Goal: Task Accomplishment & Management: Use online tool/utility

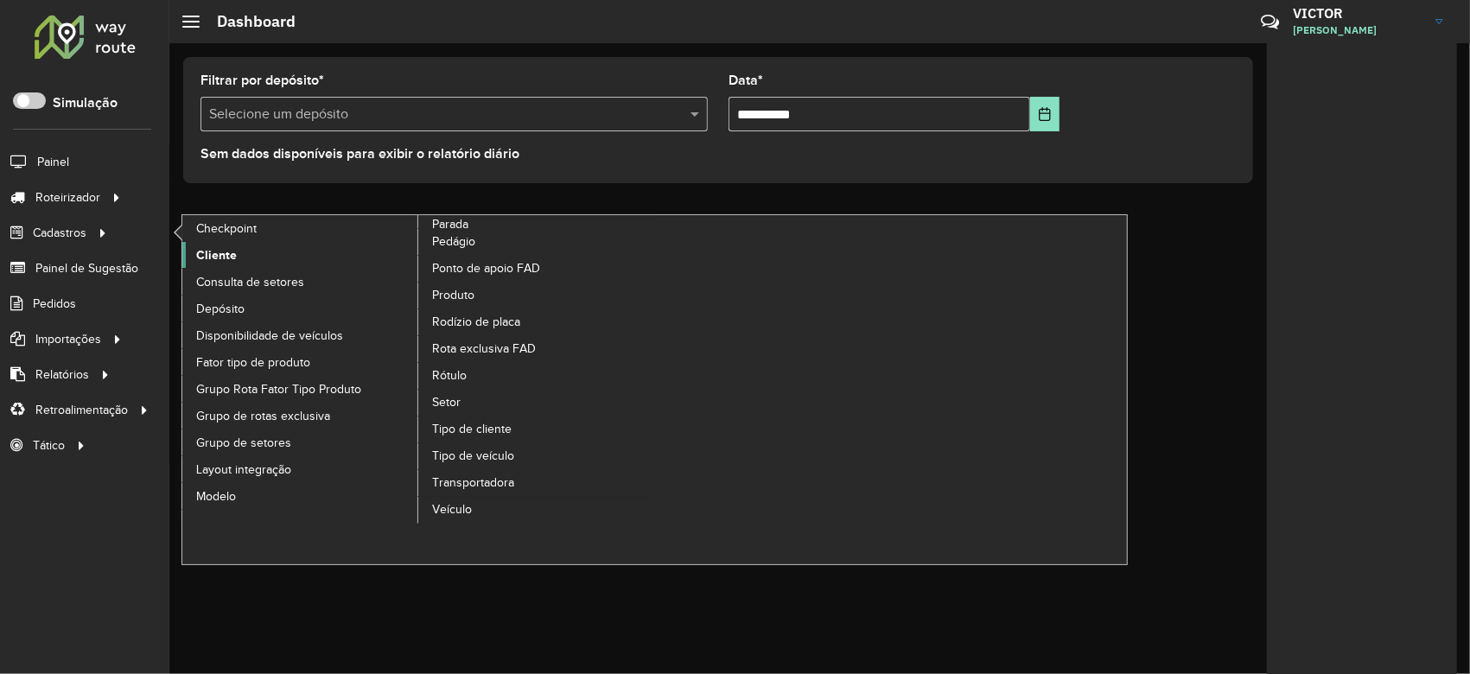
click at [196, 248] on span "Cliente" at bounding box center [216, 255] width 41 height 18
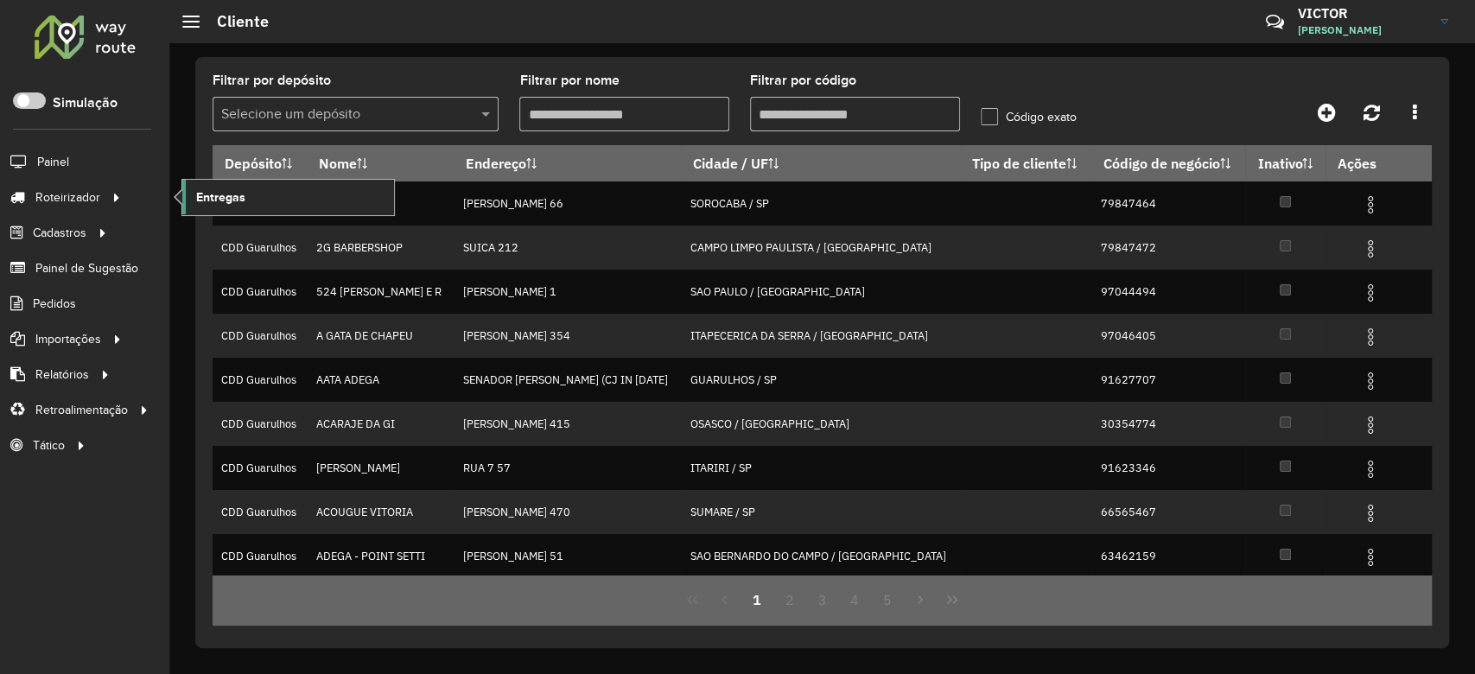
click at [225, 194] on span "Entregas" at bounding box center [220, 197] width 49 height 18
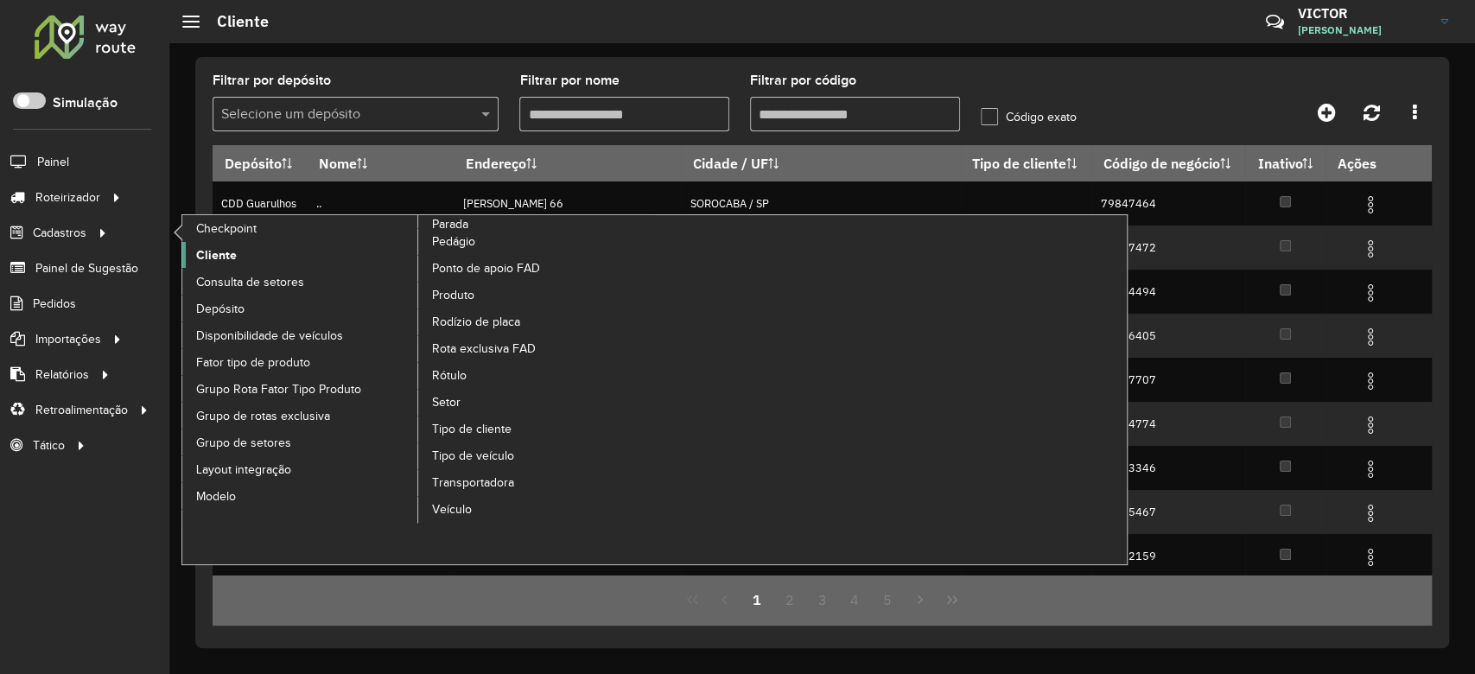
click at [221, 254] on span "Cliente" at bounding box center [216, 255] width 41 height 18
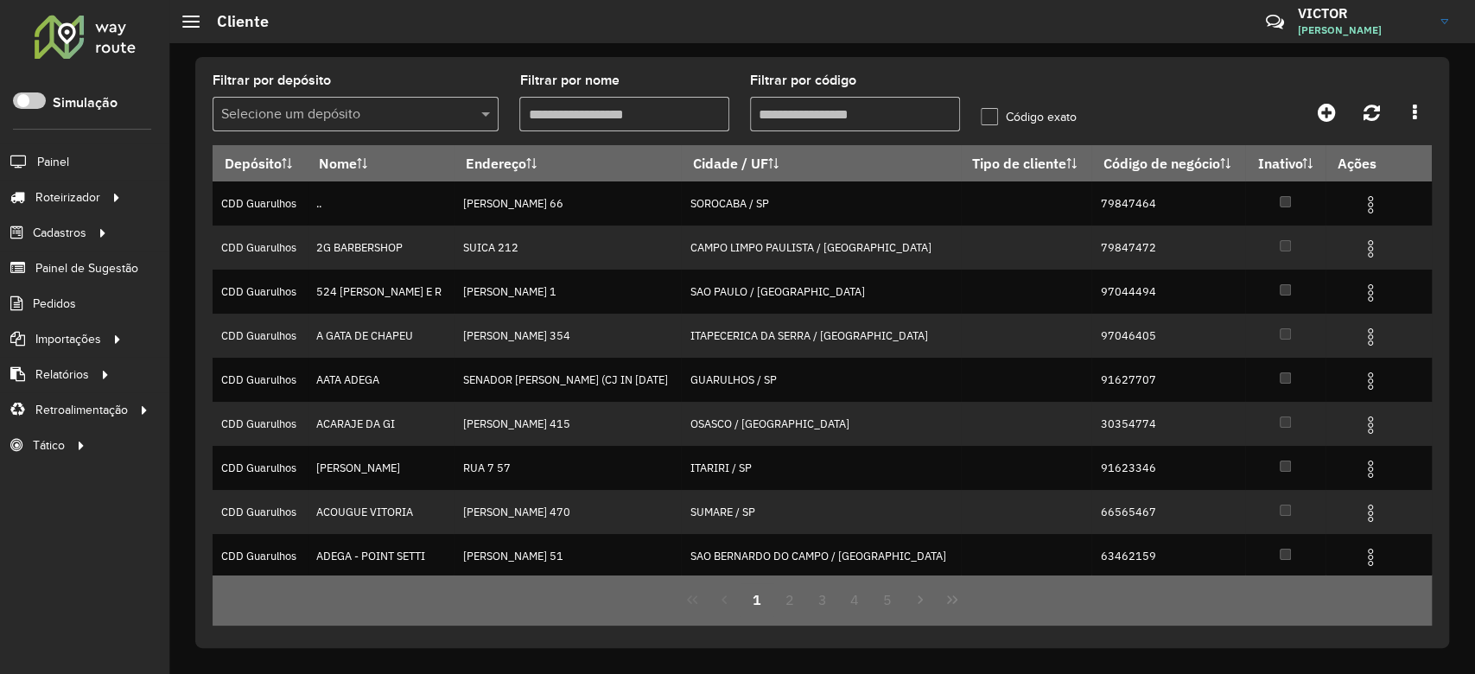
click at [616, 118] on input "Filtrar por nome" at bounding box center [624, 114] width 210 height 35
click at [792, 124] on input "Filtrar por código" at bounding box center [855, 114] width 210 height 35
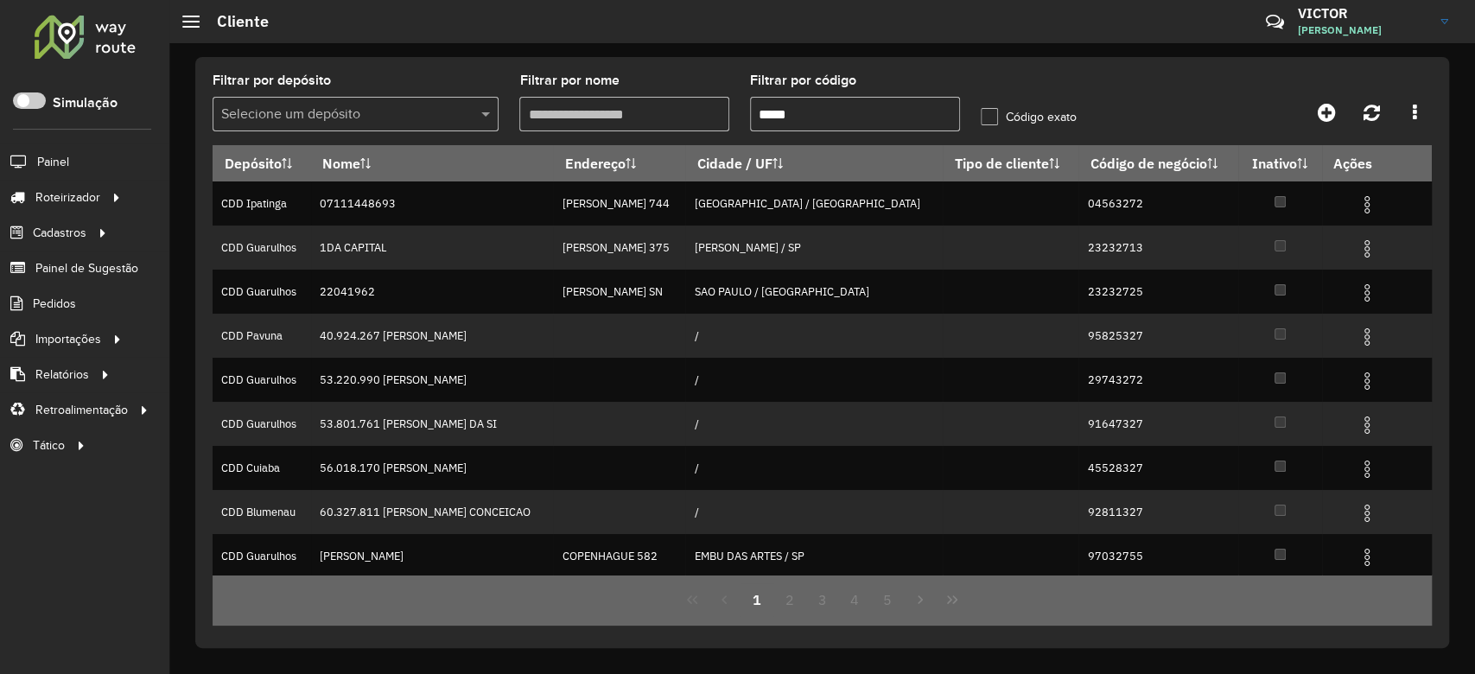
type input "*****"
click at [420, 111] on input "text" at bounding box center [338, 115] width 234 height 21
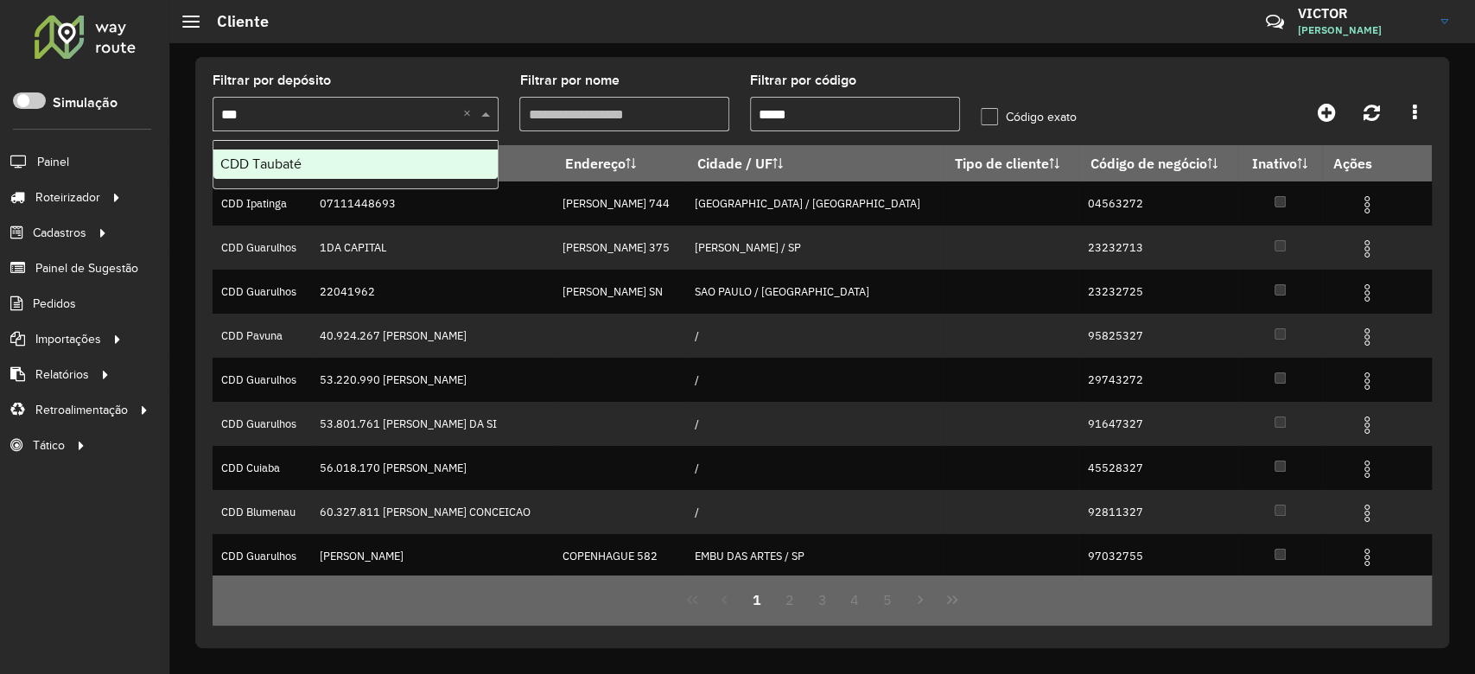
type input "****"
click at [440, 168] on div "CDD Taubaté" at bounding box center [355, 164] width 284 height 29
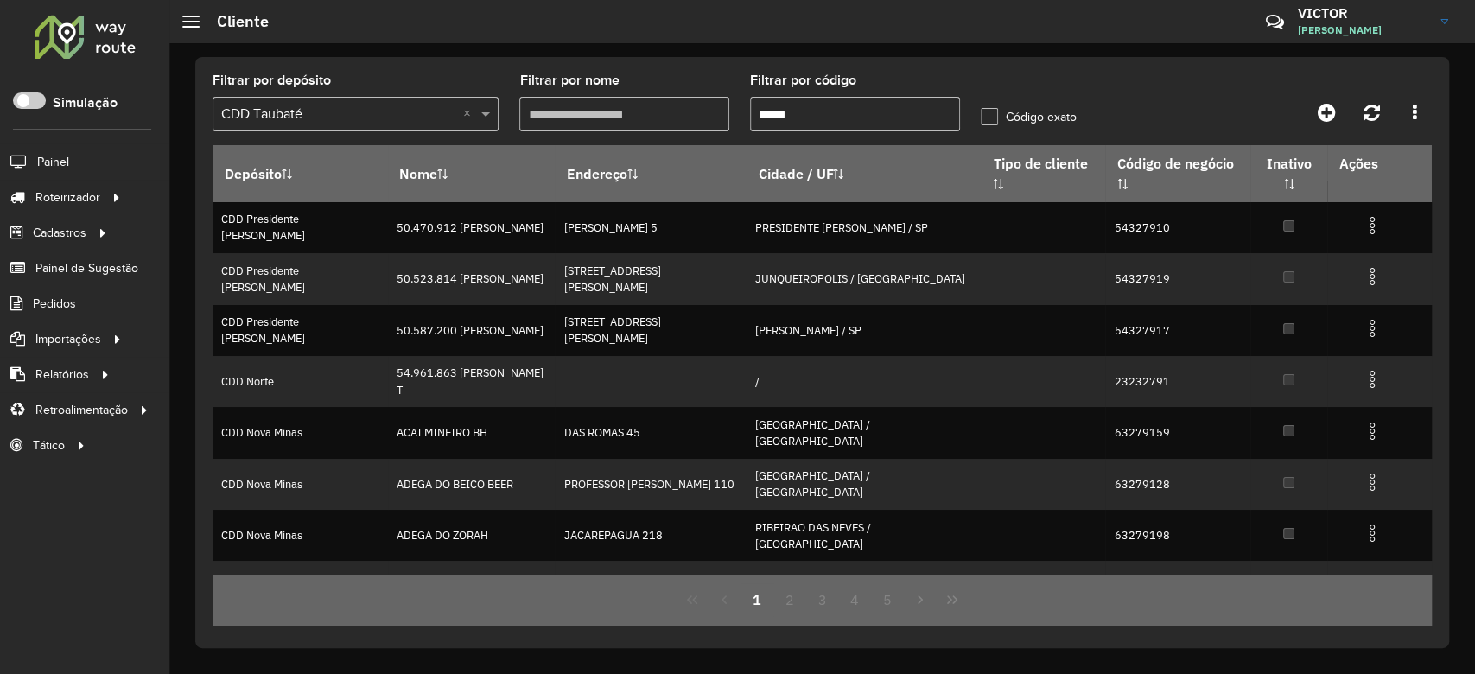
click at [816, 112] on input "*****" at bounding box center [855, 114] width 210 height 35
type input "*****"
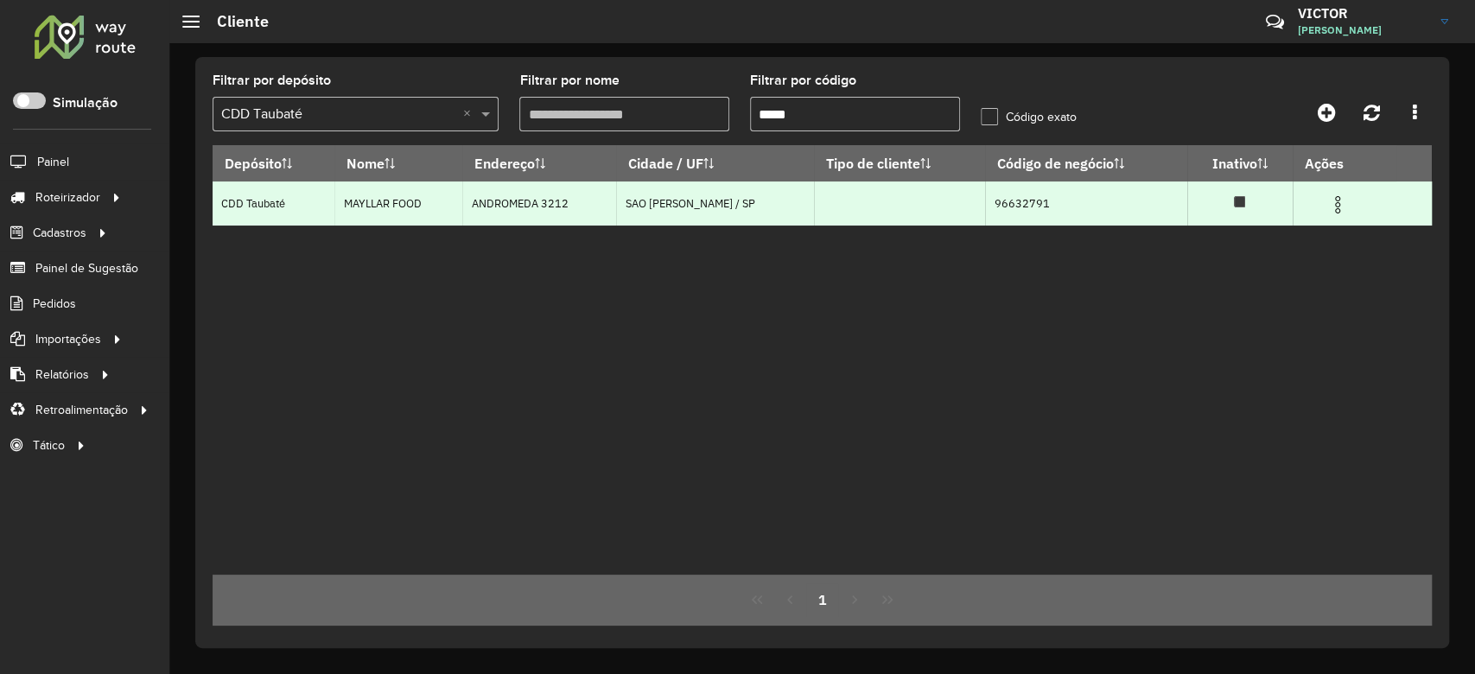
click at [1341, 206] on img at bounding box center [1337, 204] width 21 height 21
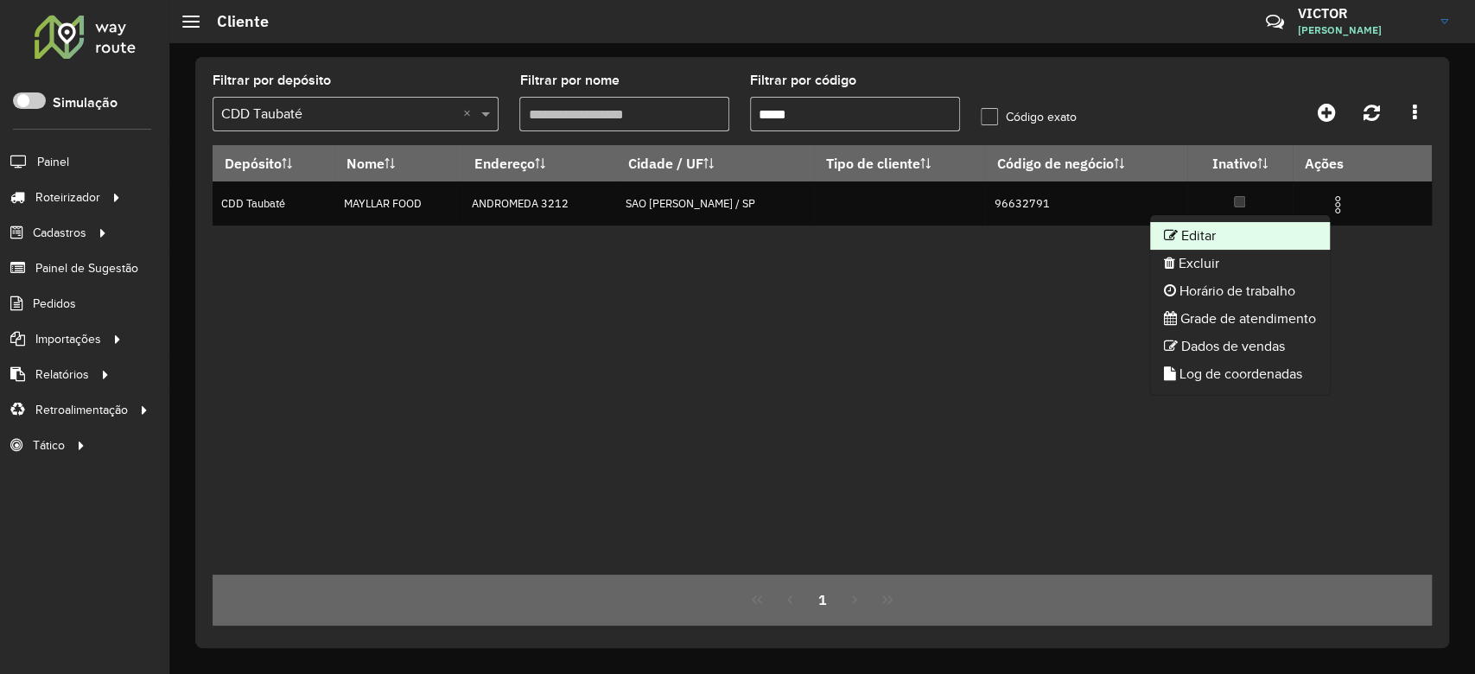
click at [1280, 242] on li "Editar" at bounding box center [1240, 236] width 180 height 28
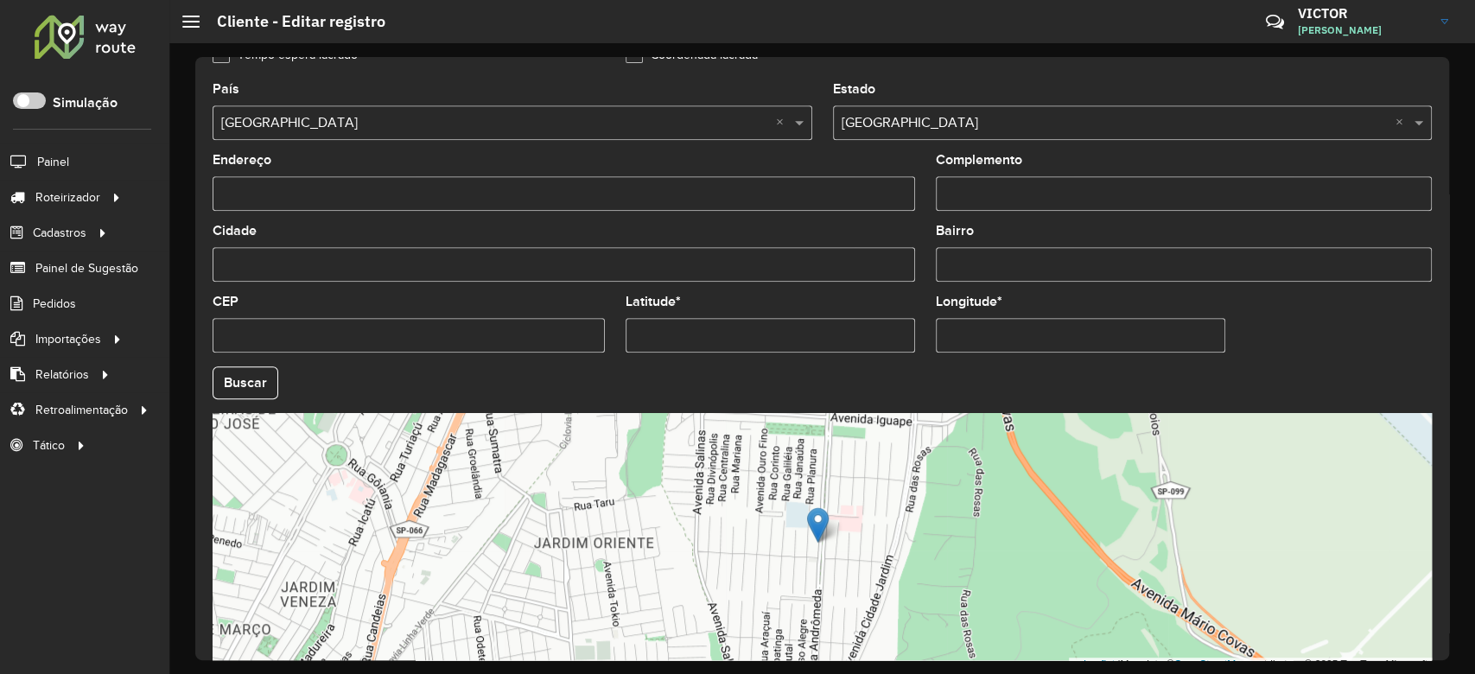
scroll to position [612, 0]
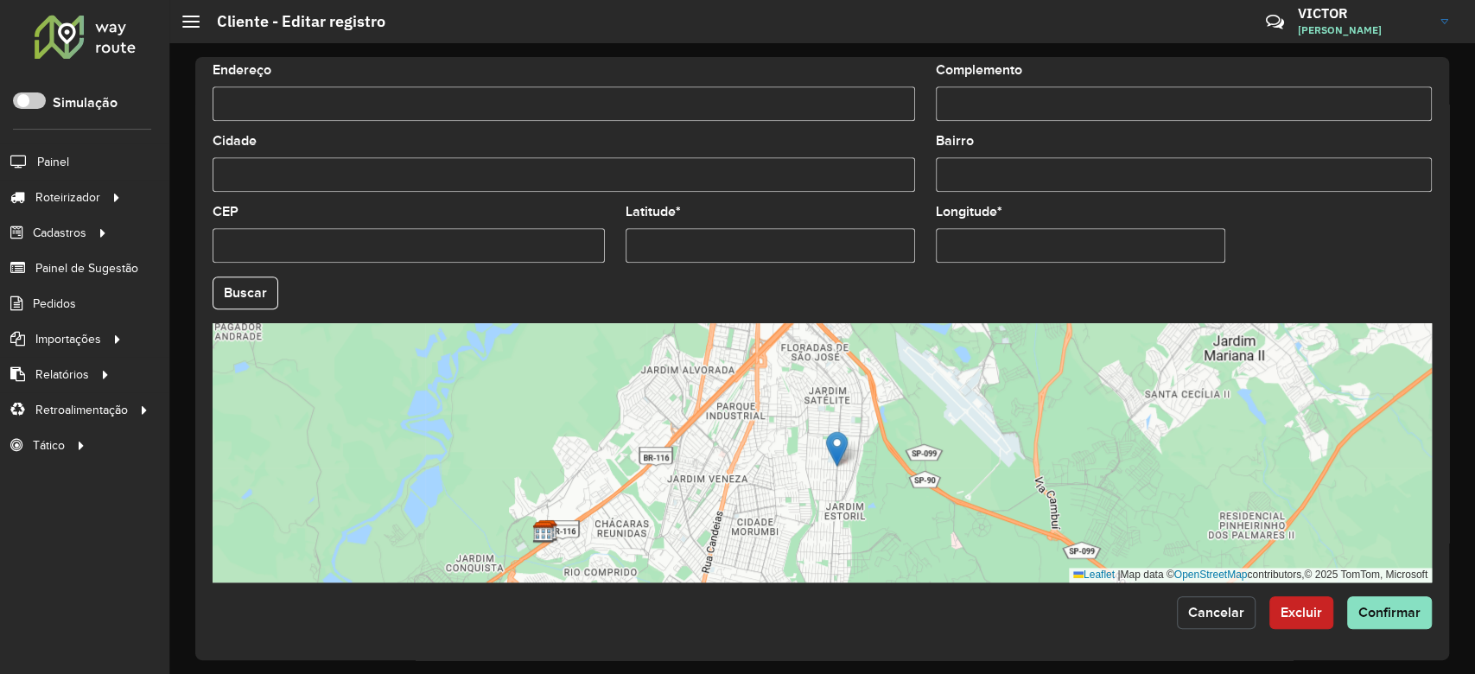
click at [1182, 613] on button "Cancelar" at bounding box center [1216, 612] width 79 height 33
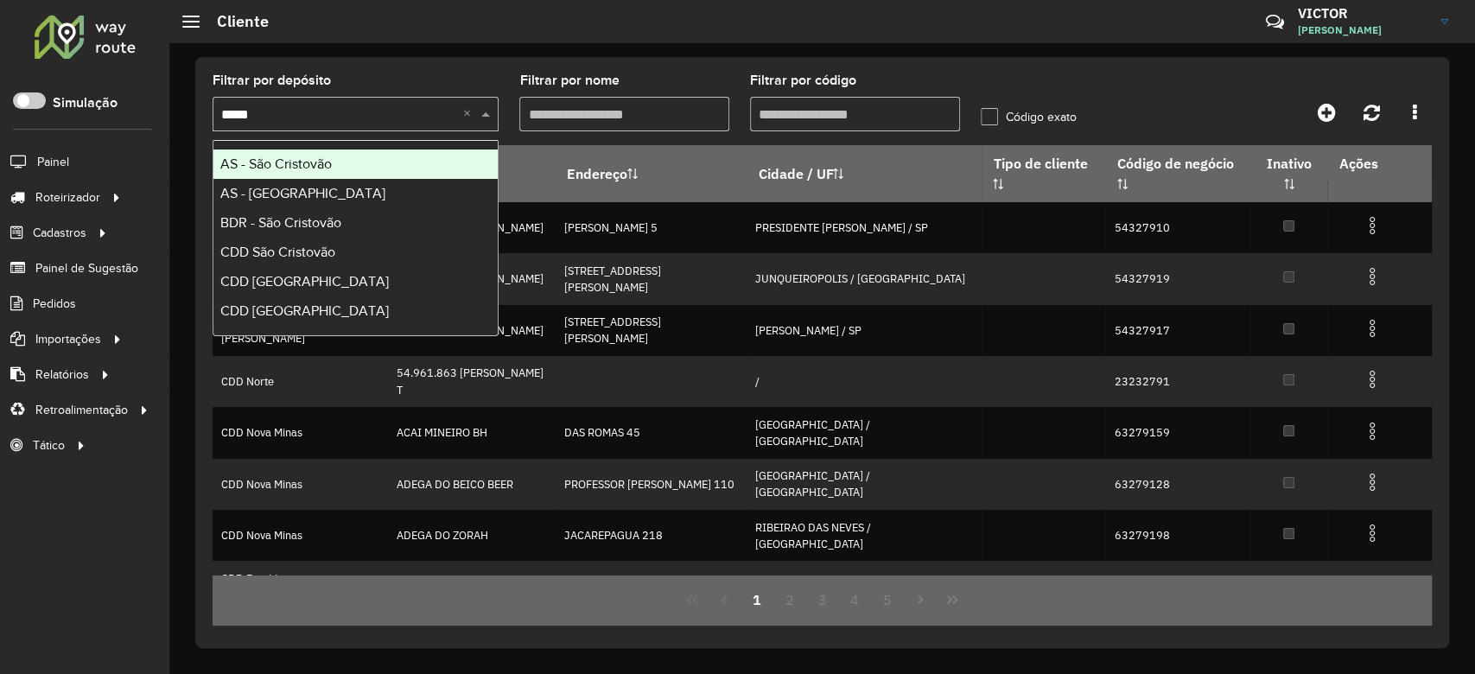
type input "******"
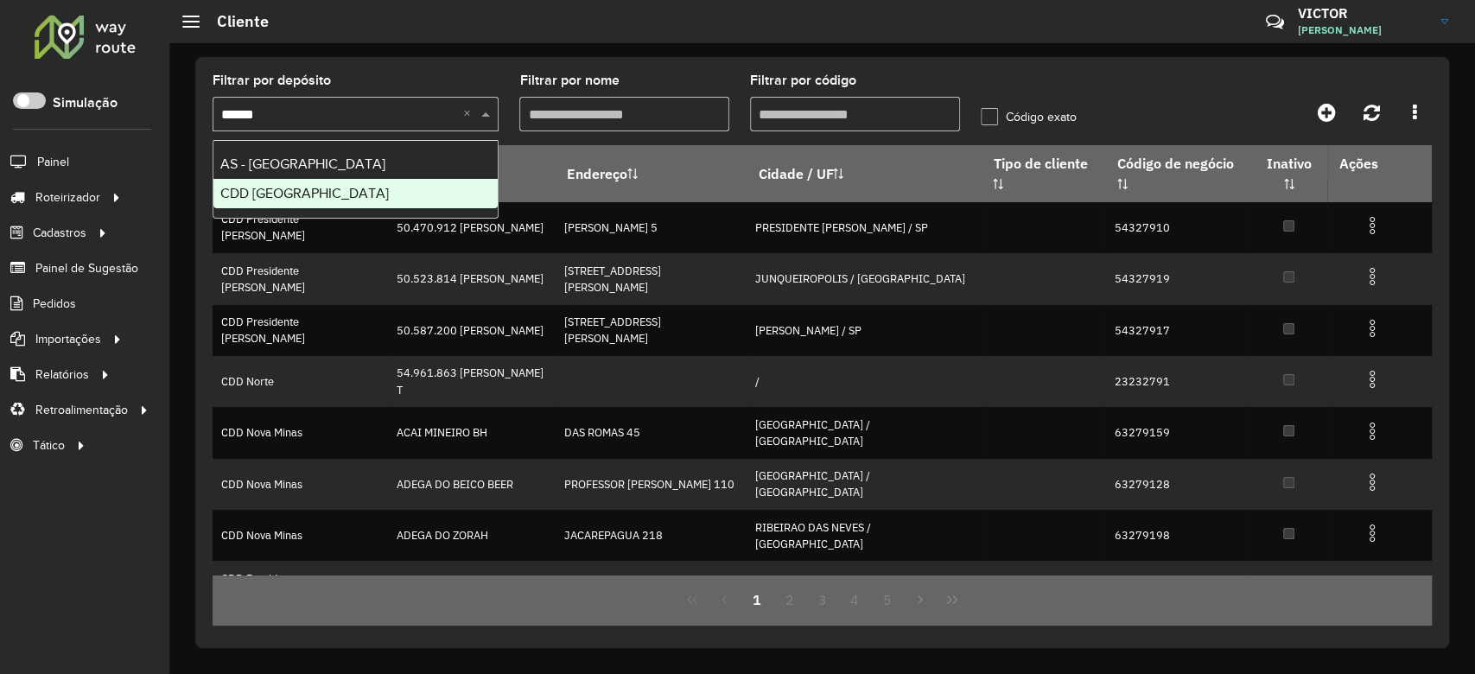
click at [385, 189] on span "CDD São José dos Campos" at bounding box center [304, 193] width 169 height 15
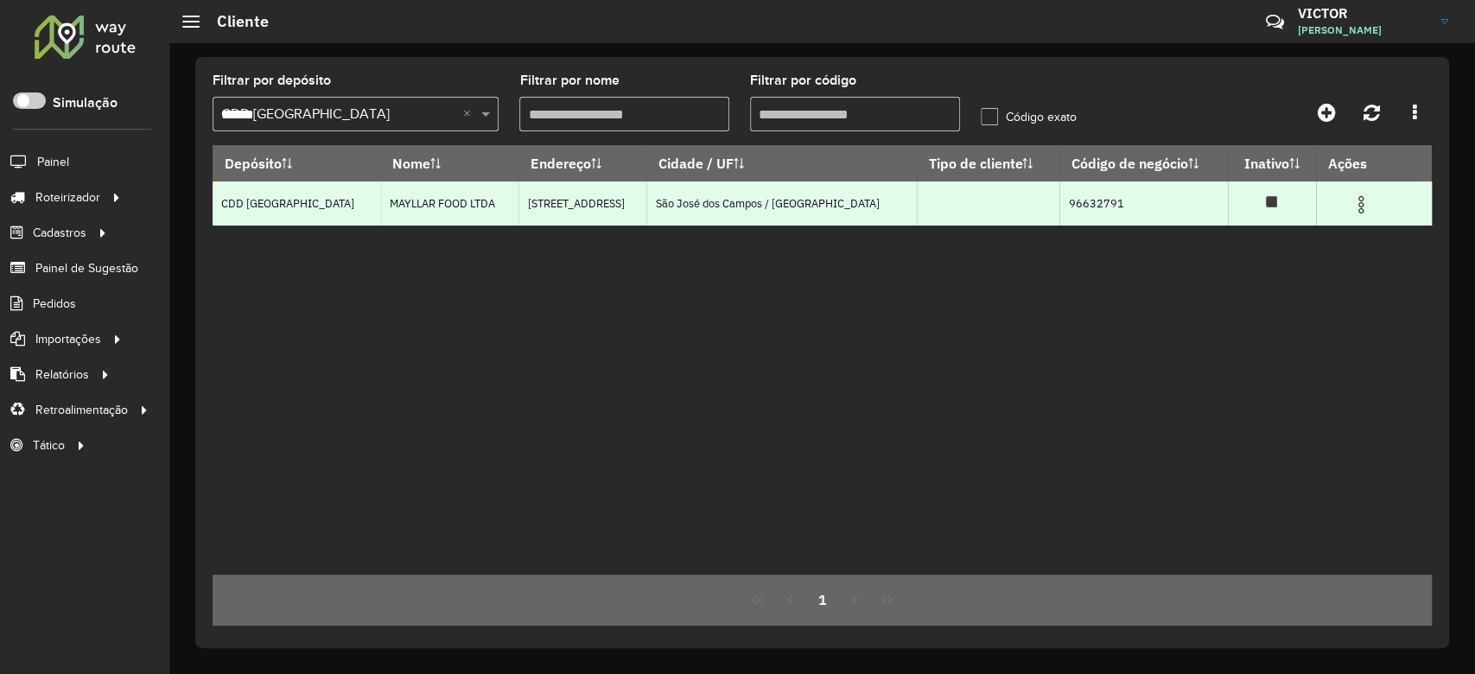
click at [1354, 207] on img at bounding box center [1361, 204] width 21 height 21
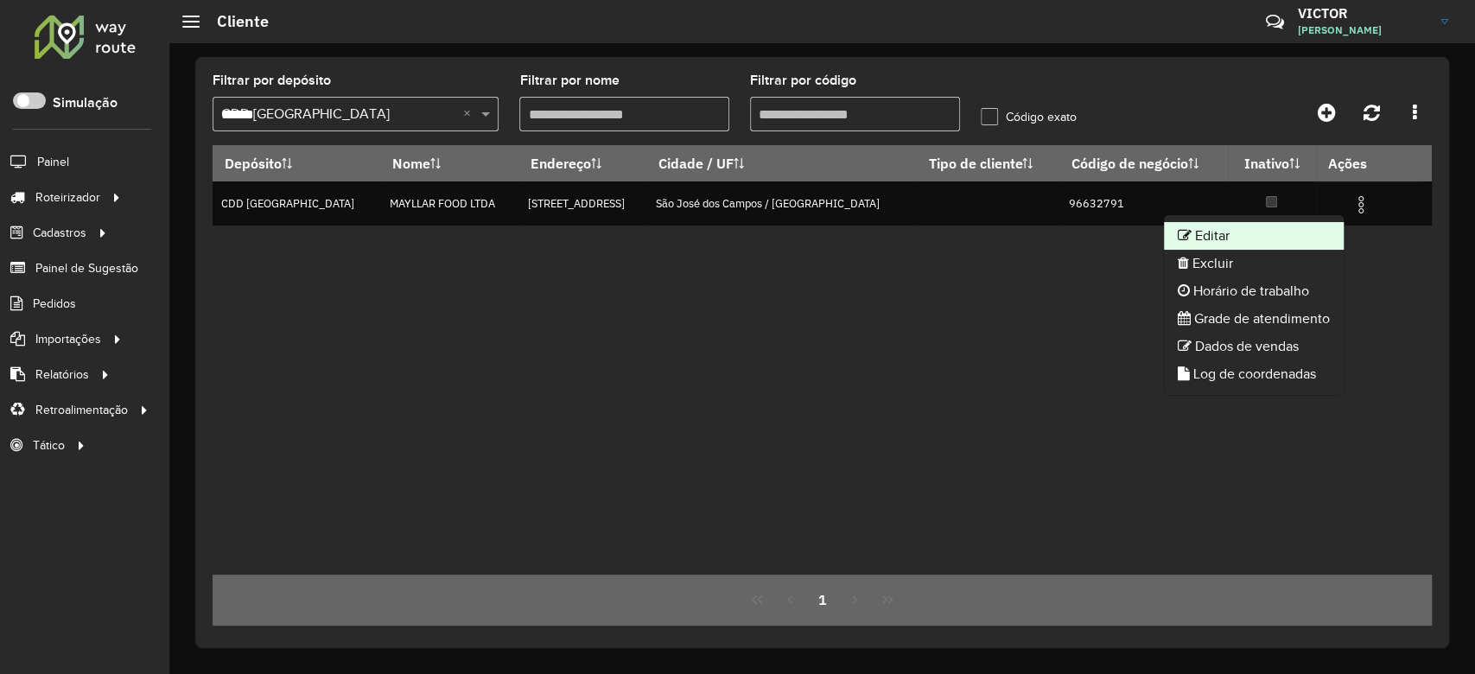
click at [1305, 229] on li "Editar" at bounding box center [1254, 236] width 180 height 28
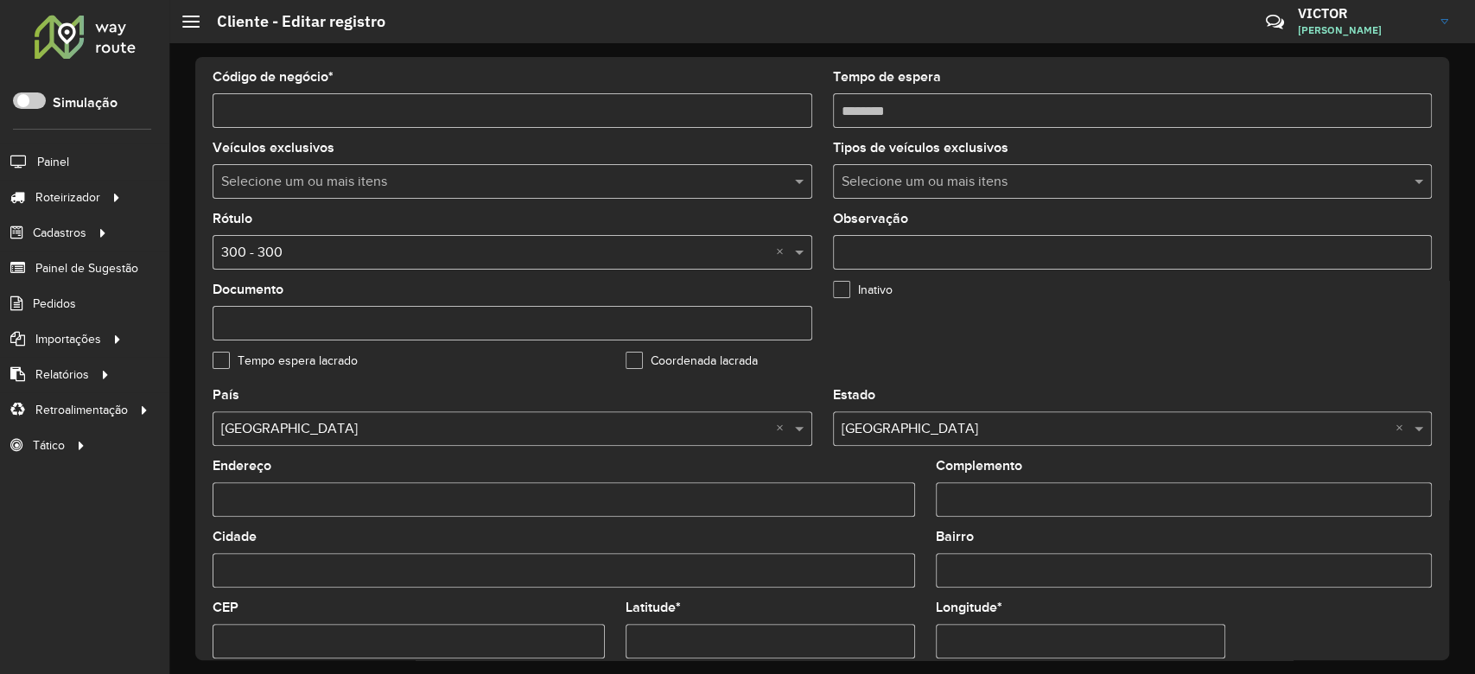
scroll to position [230, 0]
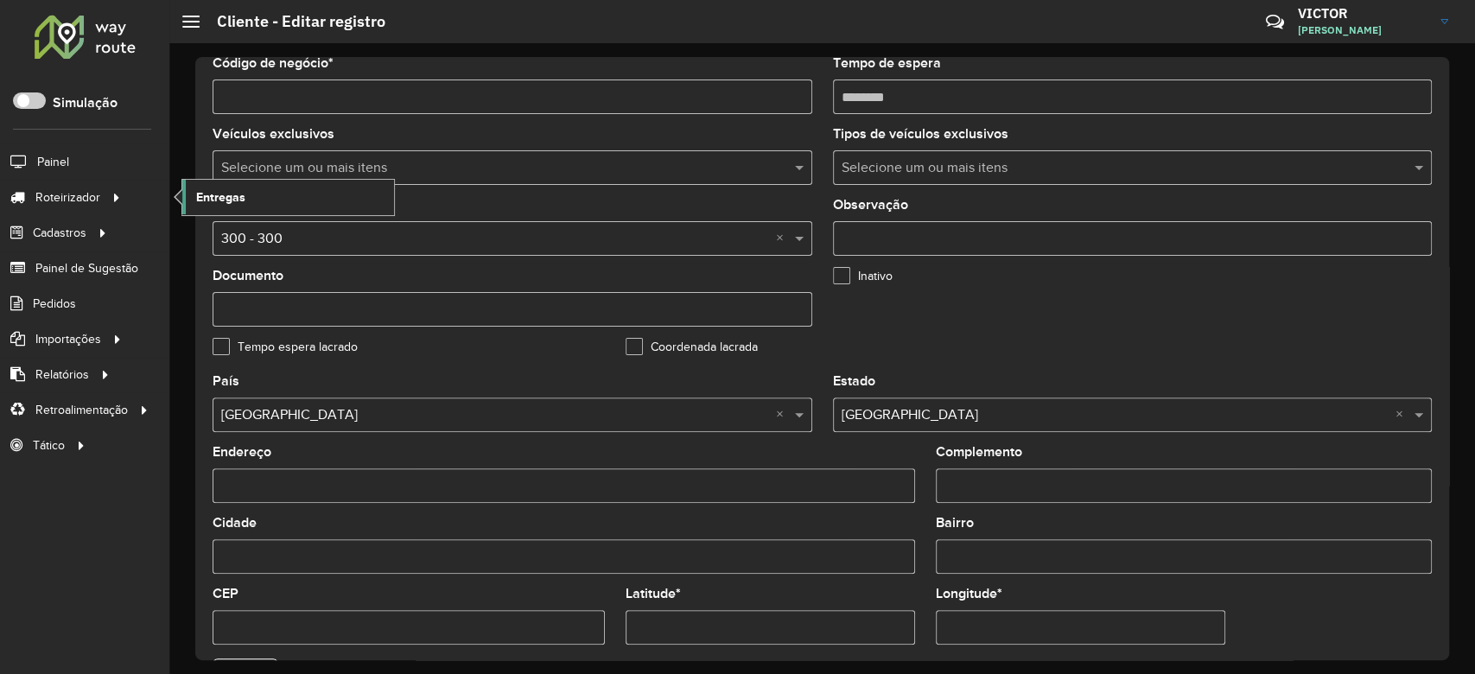
click at [214, 193] on span "Entregas" at bounding box center [220, 197] width 49 height 18
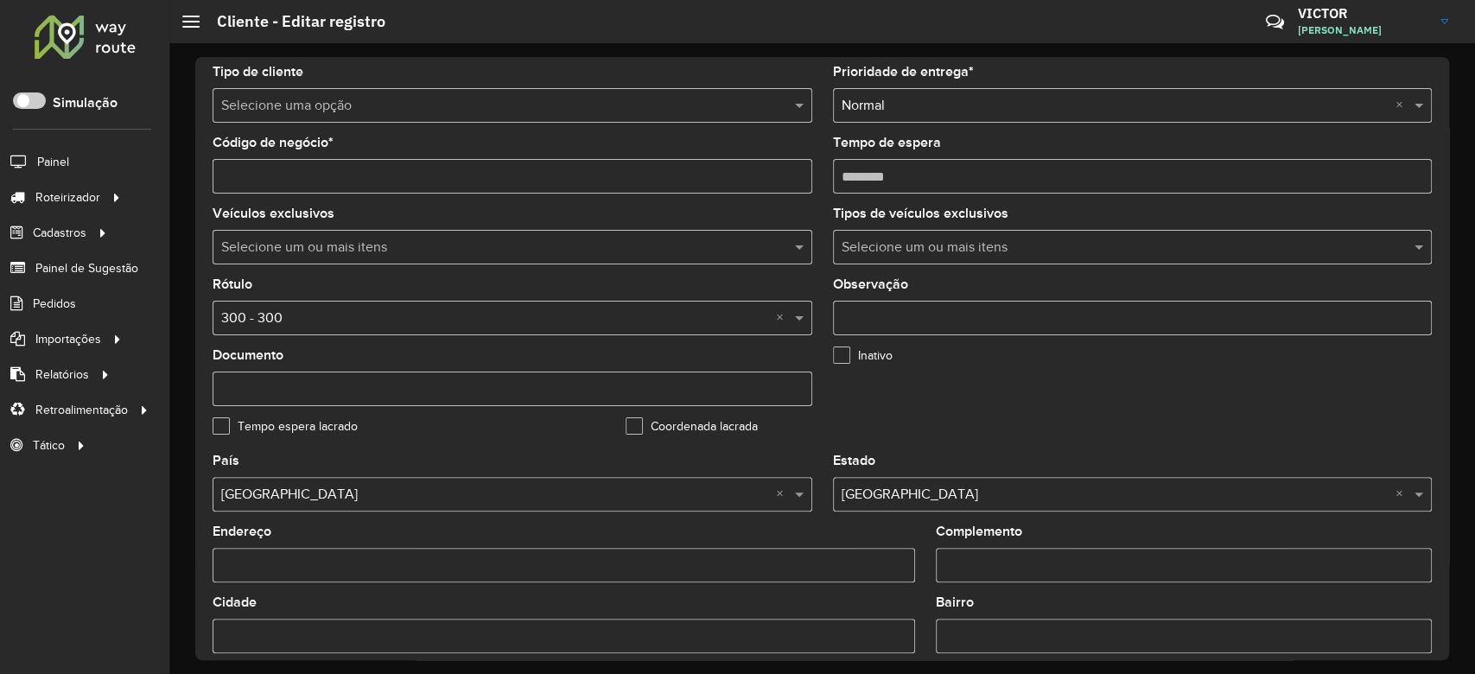
scroll to position [115, 0]
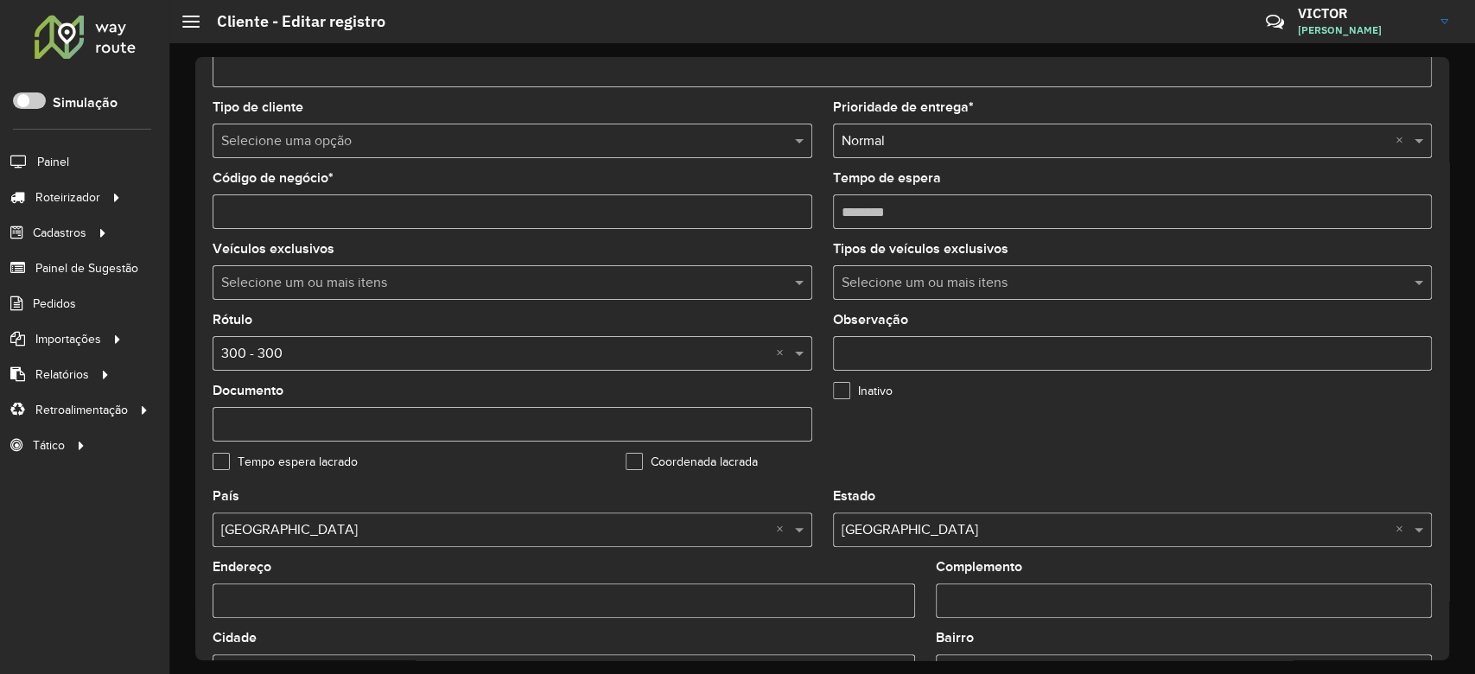
click at [245, 211] on input "Código de negócio *" at bounding box center [513, 211] width 600 height 35
type input "********"
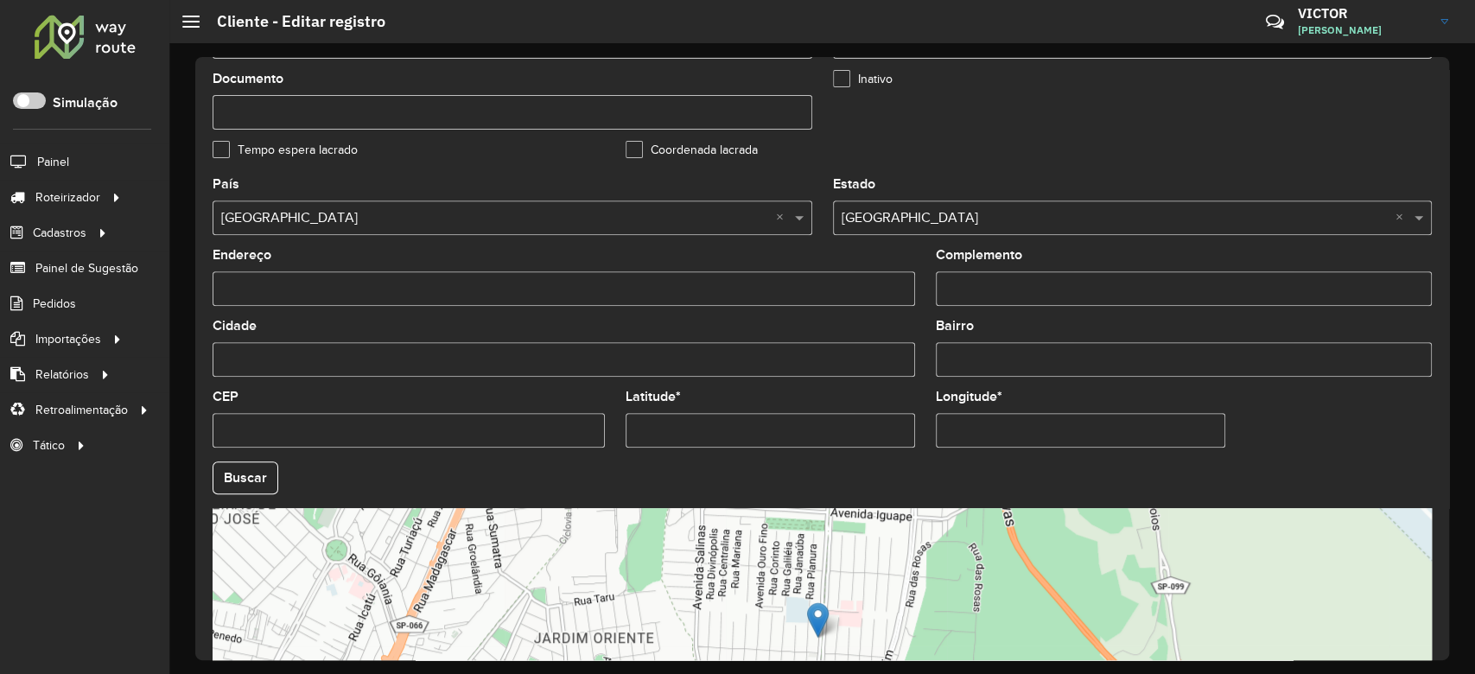
scroll to position [576, 0]
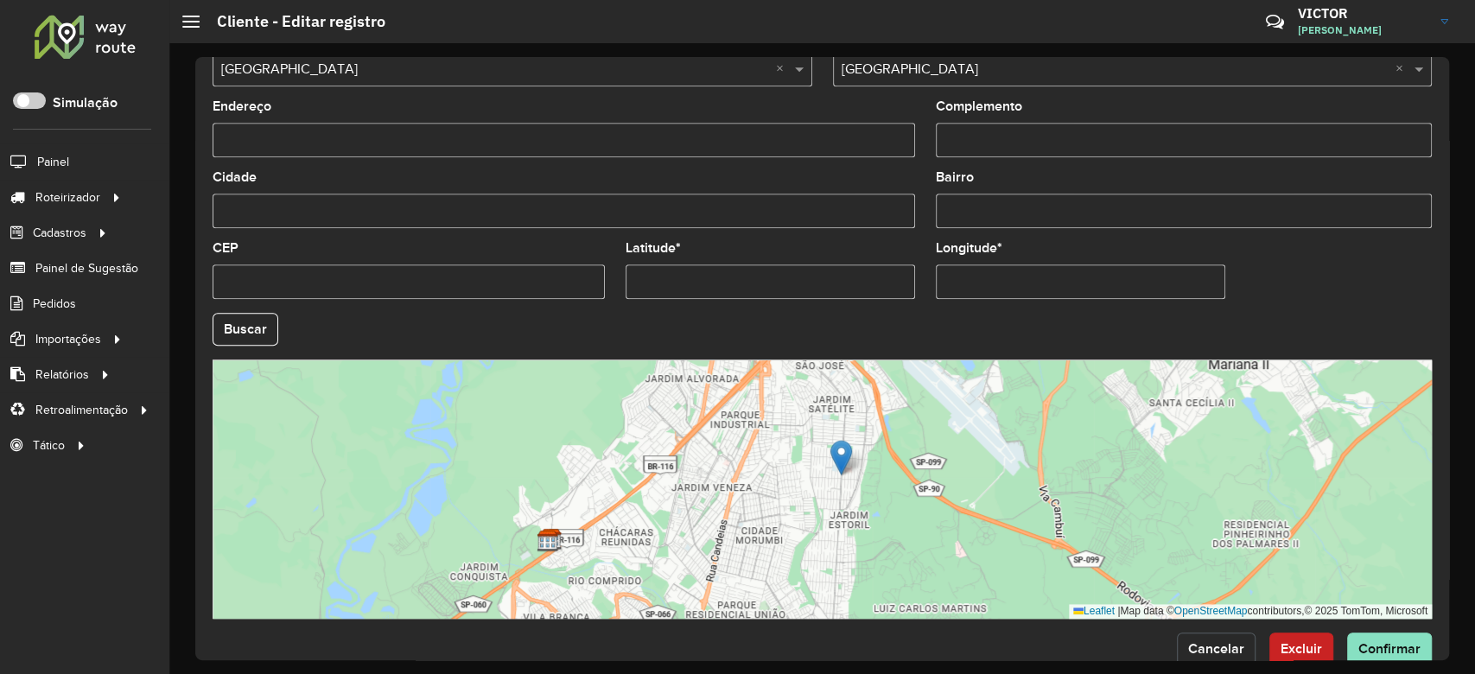
click at [1221, 649] on span "Cancelar" at bounding box center [1216, 648] width 56 height 15
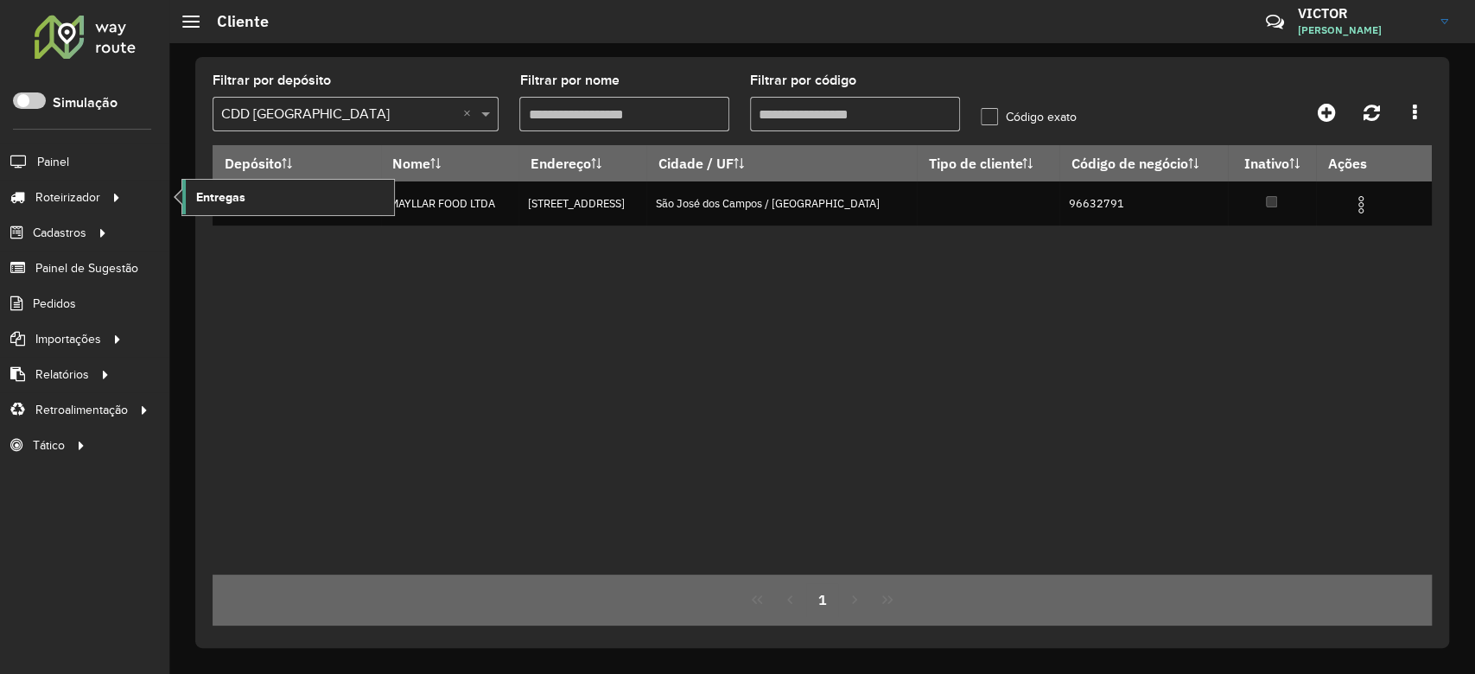
click at [237, 201] on span "Entregas" at bounding box center [220, 197] width 49 height 18
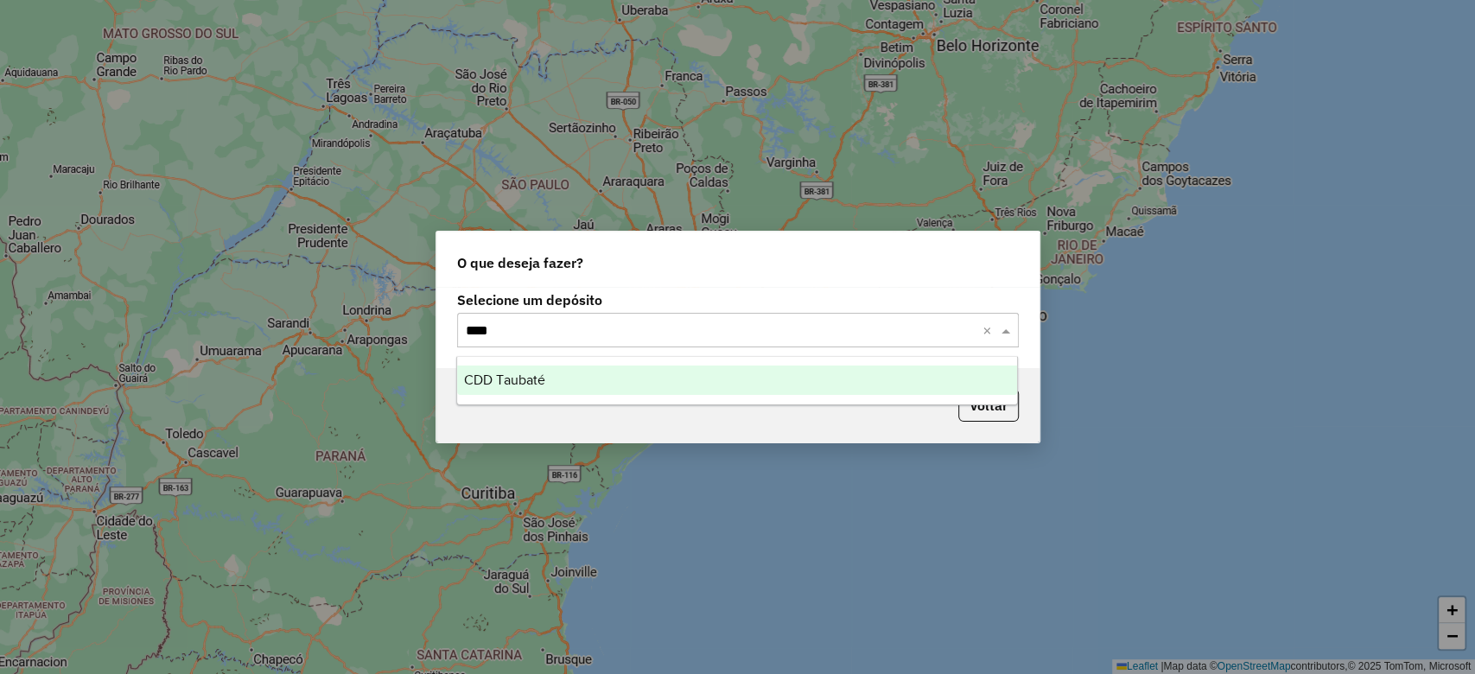
type input "*****"
click at [576, 393] on div "CDD Taubaté" at bounding box center [737, 380] width 560 height 29
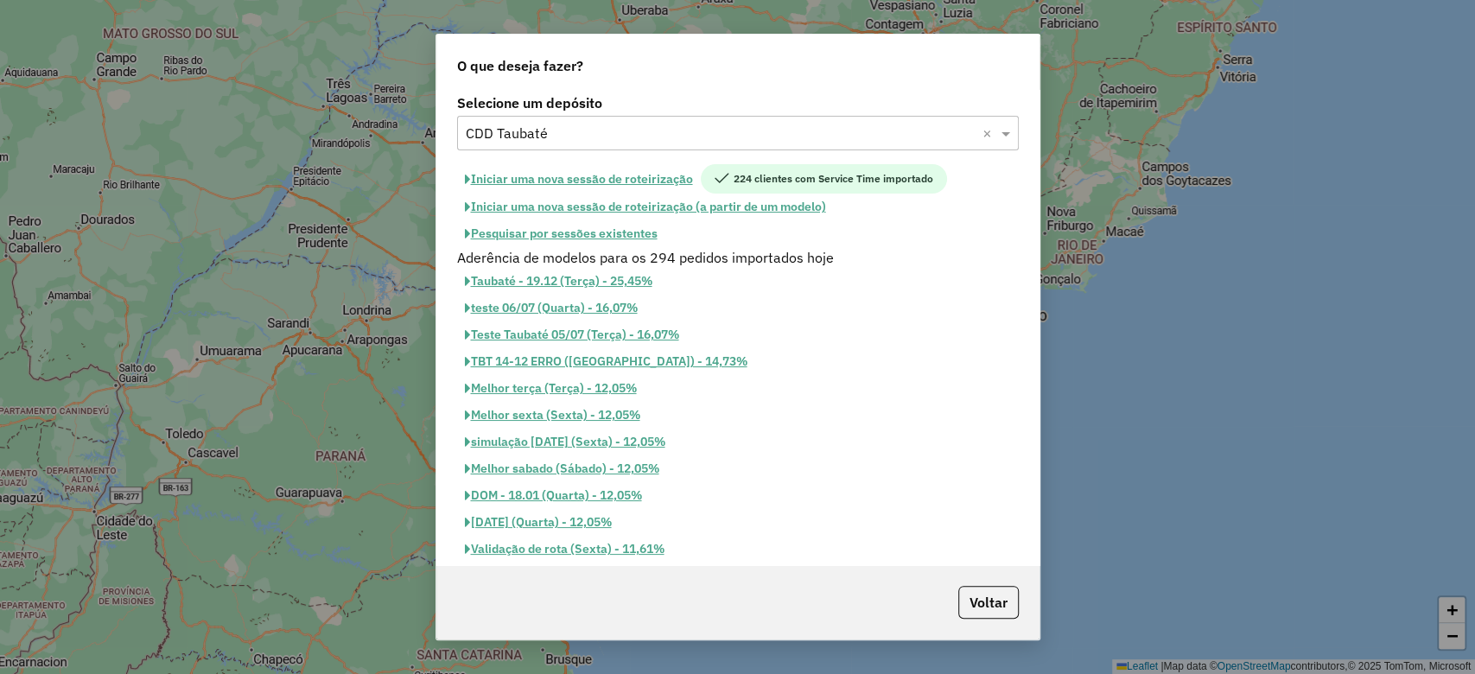
click at [629, 239] on button "Pesquisar por sessões existentes" at bounding box center [561, 233] width 208 height 27
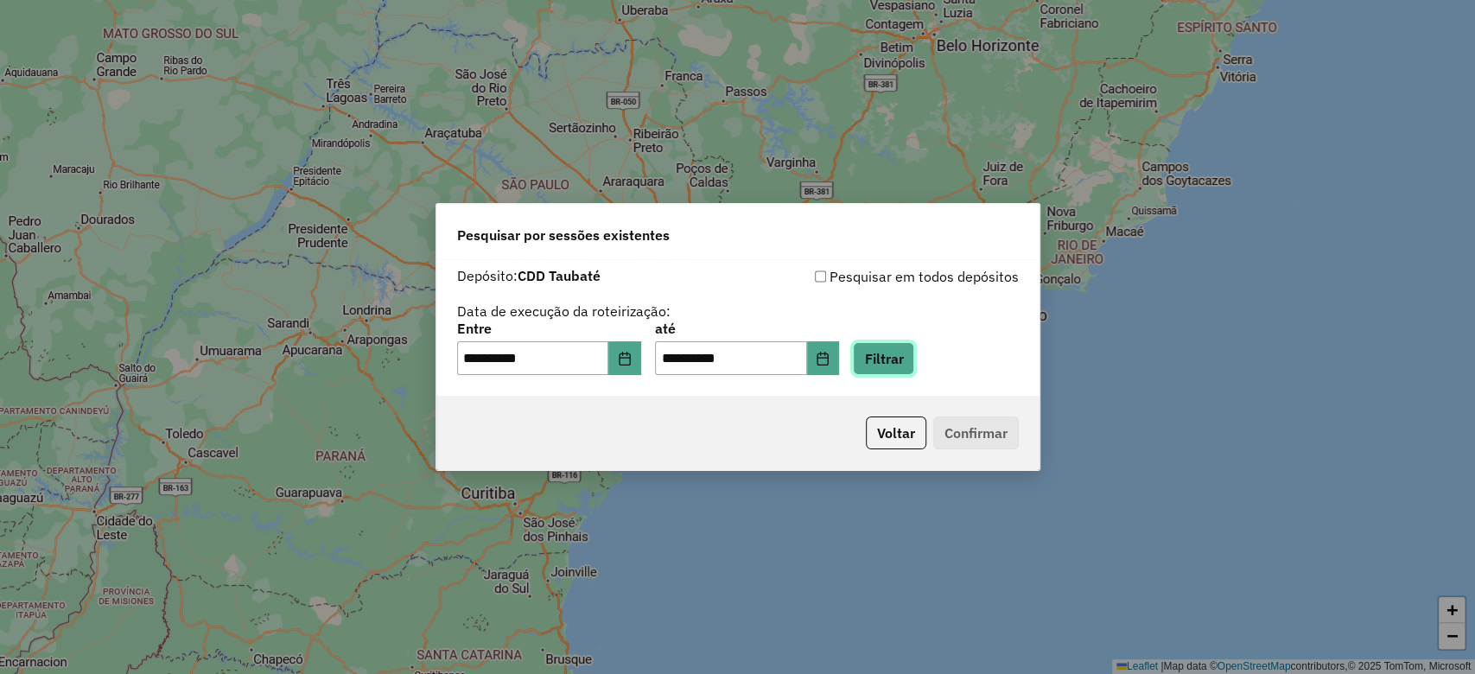
click at [888, 356] on button "Filtrar" at bounding box center [883, 358] width 61 height 33
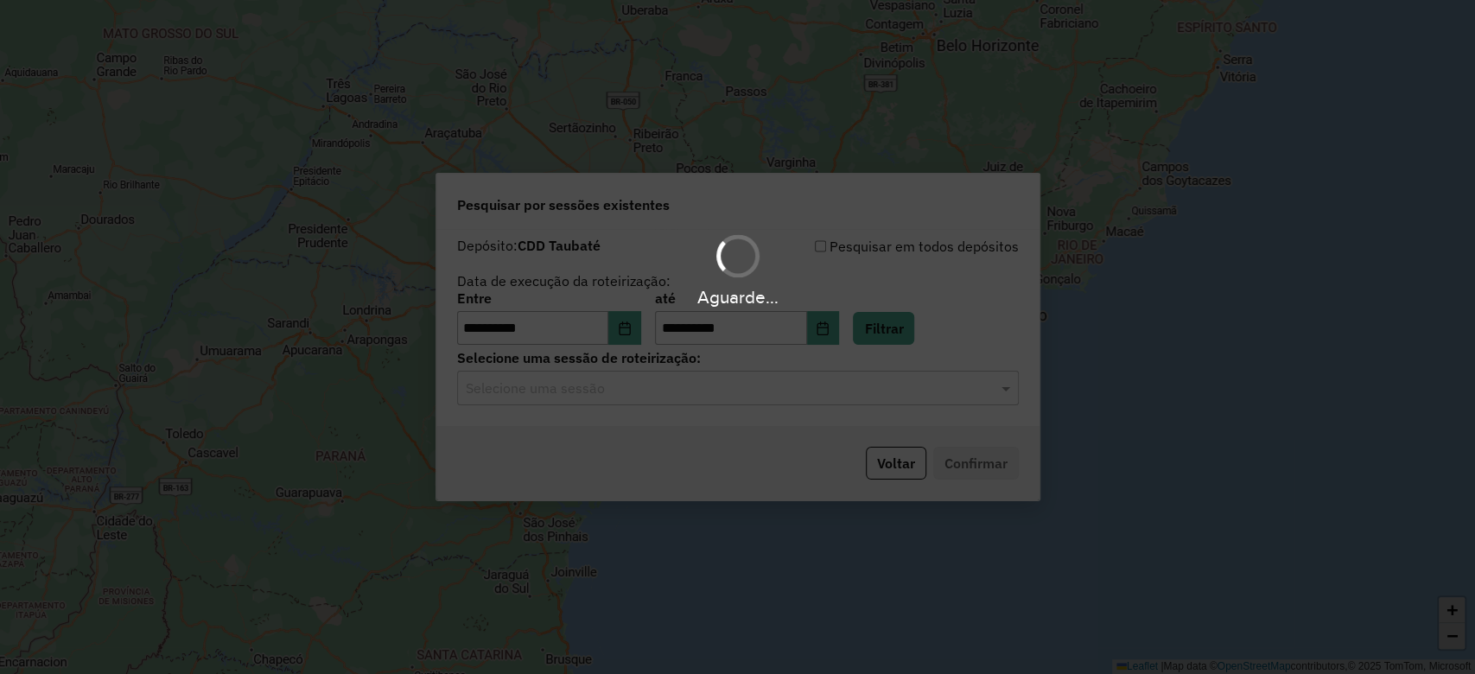
click at [635, 398] on hb-app "**********" at bounding box center [737, 337] width 1475 height 674
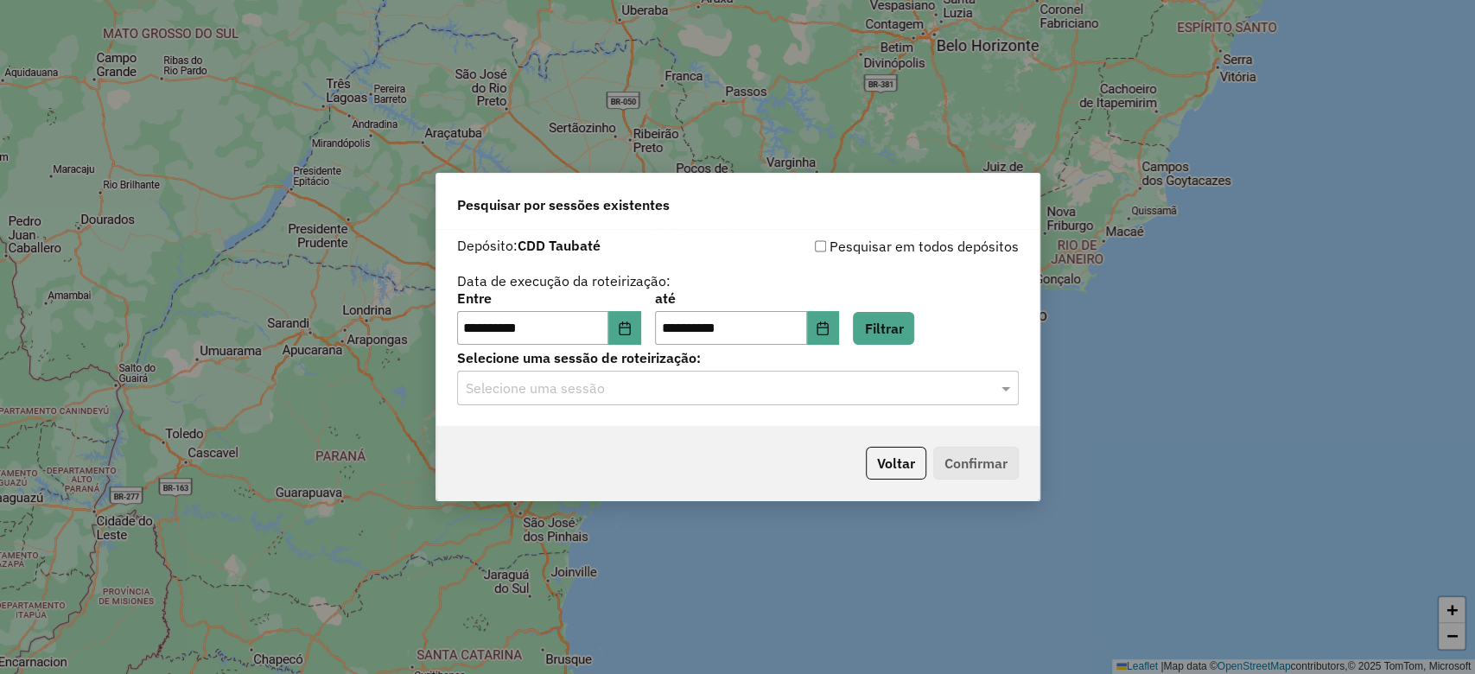
click at [638, 411] on div "**********" at bounding box center [737, 328] width 603 height 198
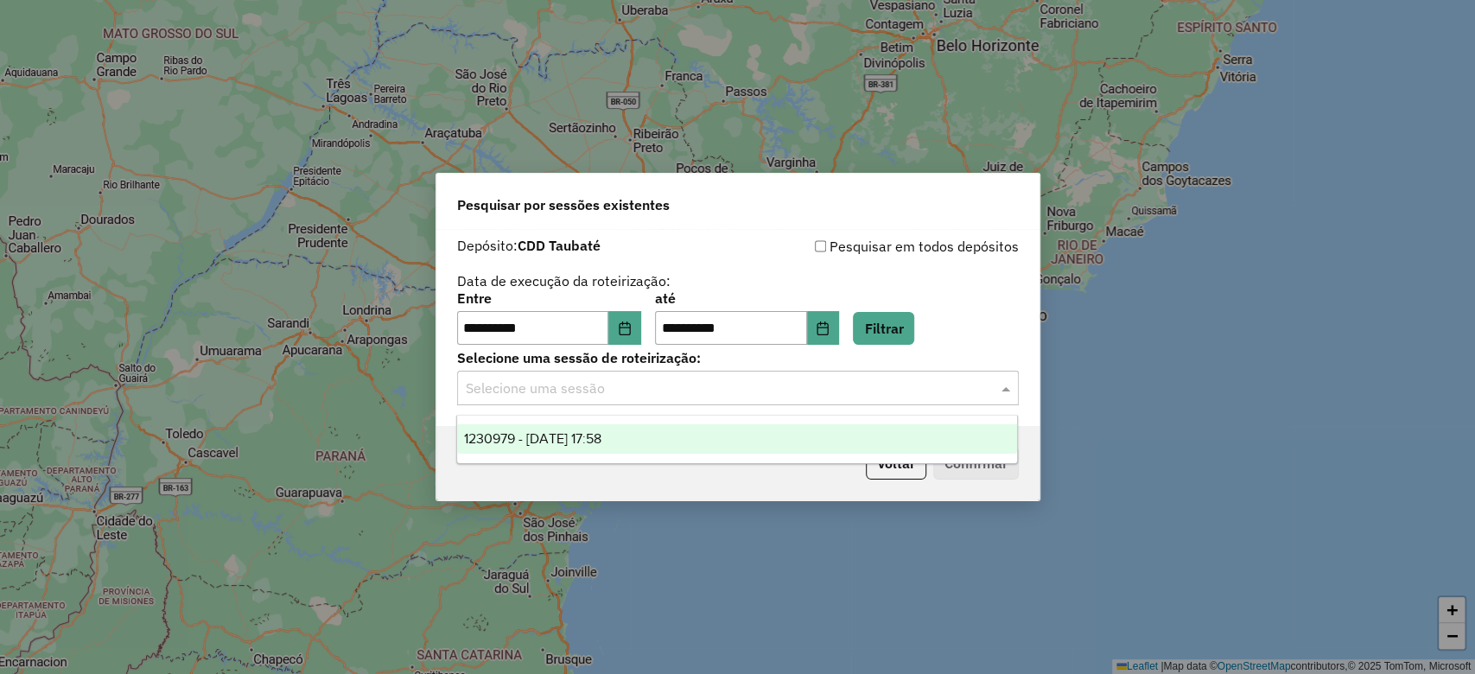
click at [640, 398] on div "Selecione uma sessão" at bounding box center [738, 388] width 562 height 35
click at [650, 439] on div "1230979 - 18/08/2025 17:58" at bounding box center [737, 438] width 560 height 29
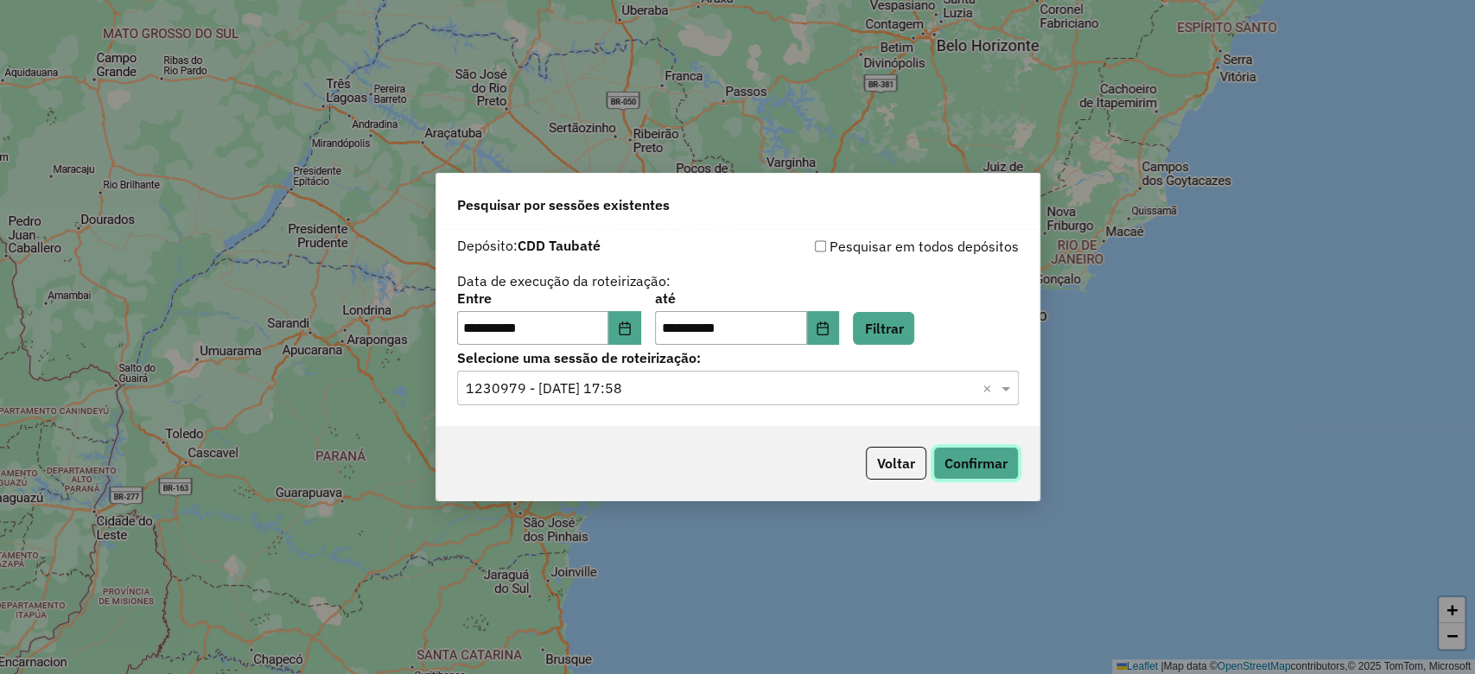
click at [992, 469] on button "Confirmar" at bounding box center [976, 463] width 86 height 33
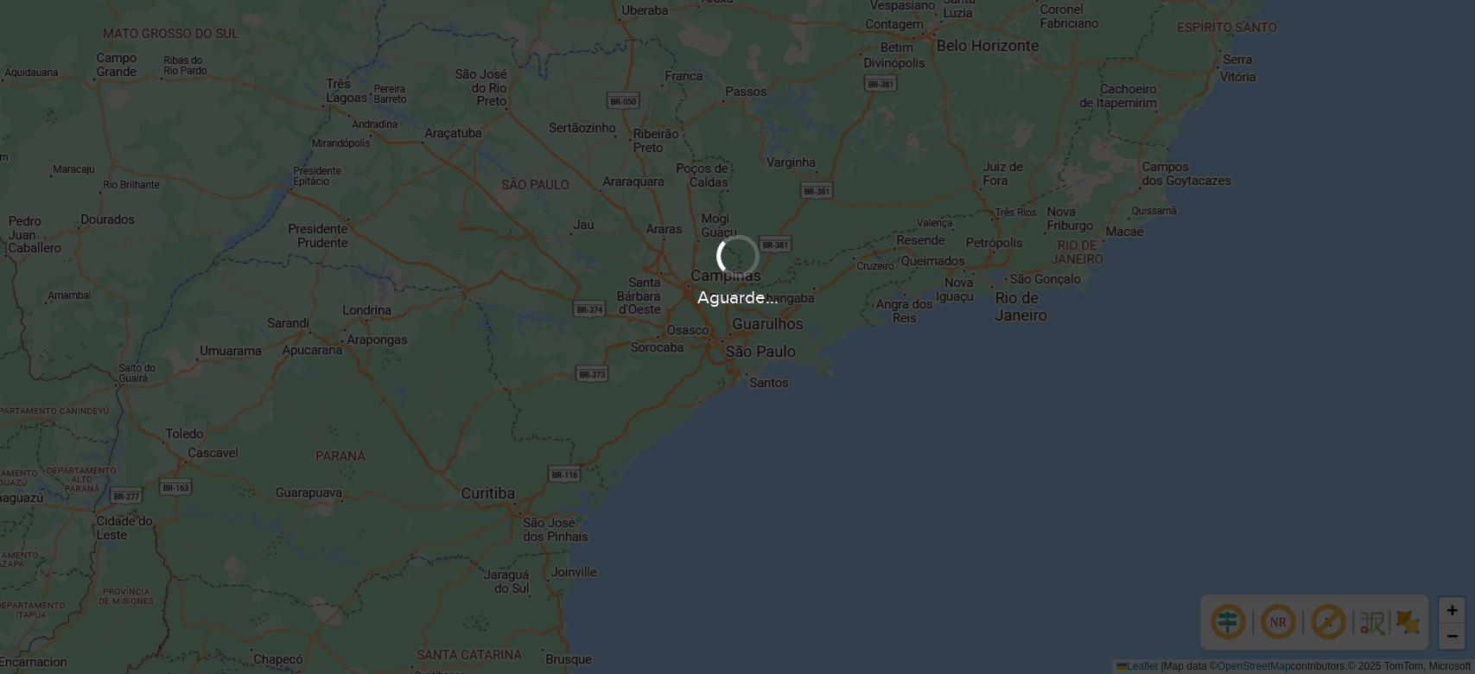
click at [1230, 621] on div "Aguarde..." at bounding box center [737, 337] width 1475 height 674
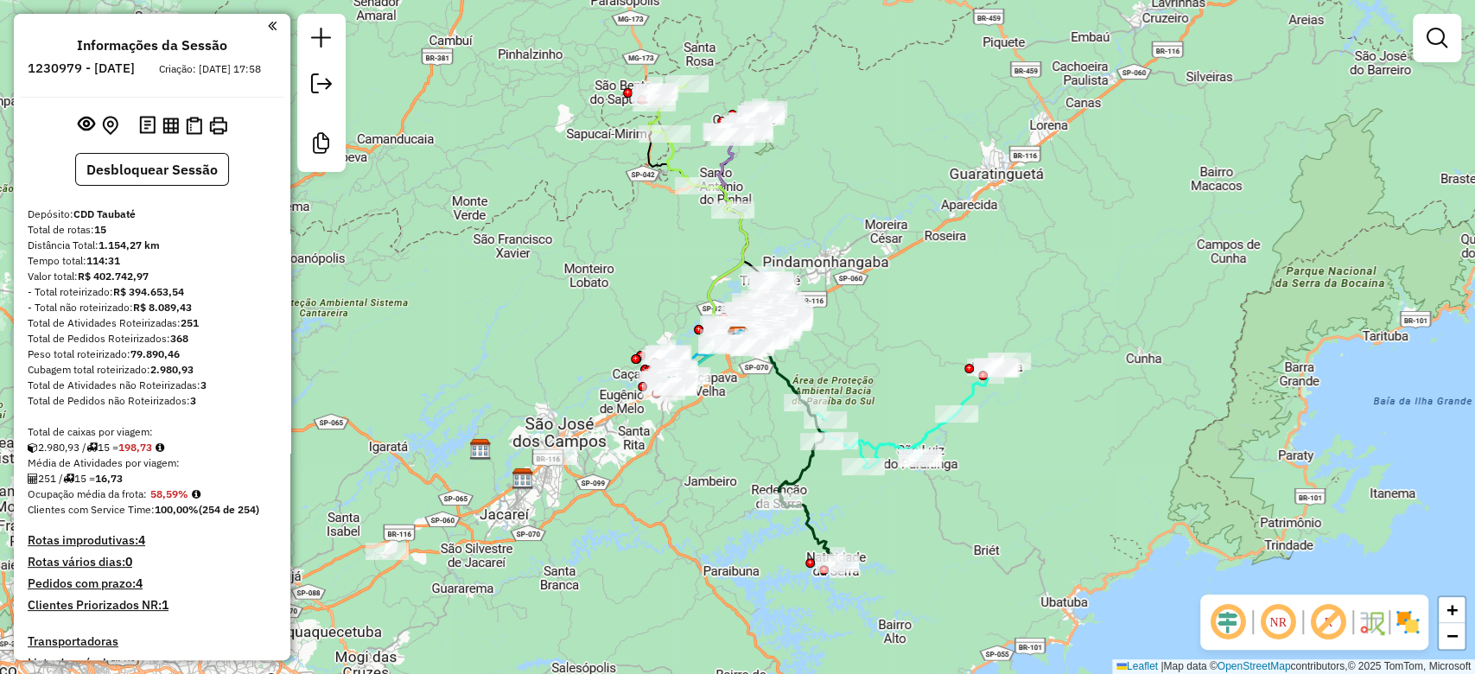
click at [1231, 629] on em at bounding box center [1227, 622] width 41 height 41
click at [1334, 619] on em at bounding box center [1328, 622] width 41 height 41
click at [1406, 621] on img at bounding box center [1408, 622] width 28 height 28
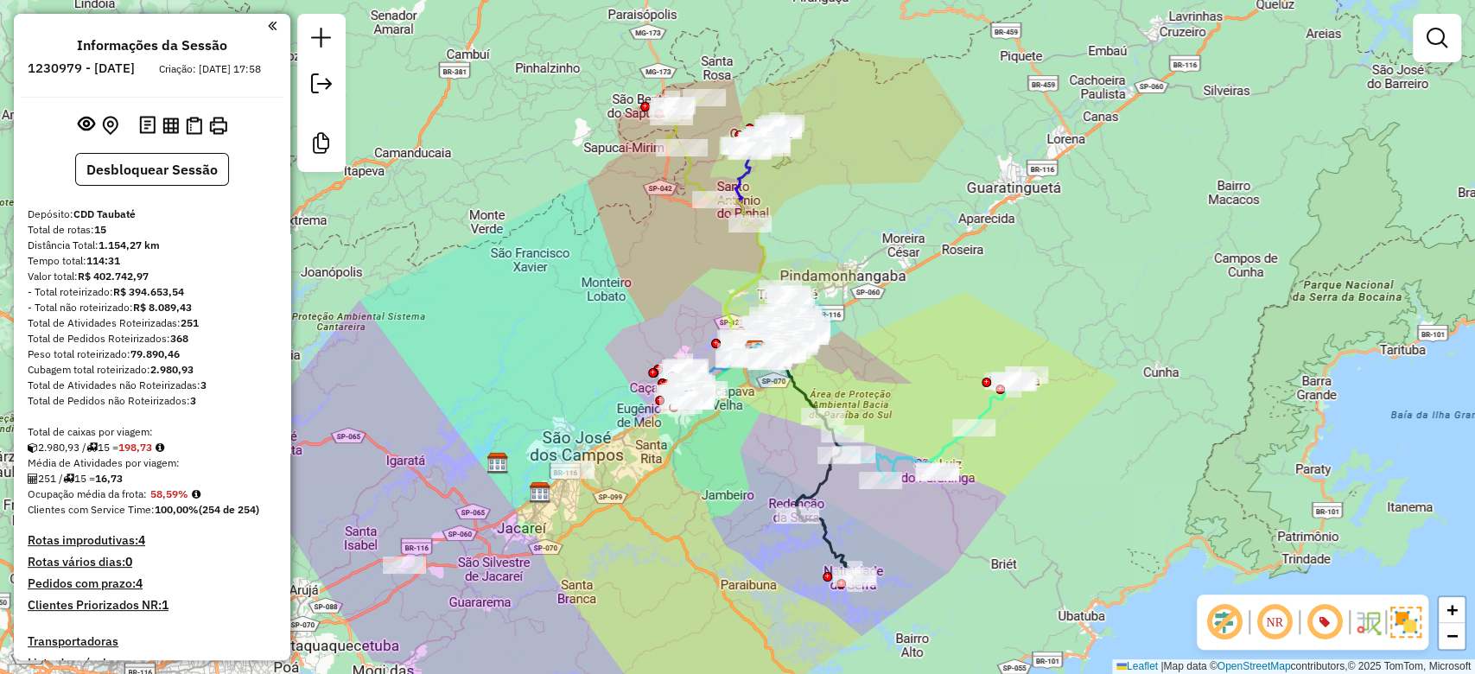
drag, startPoint x: 739, startPoint y: 485, endPoint x: 763, endPoint y: 505, distance: 31.3
click at [763, 505] on div "Janela de atendimento Grade de atendimento Capacidade Transportadoras Veículos …" at bounding box center [737, 337] width 1475 height 674
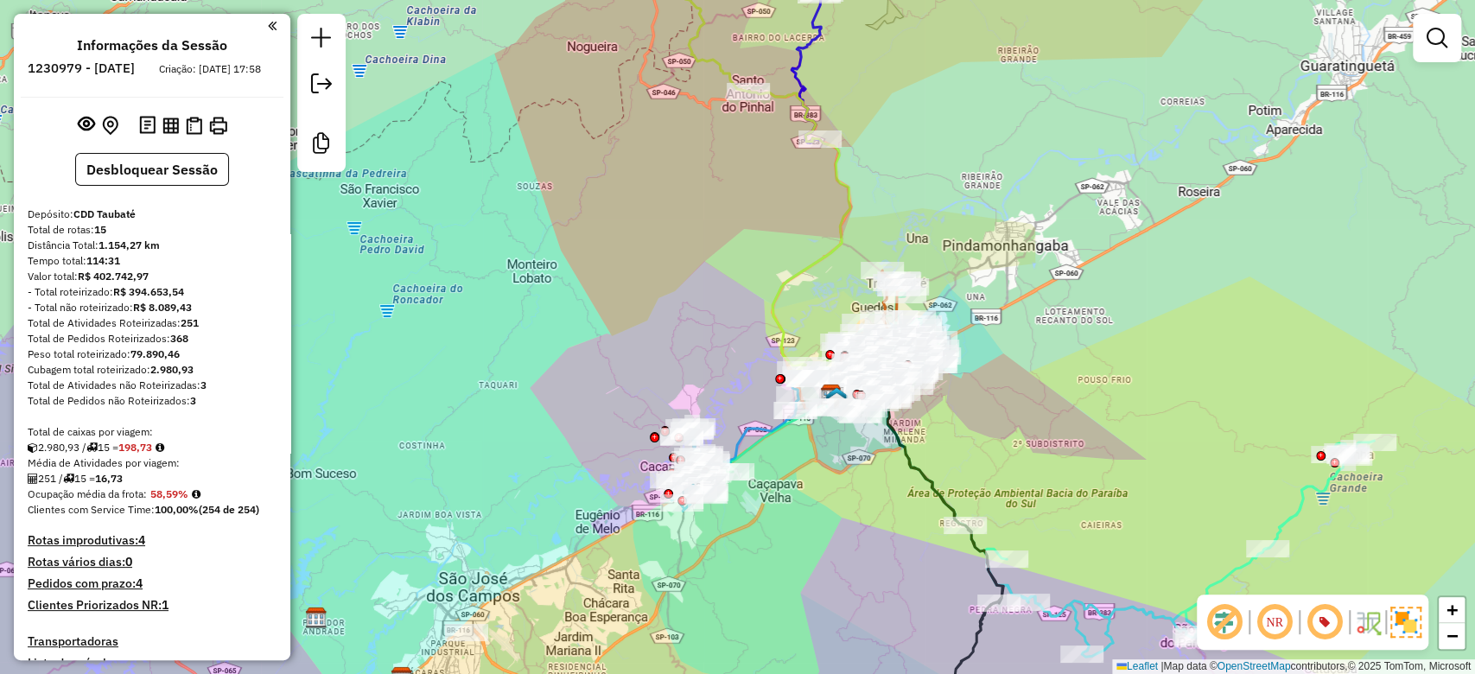
drag, startPoint x: 1124, startPoint y: 281, endPoint x: 1123, endPoint y: 322, distance: 41.5
click at [1123, 322] on div "Janela de atendimento Grade de atendimento Capacidade Transportadoras Veículos …" at bounding box center [737, 337] width 1475 height 674
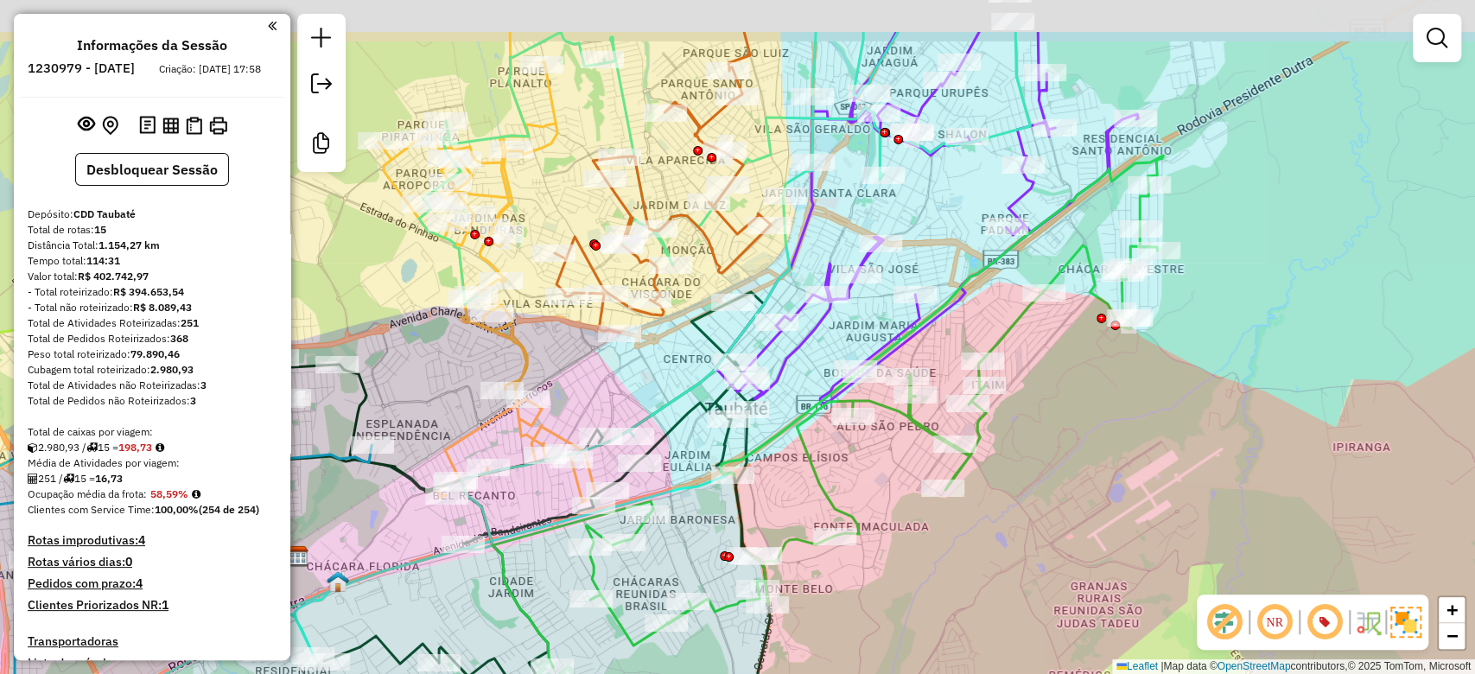
drag, startPoint x: 1066, startPoint y: 389, endPoint x: 1088, endPoint y: 508, distance: 121.4
click at [1088, 508] on div "Janela de atendimento Grade de atendimento Capacidade Transportadoras Veículos …" at bounding box center [737, 337] width 1475 height 674
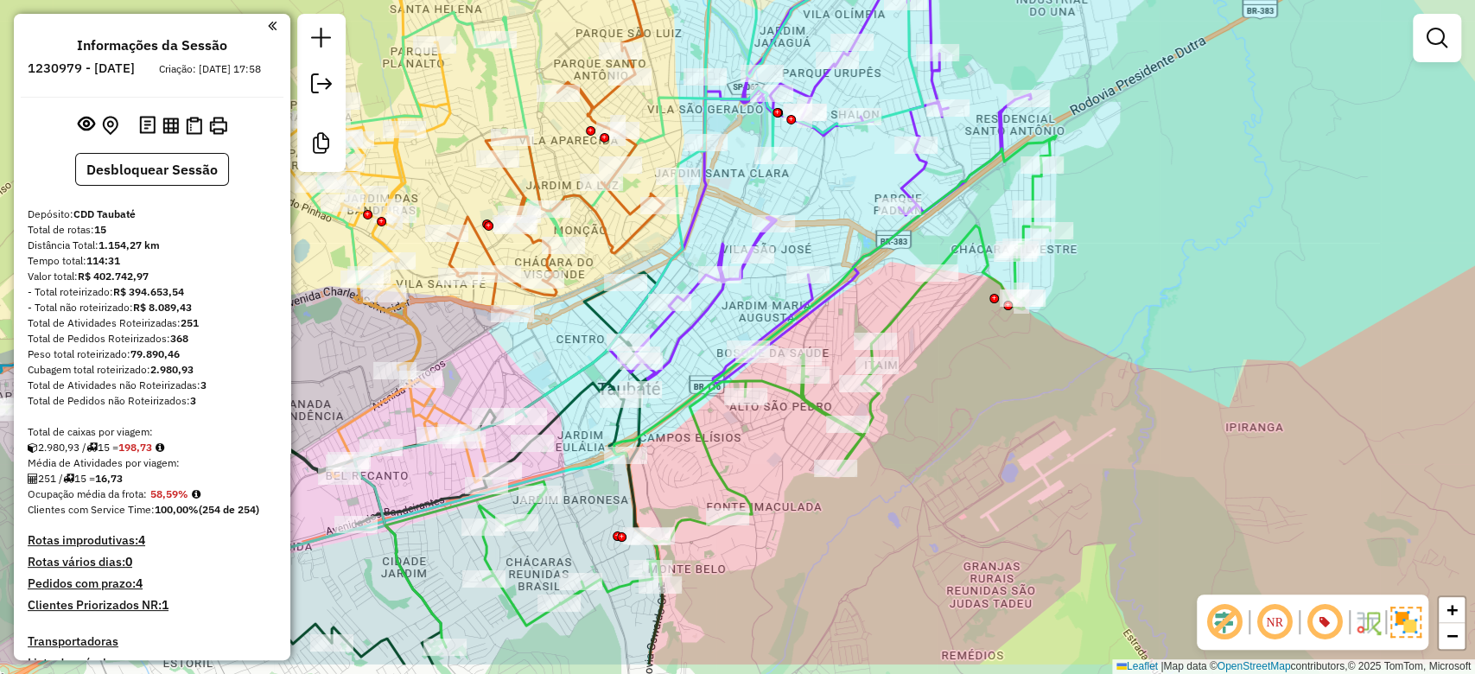
drag, startPoint x: 952, startPoint y: 239, endPoint x: 846, endPoint y: 162, distance: 131.2
click at [846, 162] on div "Janela de atendimento Grade de atendimento Capacidade Transportadoras Veículos …" at bounding box center [737, 337] width 1475 height 674
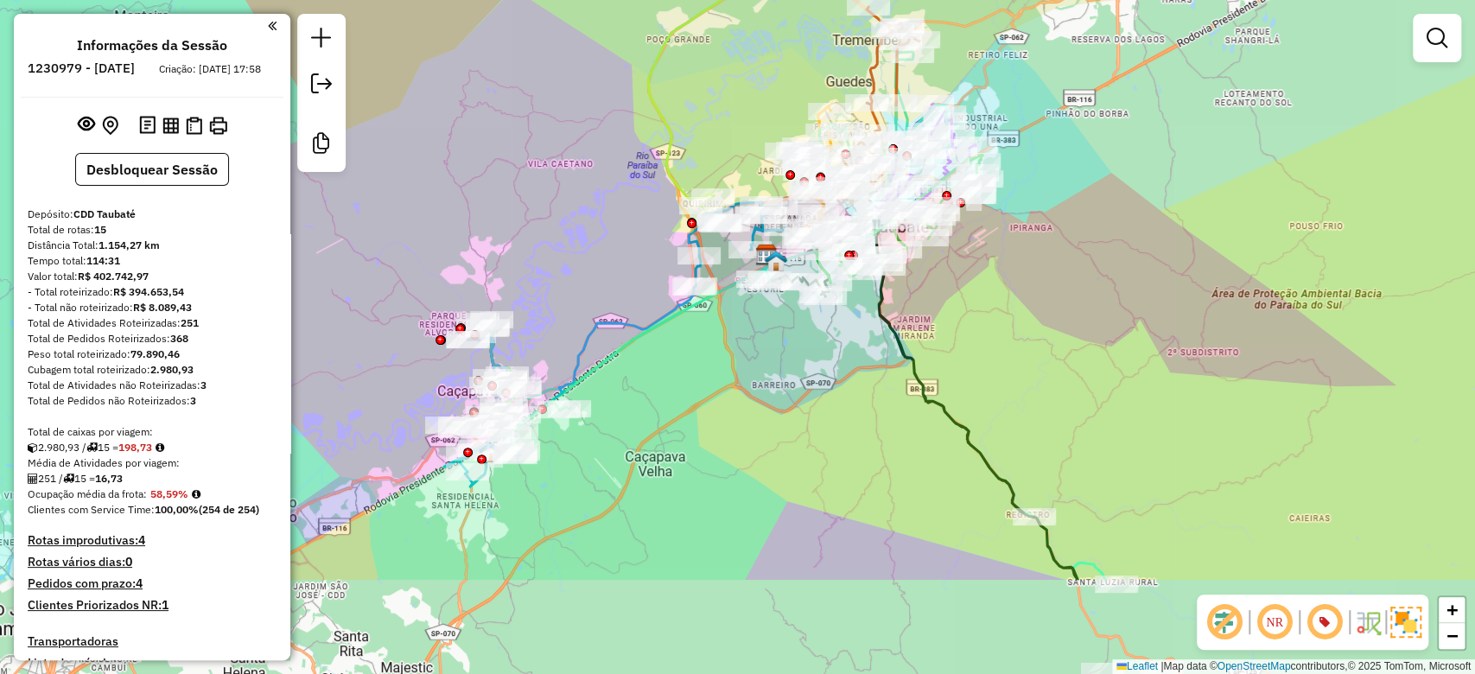
drag, startPoint x: 1016, startPoint y: 481, endPoint x: 989, endPoint y: 320, distance: 164.0
click at [989, 320] on div "Janela de atendimento Grade de atendimento Capacidade Transportadoras Veículos …" at bounding box center [737, 337] width 1475 height 674
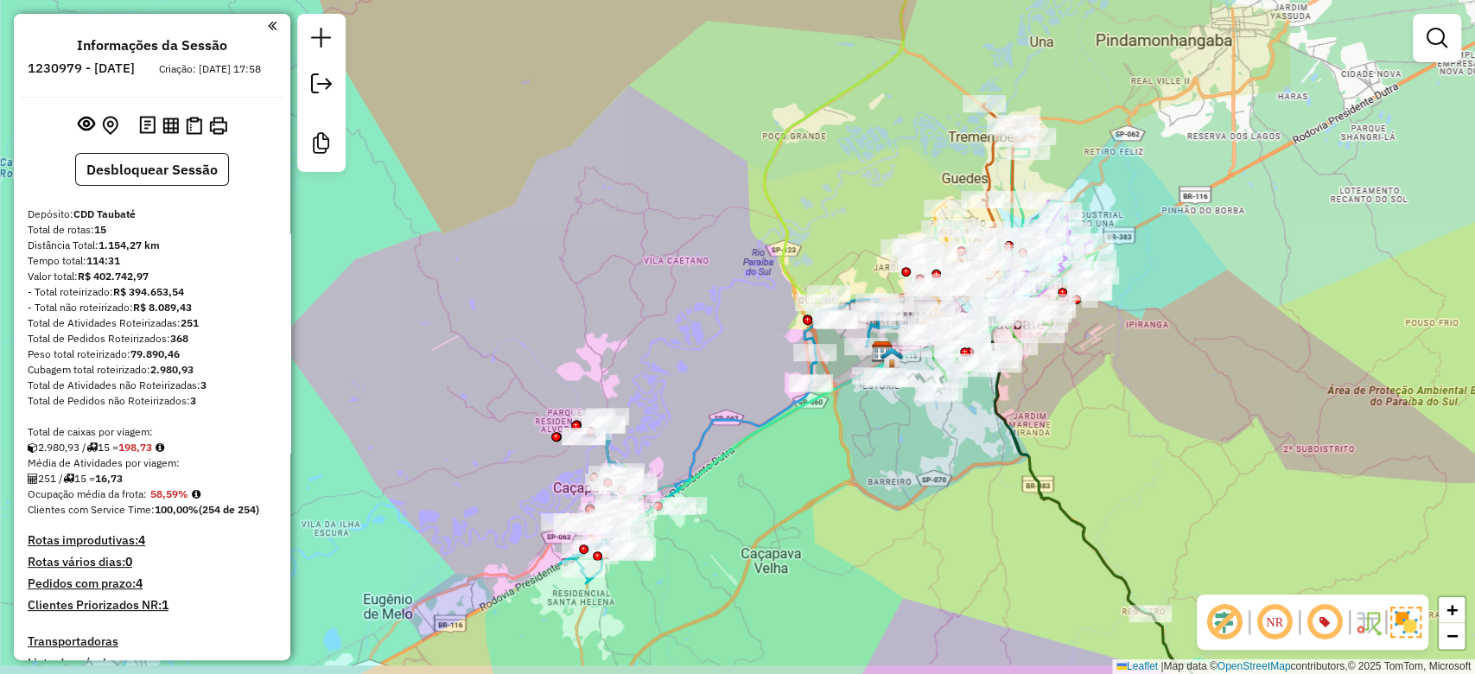
drag, startPoint x: 1196, startPoint y: 394, endPoint x: 1003, endPoint y: 156, distance: 307.2
click at [1003, 156] on div "Janela de atendimento Grade de atendimento Capacidade Transportadoras Veículos …" at bounding box center [737, 337] width 1475 height 674
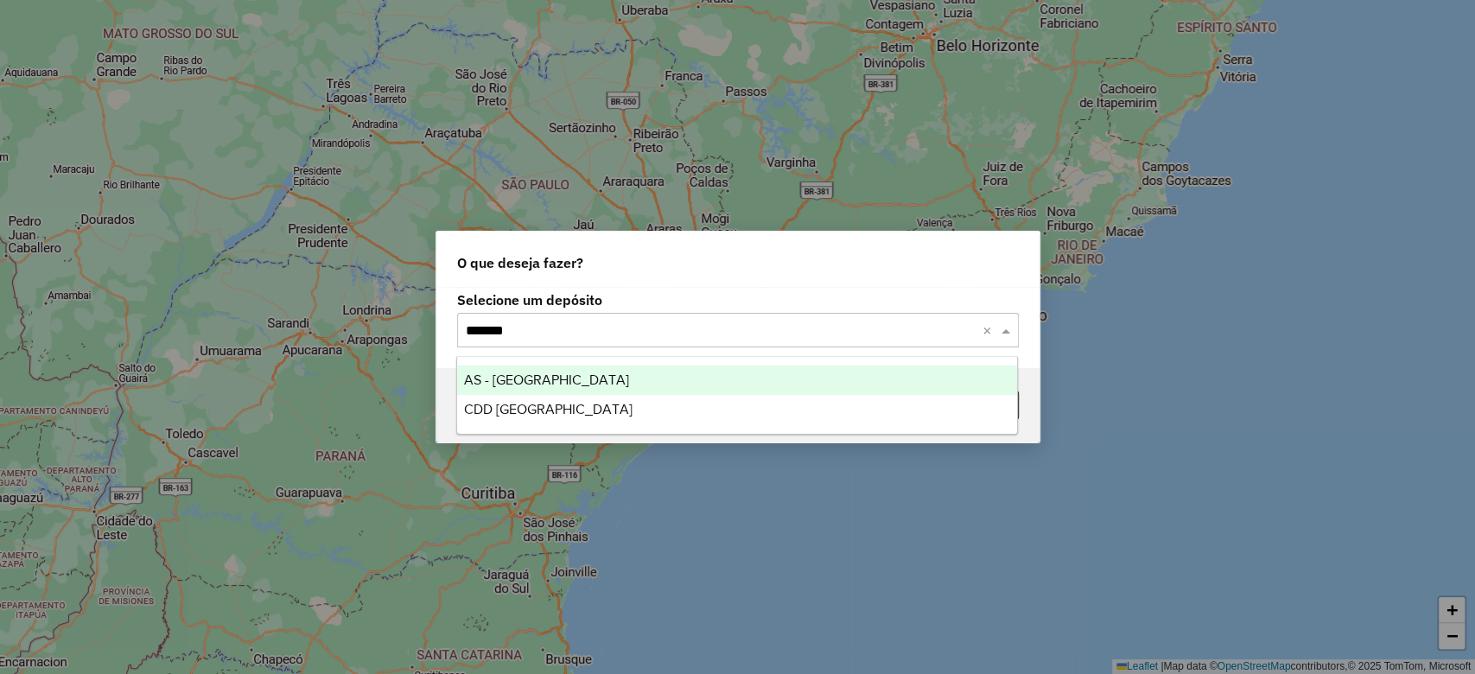
type input "********"
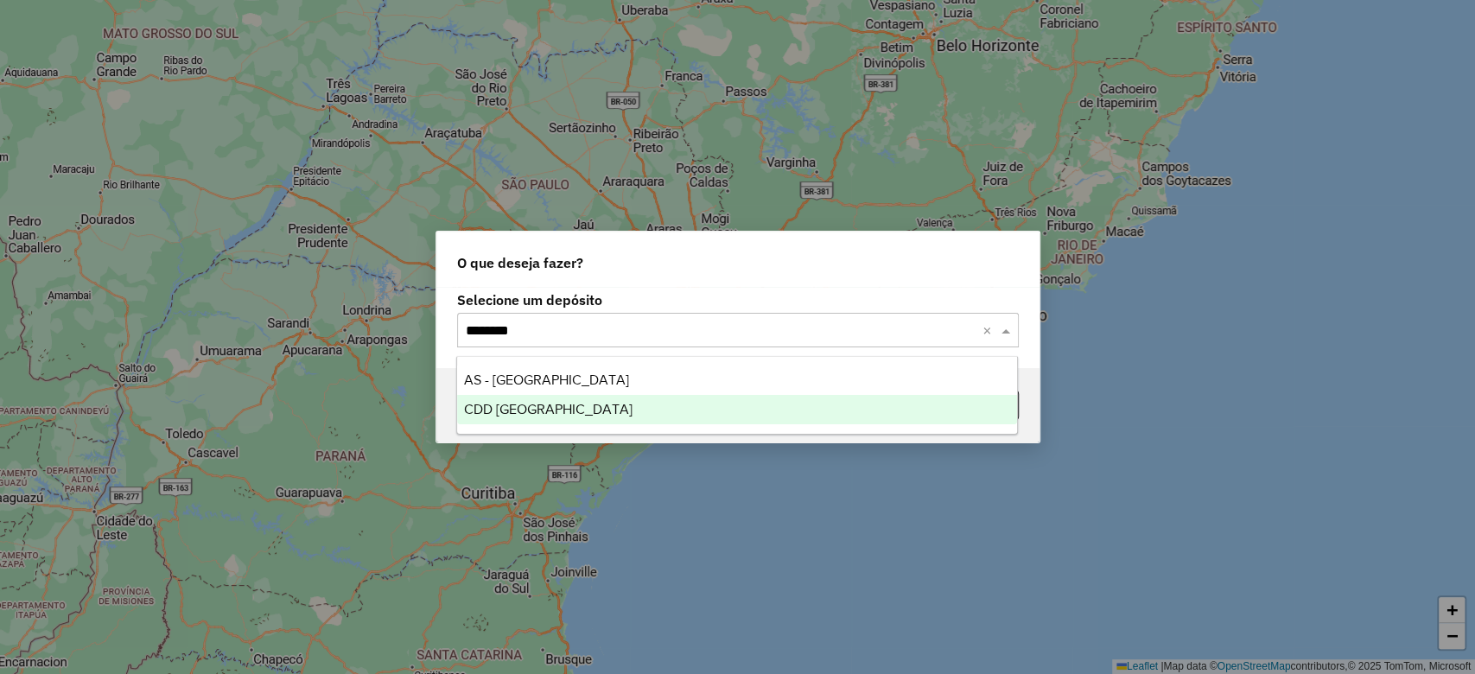
click at [596, 418] on div "CDD [GEOGRAPHIC_DATA]" at bounding box center [737, 409] width 560 height 29
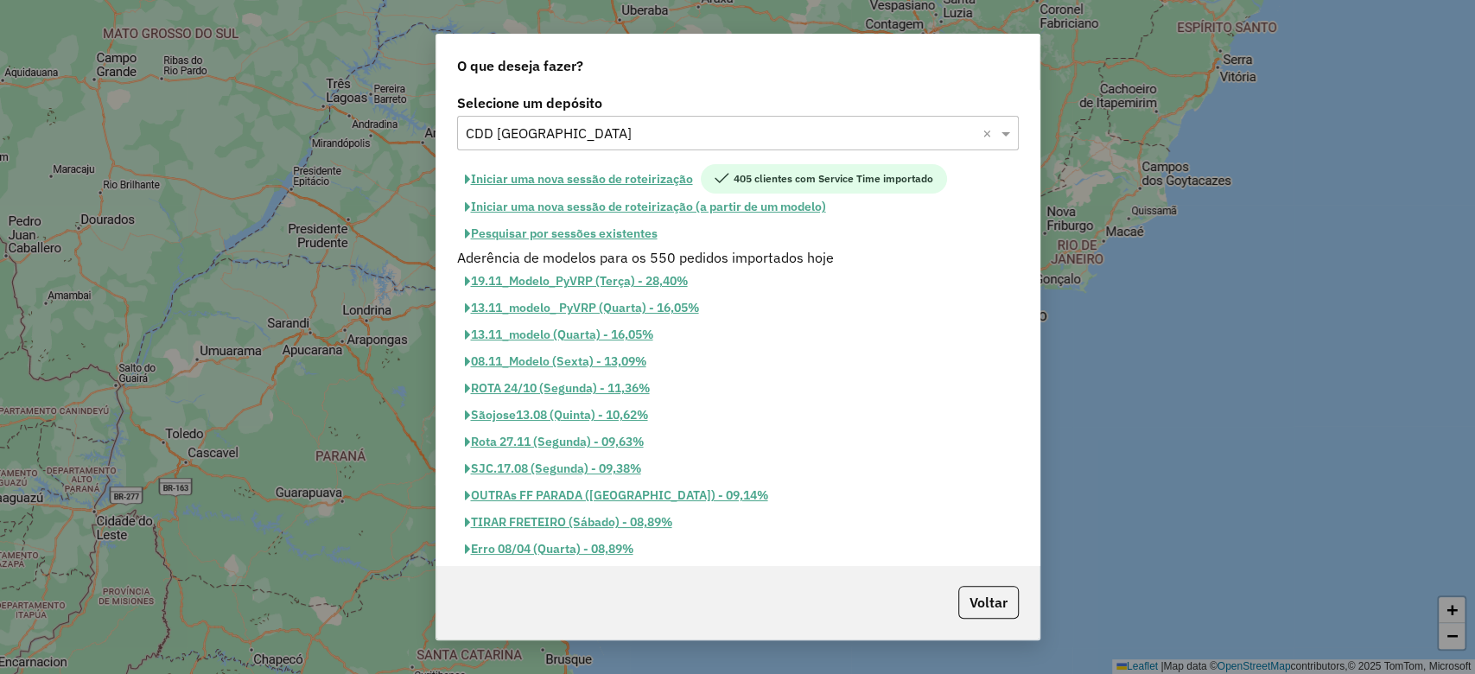
click at [610, 232] on button "Pesquisar por sessões existentes" at bounding box center [561, 233] width 208 height 27
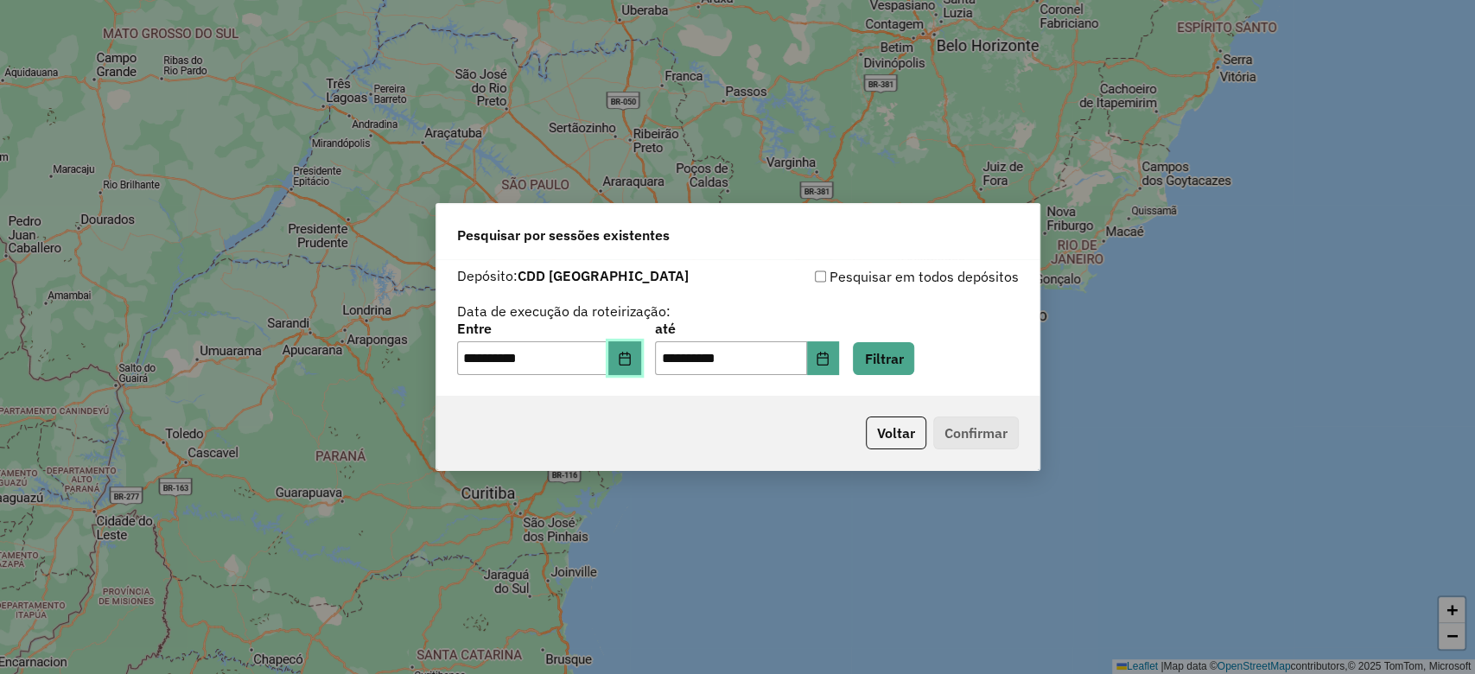
click at [630, 365] on icon "Choose Date" at bounding box center [624, 359] width 11 height 14
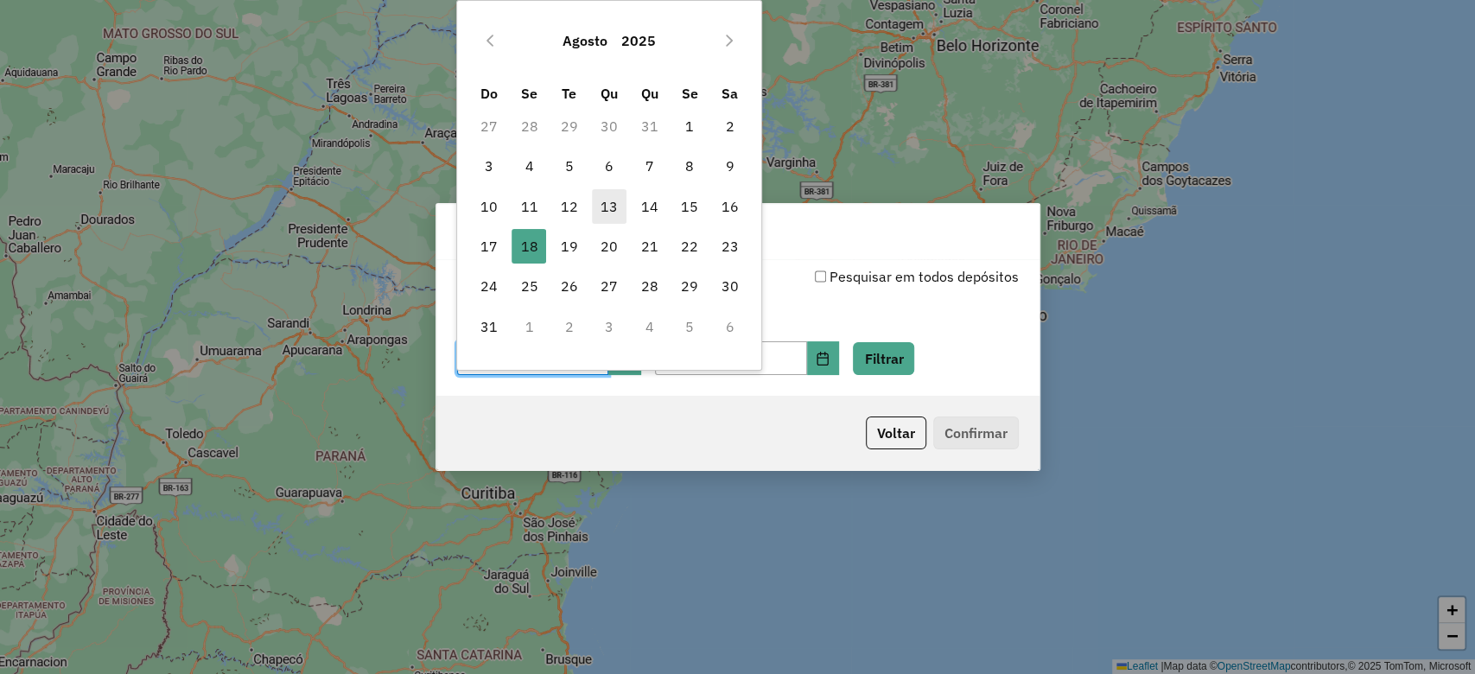
click at [614, 205] on span "13" at bounding box center [609, 206] width 35 height 35
type input "**********"
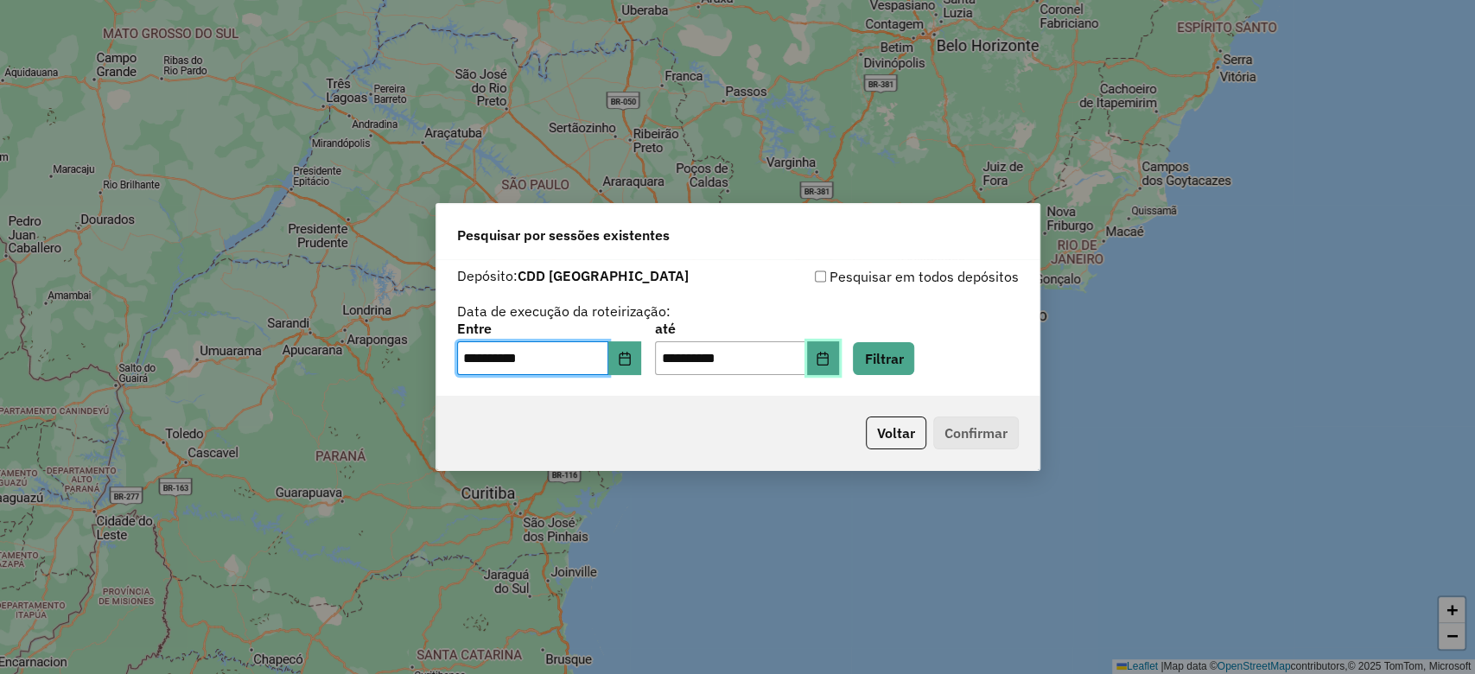
click at [840, 363] on button "Choose Date" at bounding box center [823, 358] width 33 height 35
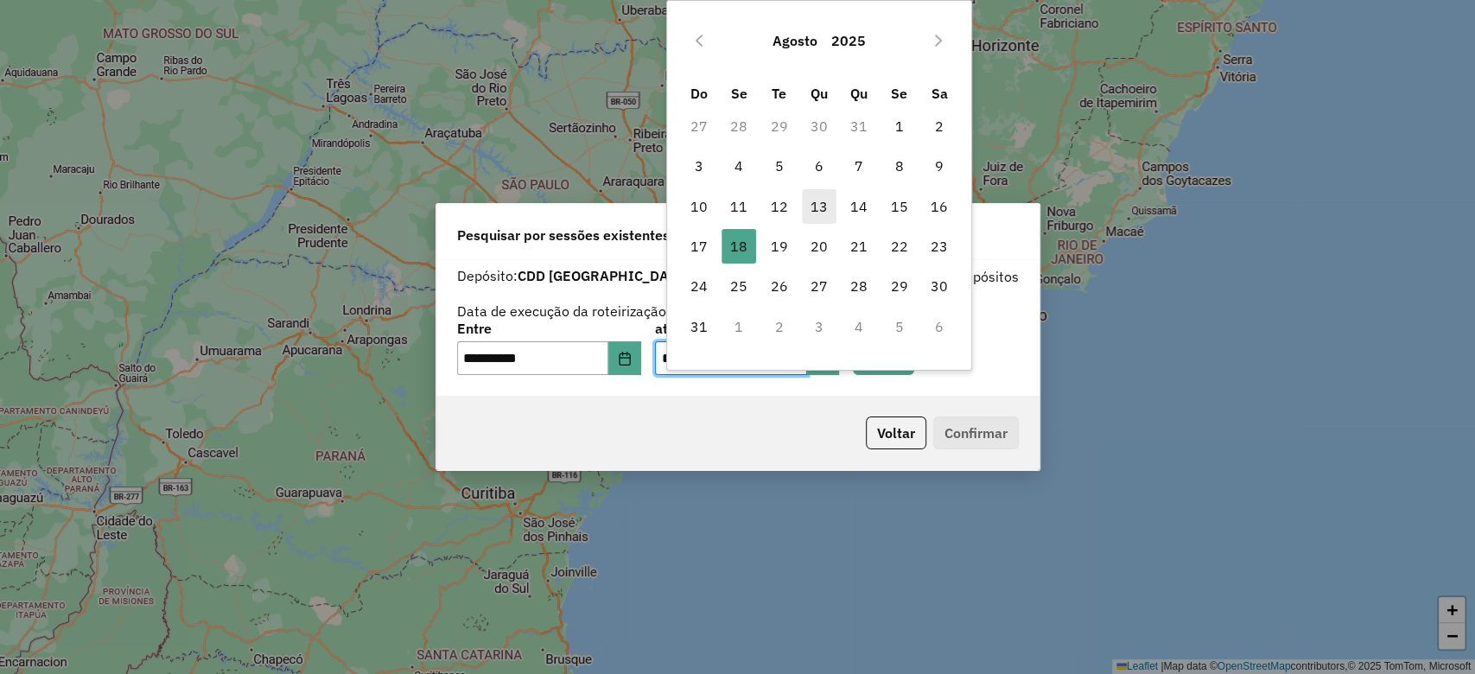
click at [813, 207] on span "13" at bounding box center [819, 206] width 35 height 35
type input "**********"
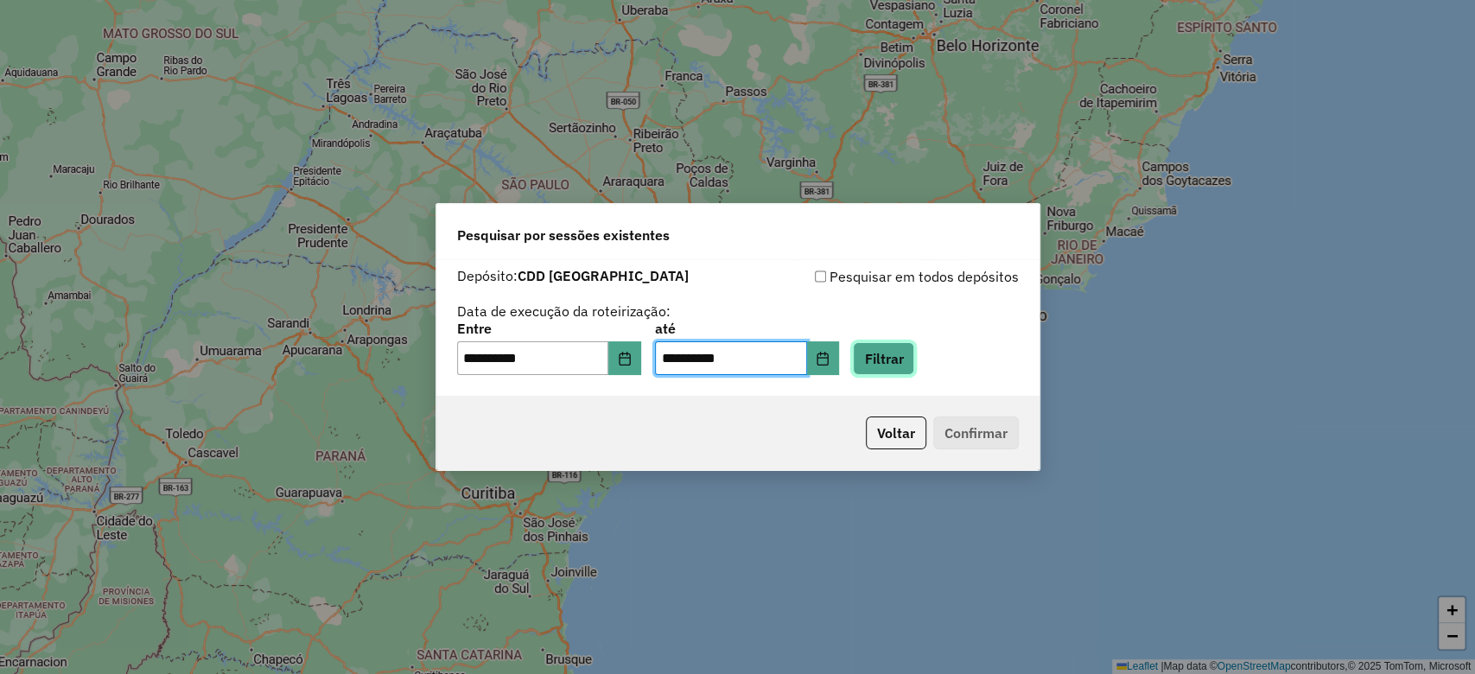
click at [909, 354] on button "Filtrar" at bounding box center [883, 358] width 61 height 33
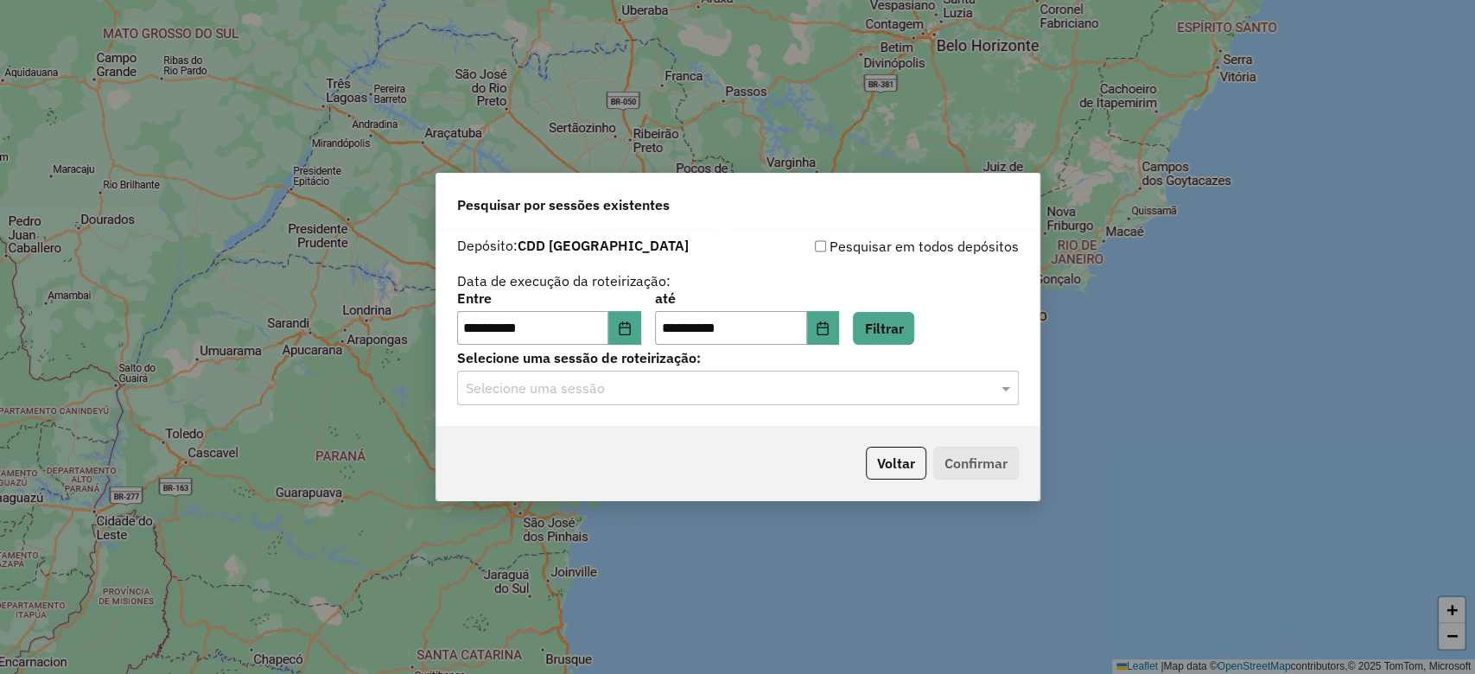
click at [581, 392] on input "text" at bounding box center [721, 389] width 510 height 21
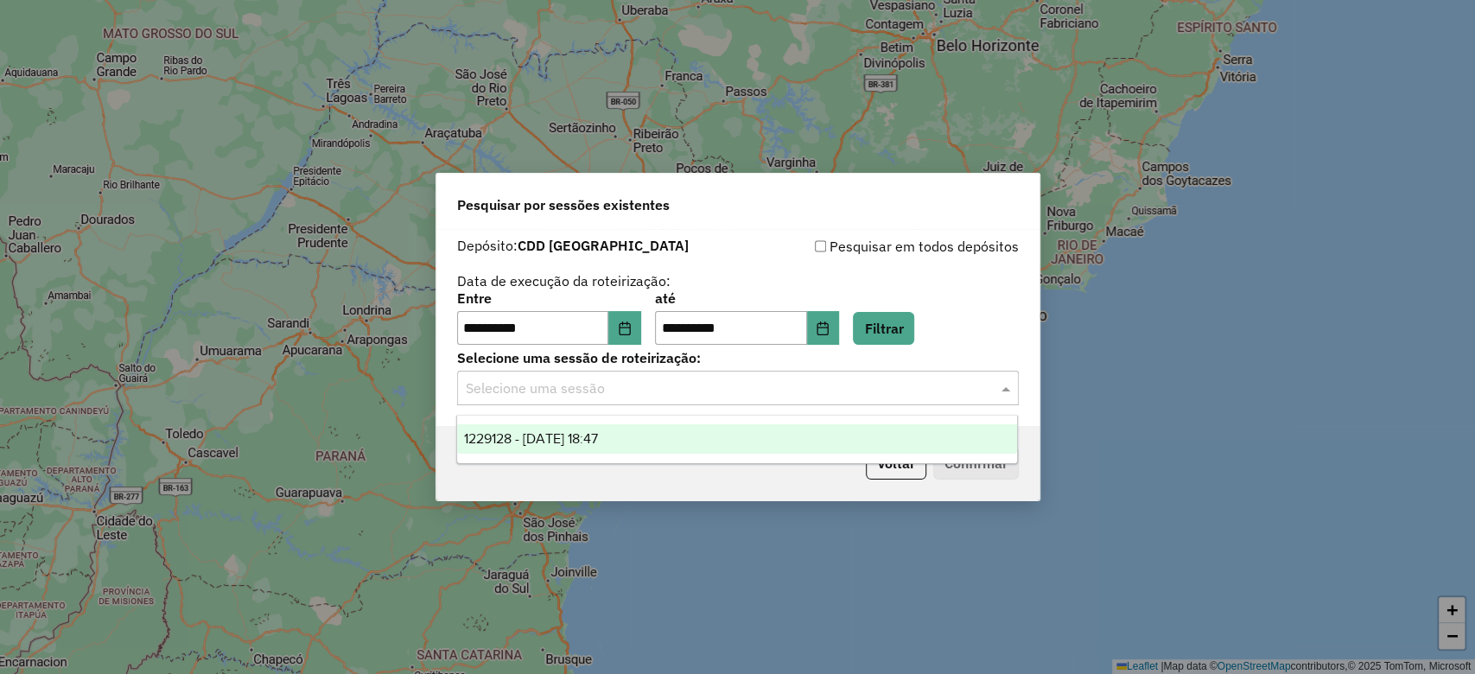
click at [588, 423] on ng-dropdown-panel "1229128 - 13/08/2025 18:47" at bounding box center [737, 439] width 562 height 49
click at [598, 436] on span "1229128 - 13/08/2025 18:47" at bounding box center [531, 438] width 134 height 15
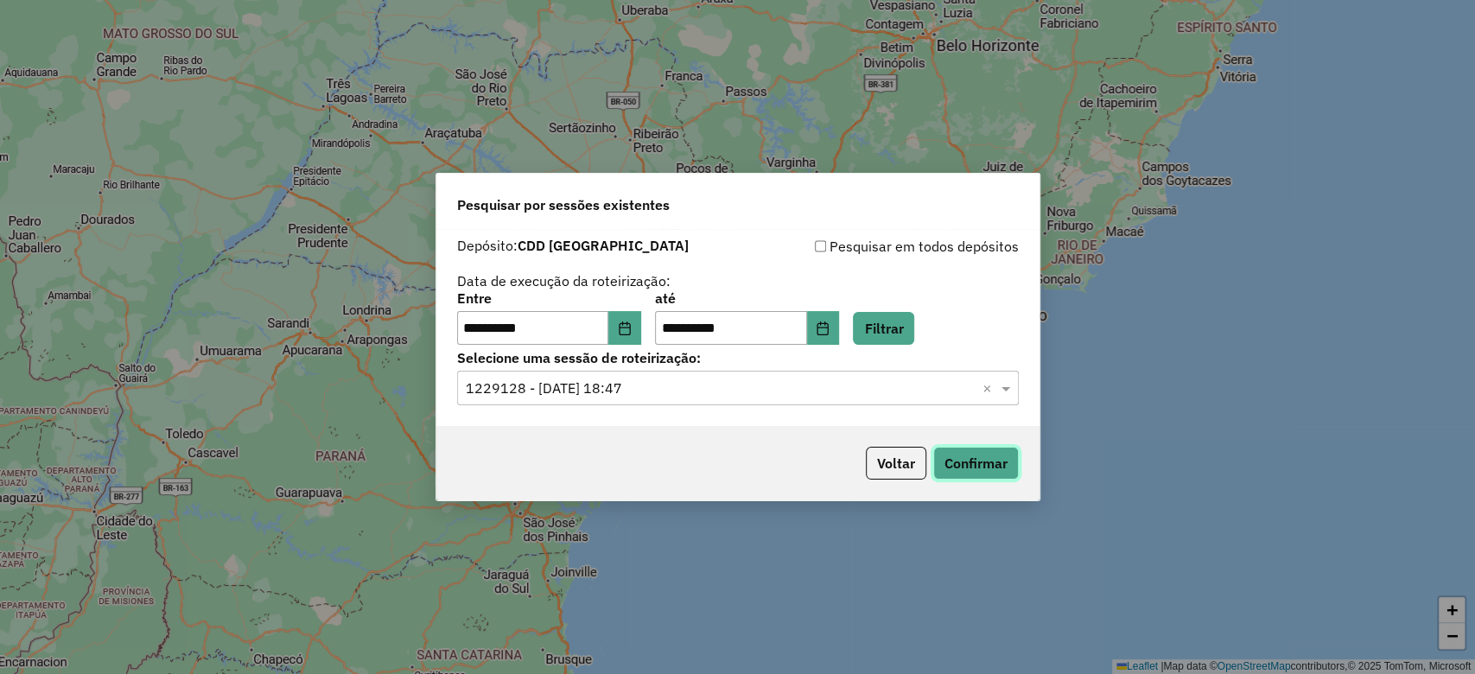
click at [979, 468] on button "Confirmar" at bounding box center [976, 463] width 86 height 33
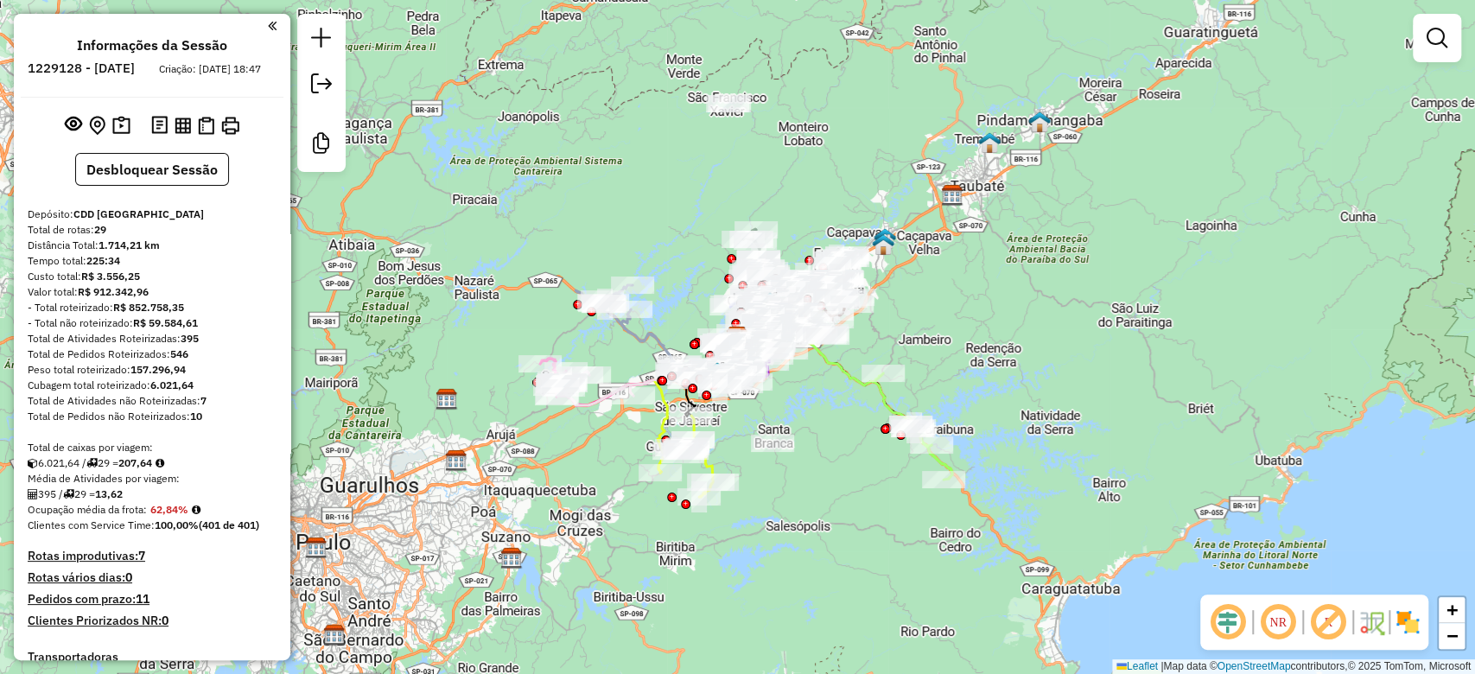
click at [1219, 626] on em at bounding box center [1227, 622] width 41 height 41
click at [1339, 625] on em at bounding box center [1328, 622] width 41 height 41
click at [1404, 623] on img at bounding box center [1408, 622] width 28 height 28
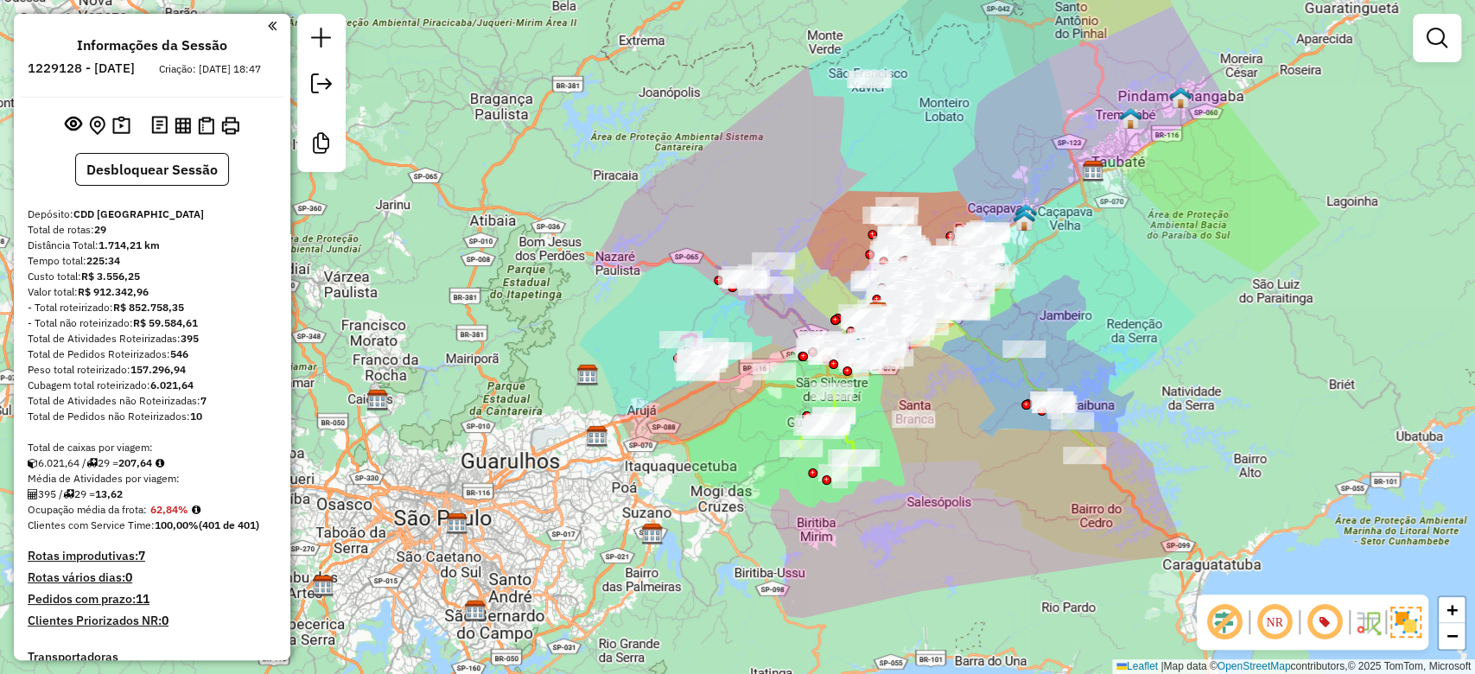
drag, startPoint x: 828, startPoint y: 487, endPoint x: 968, endPoint y: 463, distance: 142.1
click at [968, 463] on div "Janela de atendimento Grade de atendimento Capacidade Transportadoras Veículos …" at bounding box center [737, 337] width 1475 height 674
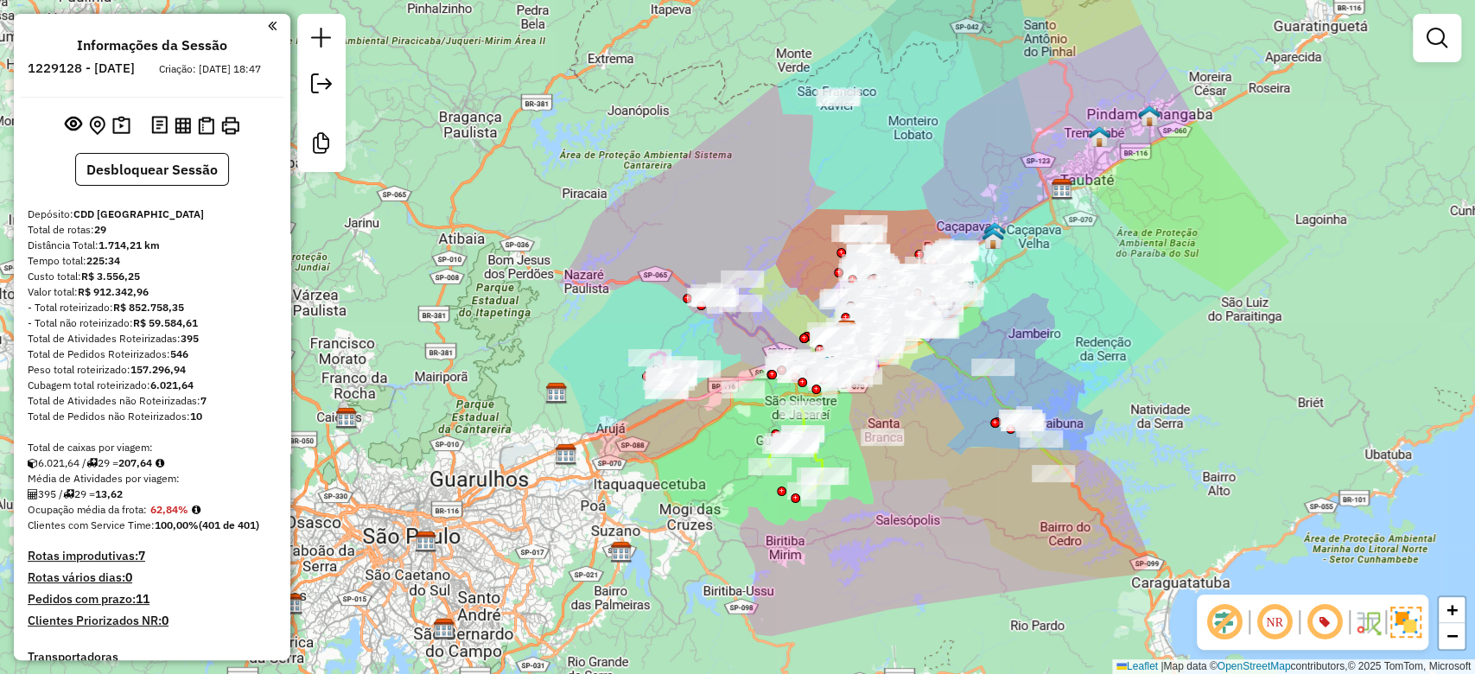
drag, startPoint x: 1132, startPoint y: 317, endPoint x: 1101, endPoint y: 335, distance: 36.0
click at [1101, 335] on div "Janela de atendimento Grade de atendimento Capacidade Transportadoras Veículos …" at bounding box center [737, 337] width 1475 height 674
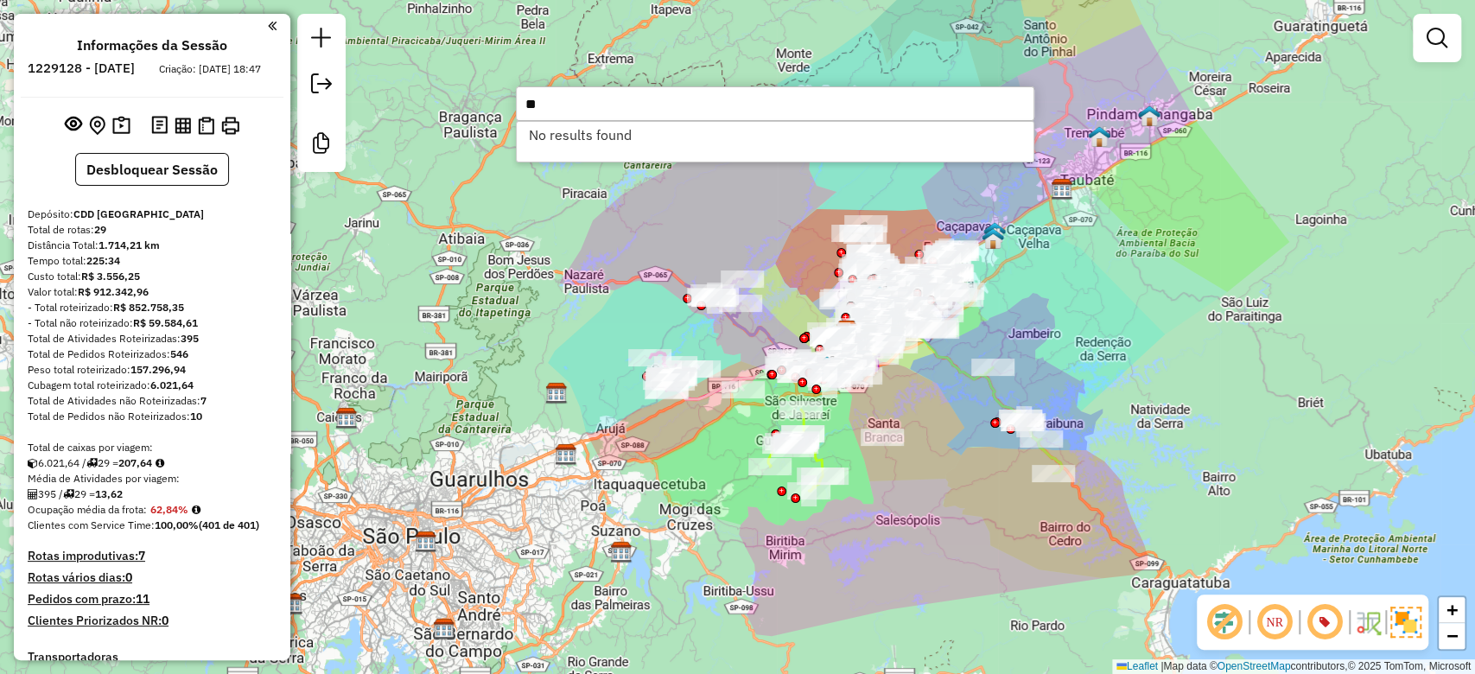
type input "*"
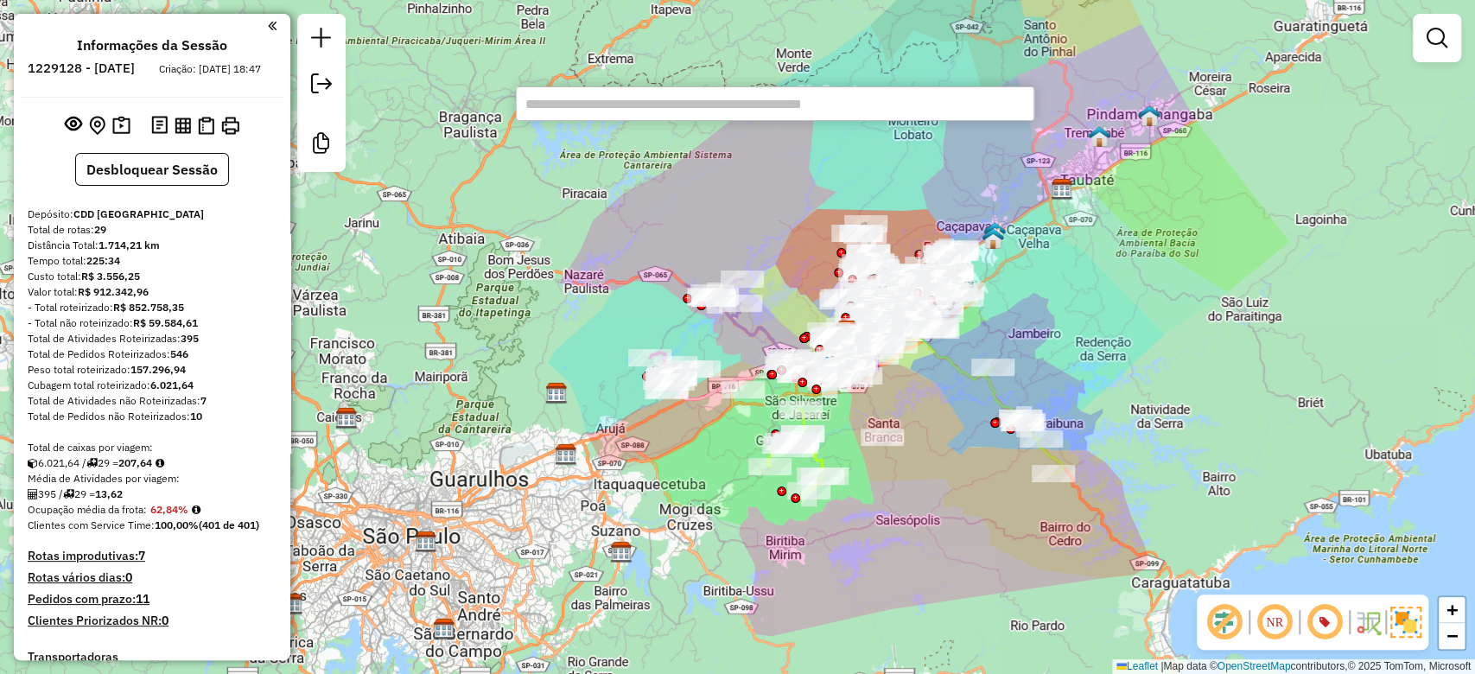
click at [1083, 316] on div "Rota 17 - Placa PPV6512 96626618 - ALEX BRUNO RIBEIRO Janela de atendimento Gra…" at bounding box center [737, 337] width 1475 height 674
type input "********"
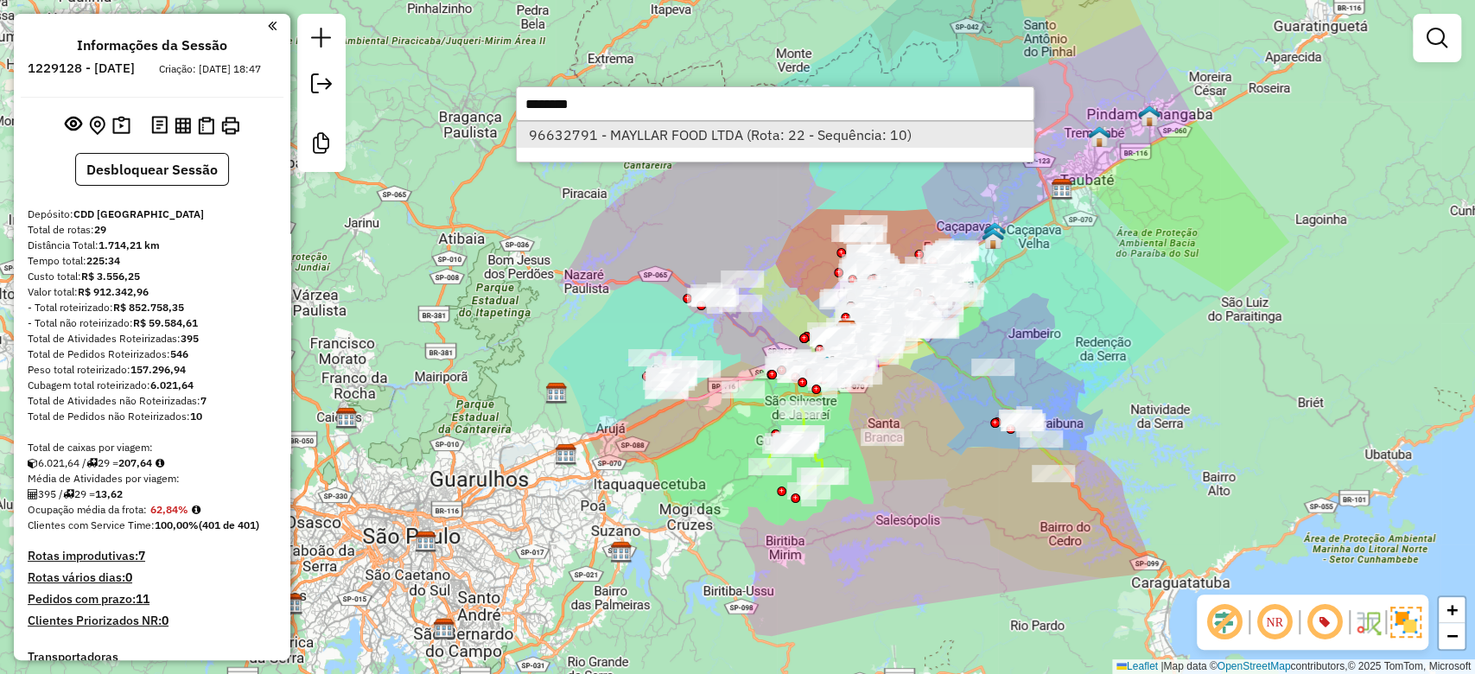
click at [804, 133] on li "96632791 - MAYLLAR FOOD LTDA (Rota: 22 - Sequência: 10)" at bounding box center [775, 135] width 517 height 26
select select "**********"
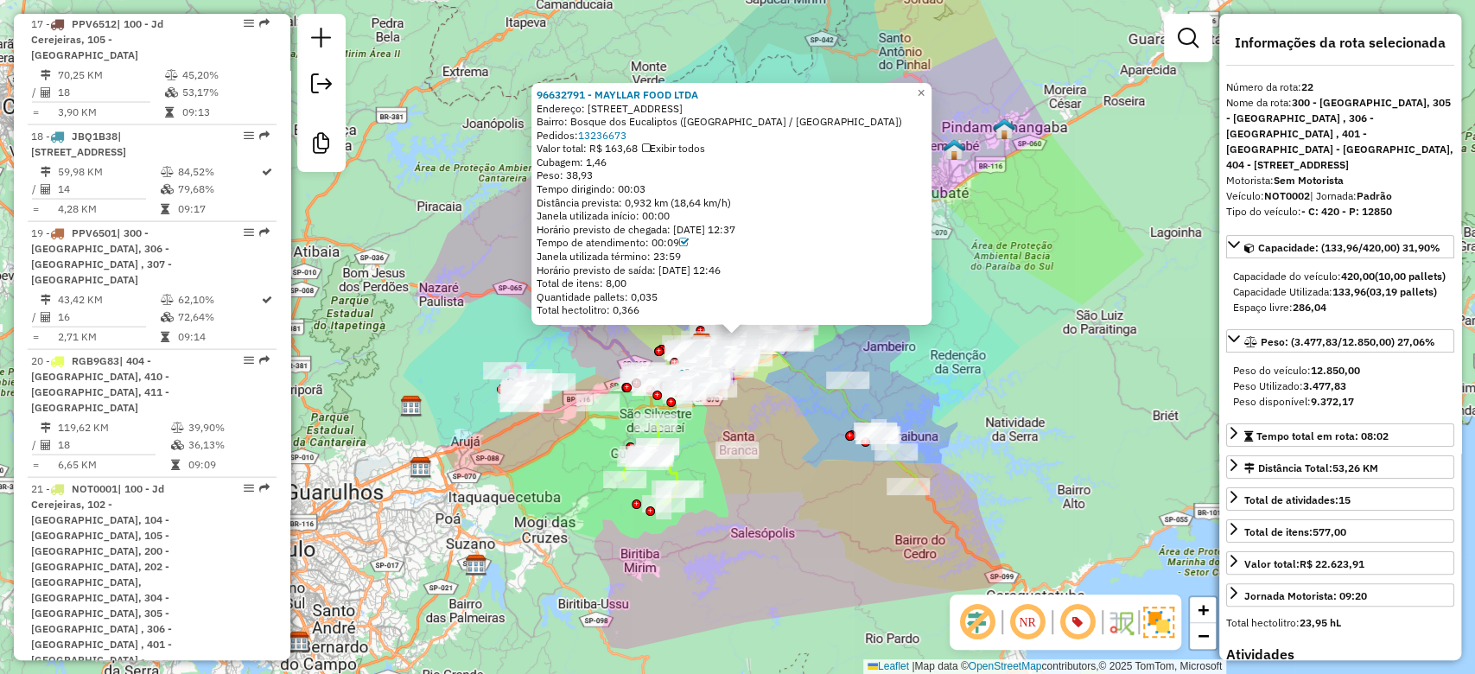
scroll to position [2946, 0]
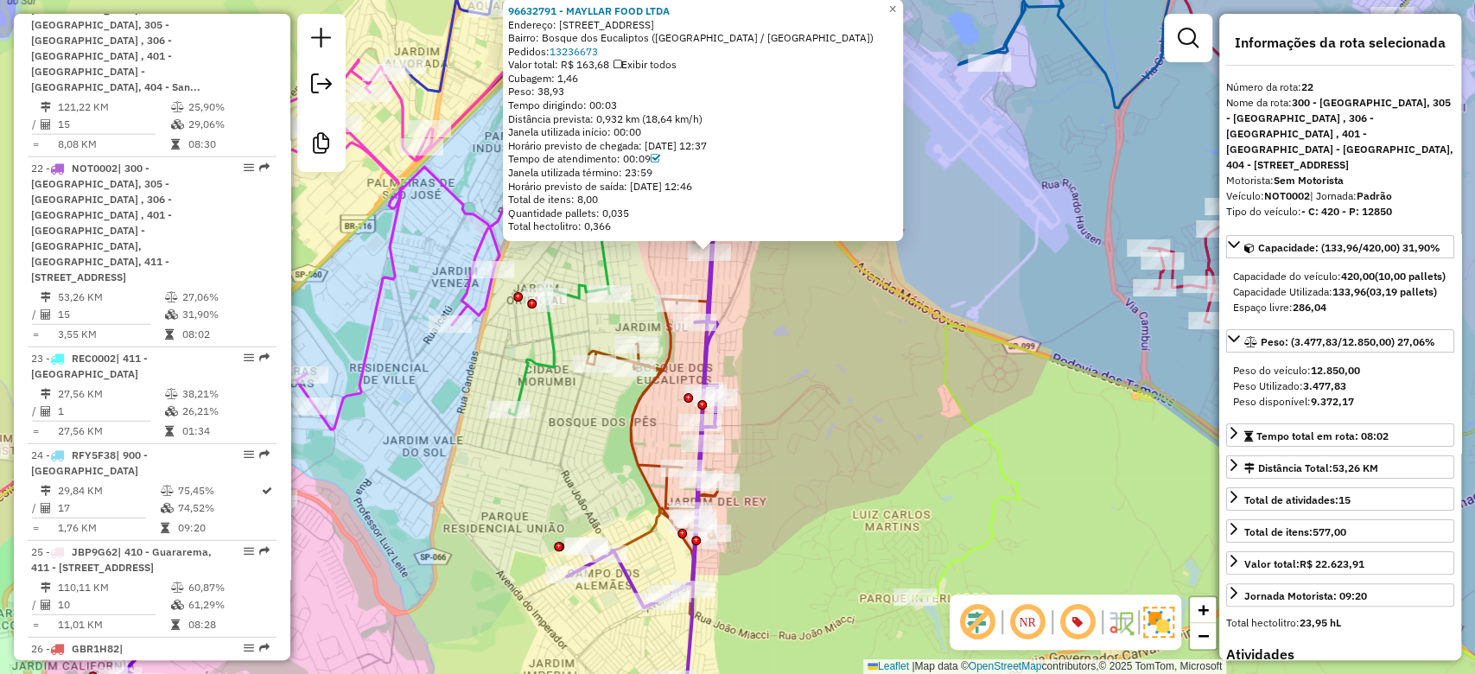
click at [797, 411] on div "96632791 - MAYLLAR FOOD LTDA Endereço: Avenida Andrômeda, 3200 Bairro: Bosque d…" at bounding box center [737, 337] width 1475 height 674
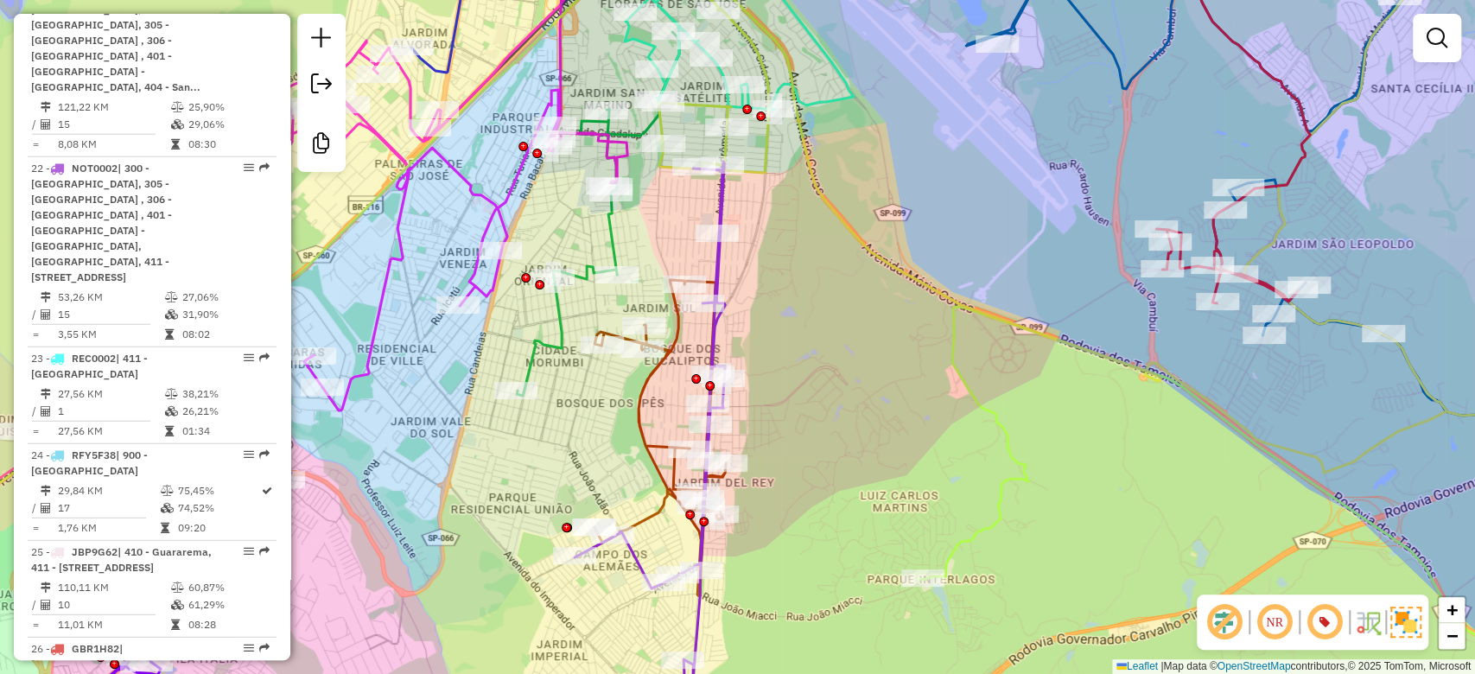
drag, startPoint x: 801, startPoint y: 430, endPoint x: 779, endPoint y: 403, distance: 35.6
click at [810, 384] on div "Janela de atendimento Grade de atendimento Capacidade Transportadoras Veículos …" at bounding box center [737, 337] width 1475 height 674
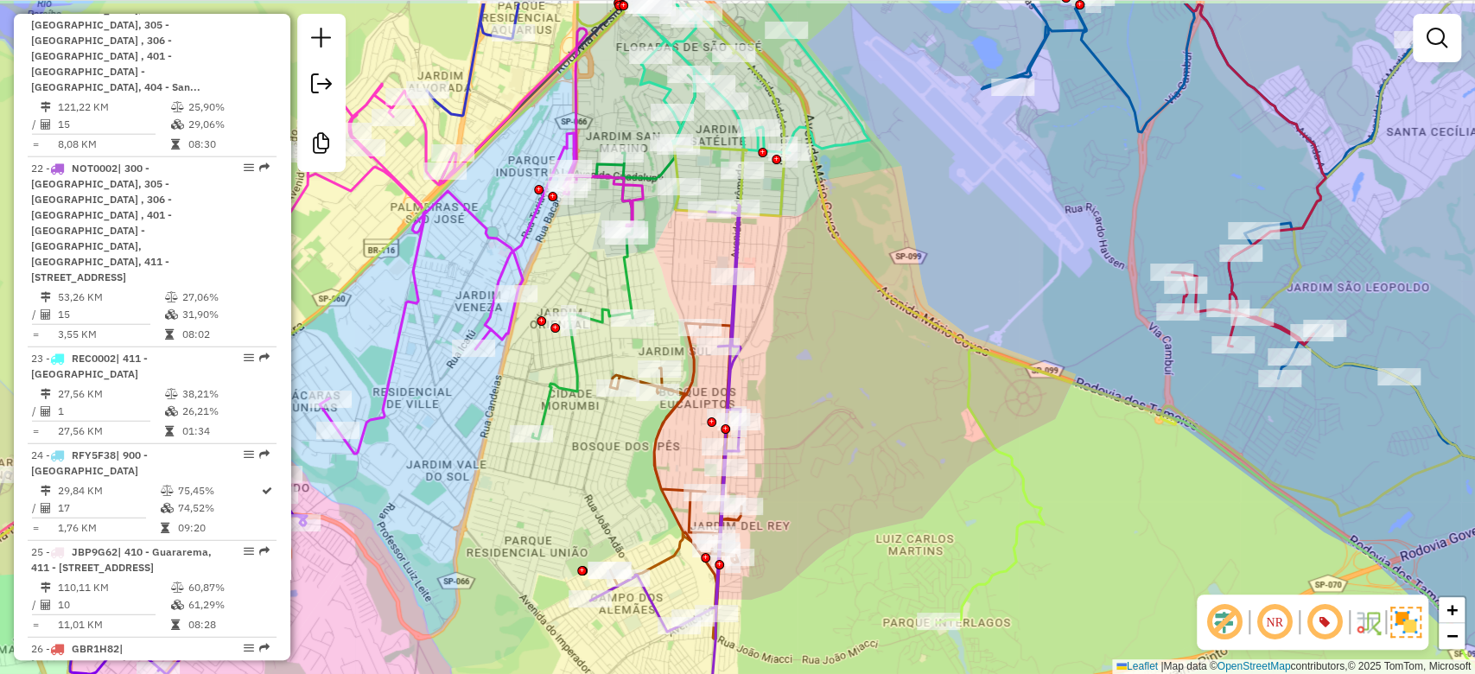
drag, startPoint x: 796, startPoint y: 335, endPoint x: 811, endPoint y: 418, distance: 84.3
click at [811, 418] on div "Janela de atendimento Grade de atendimento Capacidade Transportadoras Veículos …" at bounding box center [737, 337] width 1475 height 674
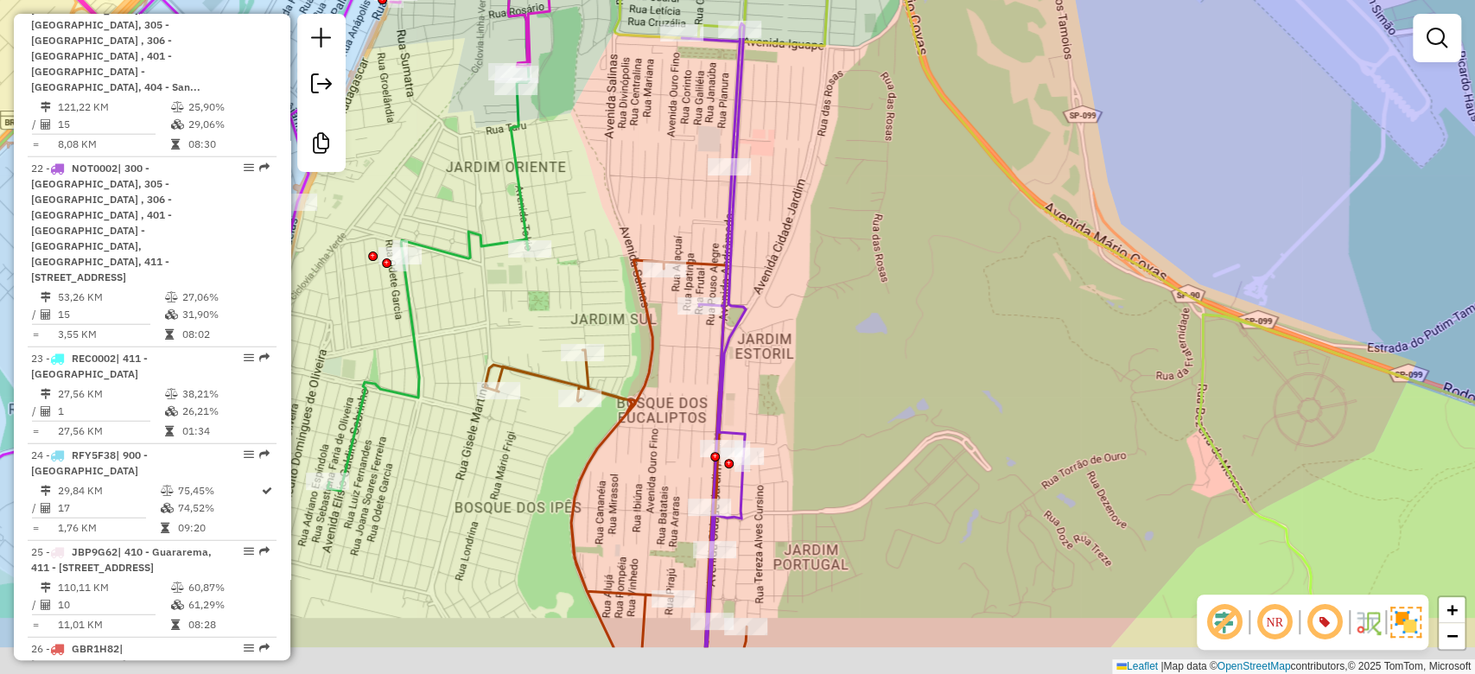
drag, startPoint x: 789, startPoint y: 409, endPoint x: 780, endPoint y: 315, distance: 94.6
click at [780, 315] on div "Janela de atendimento Grade de atendimento Capacidade Transportadoras Veículos …" at bounding box center [737, 337] width 1475 height 674
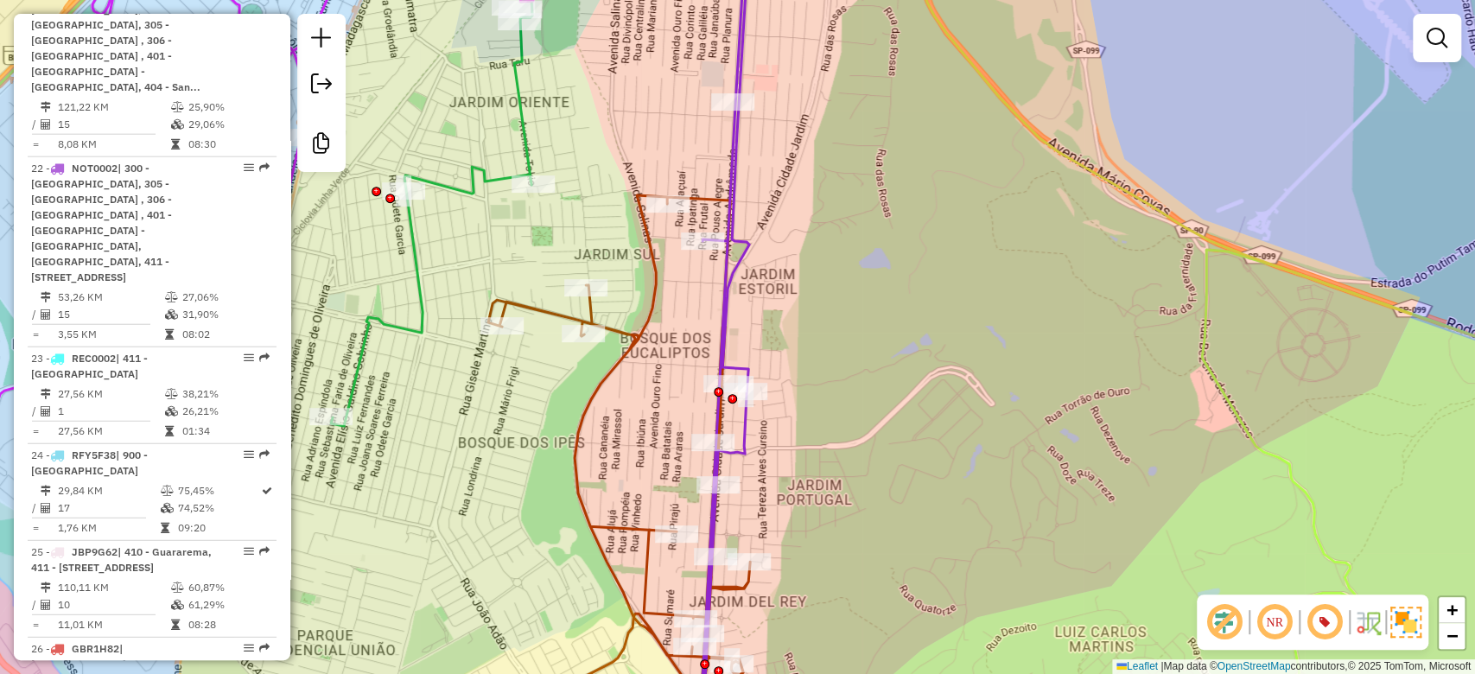
drag, startPoint x: 791, startPoint y: 323, endPoint x: 794, endPoint y: 258, distance: 64.9
click at [794, 258] on div "Janela de atendimento Grade de atendimento Capacidade Transportadoras Veículos …" at bounding box center [737, 337] width 1475 height 674
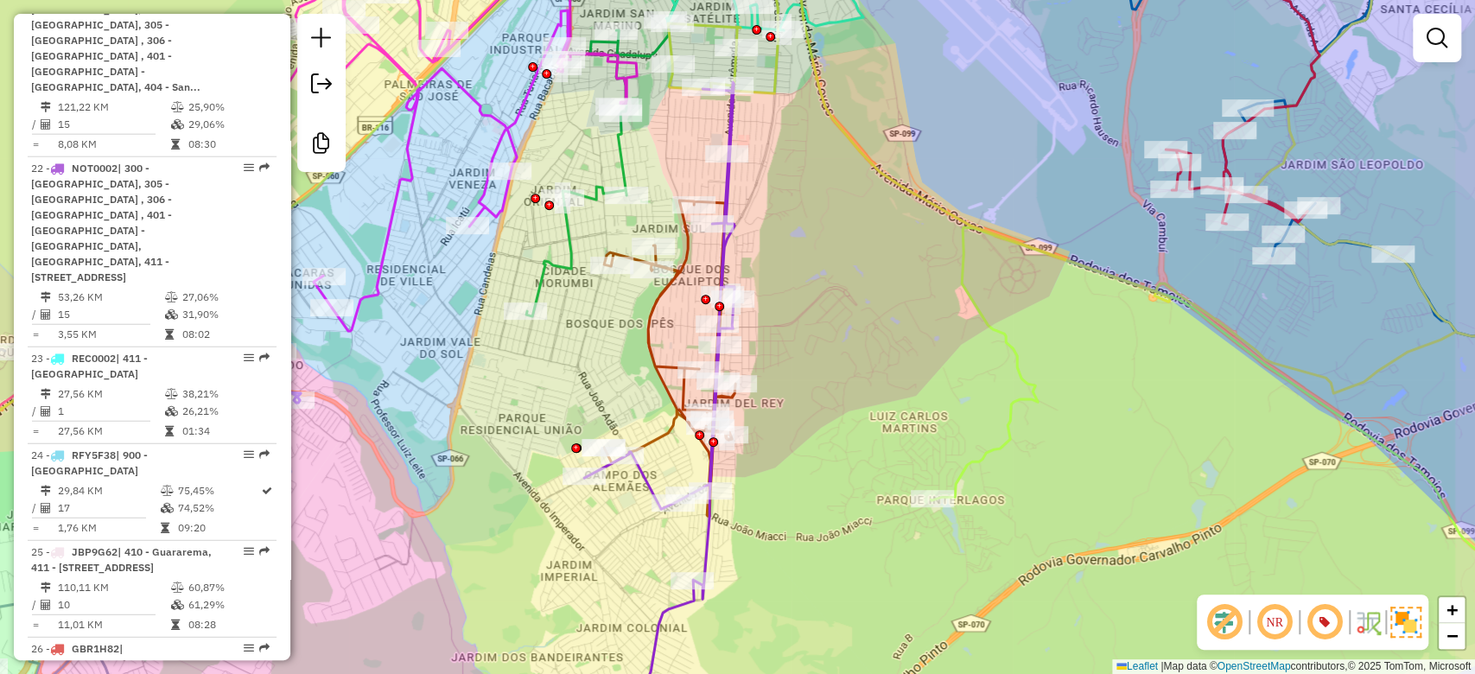
drag, startPoint x: 852, startPoint y: 310, endPoint x: 815, endPoint y: 284, distance: 45.3
click at [815, 284] on div "Janela de atendimento Grade de atendimento Capacidade Transportadoras Veículos …" at bounding box center [737, 337] width 1475 height 674
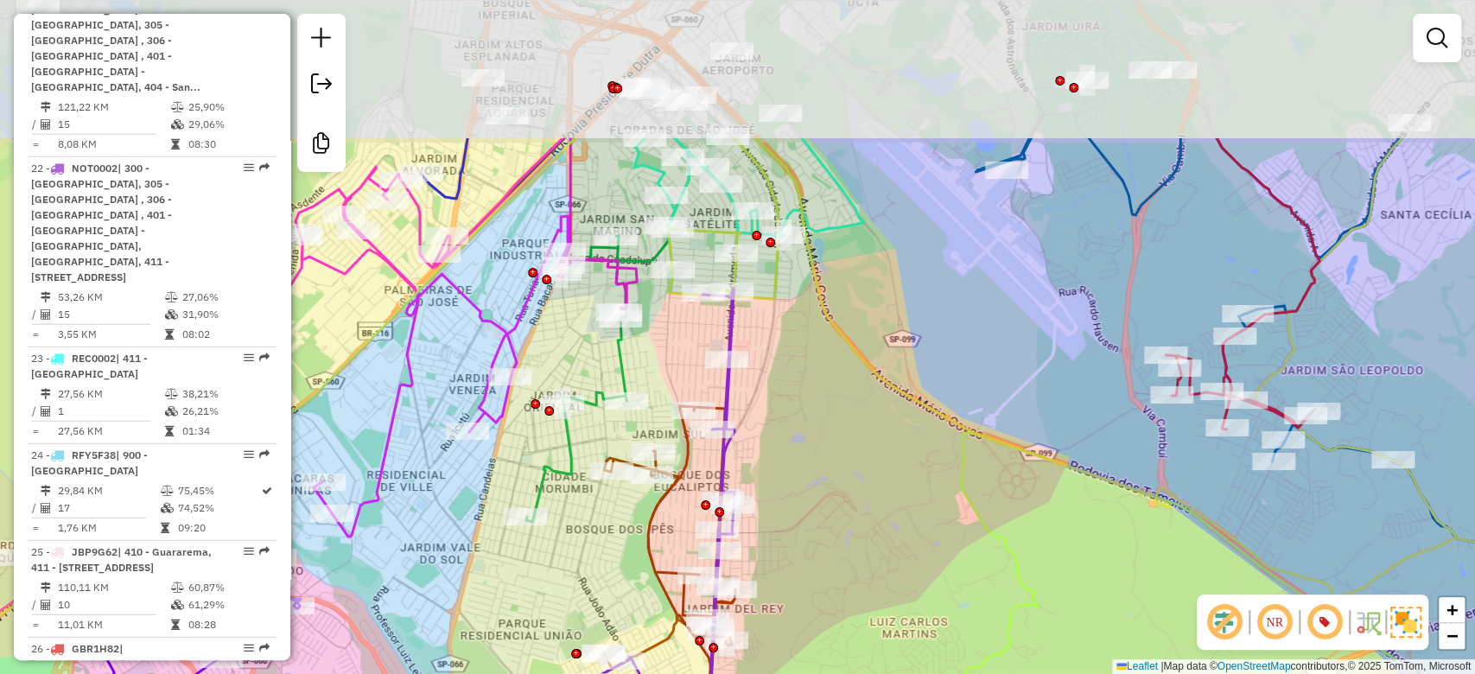
drag, startPoint x: 798, startPoint y: 211, endPoint x: 780, endPoint y: 353, distance: 142.9
click at [796, 404] on div "Janela de atendimento Grade de atendimento Capacidade Transportadoras Veículos …" at bounding box center [737, 337] width 1475 height 674
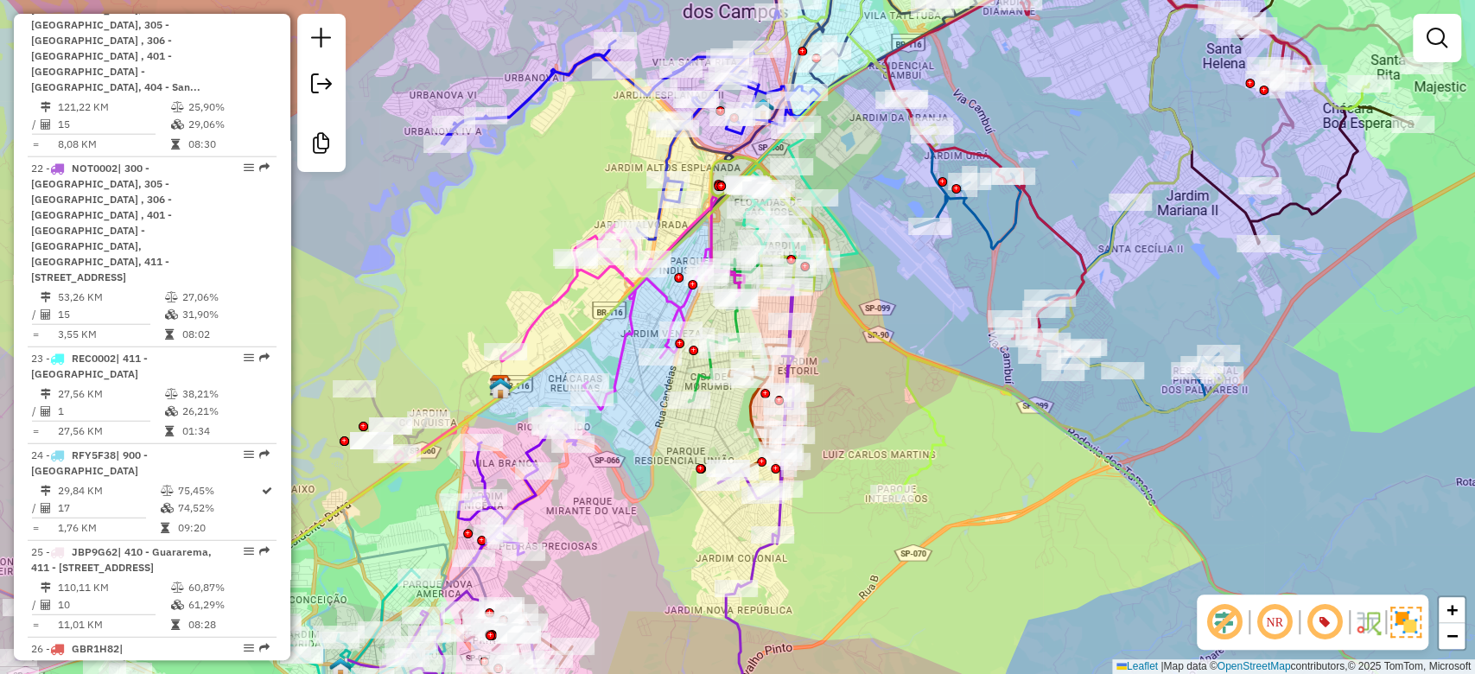
drag, startPoint x: 885, startPoint y: 320, endPoint x: 871, endPoint y: 345, distance: 28.6
click at [871, 345] on icon at bounding box center [737, 314] width 1264 height 709
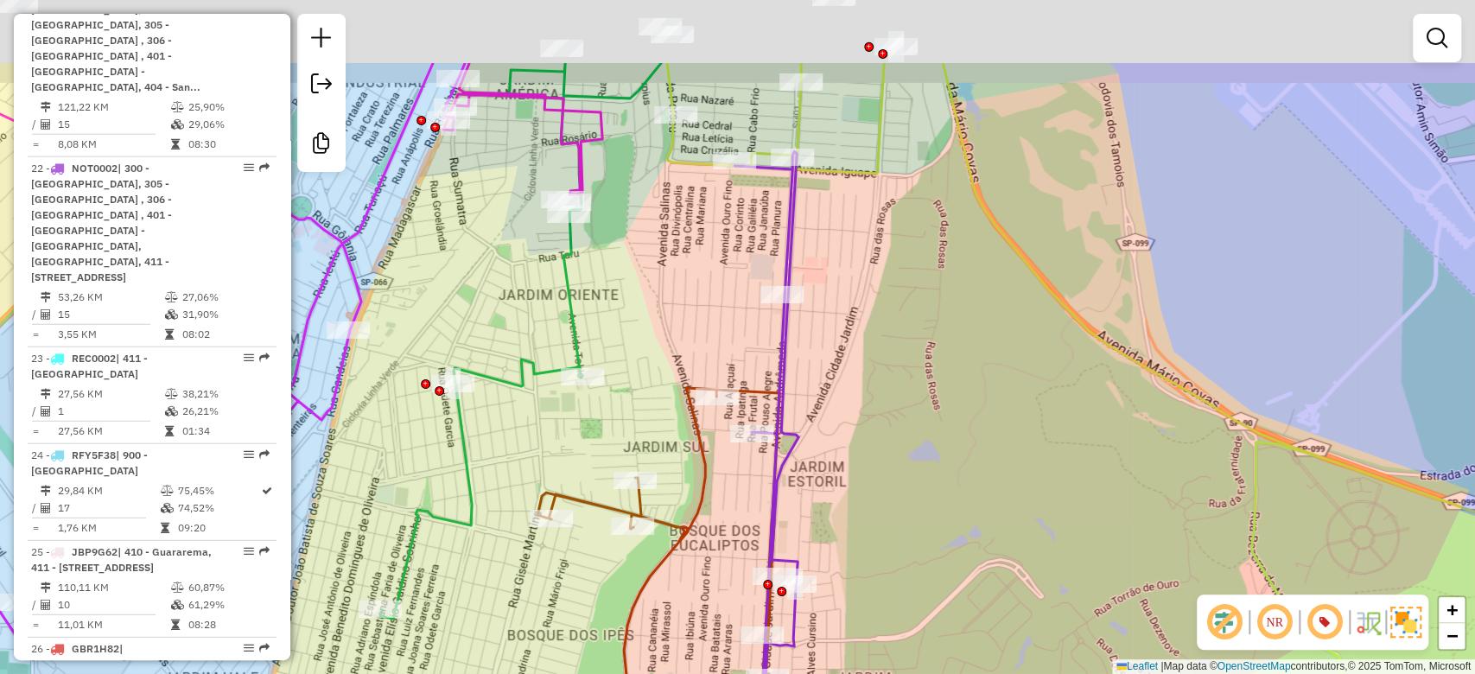
drag, startPoint x: 834, startPoint y: 328, endPoint x: 837, endPoint y: 399, distance: 70.9
click at [837, 399] on div "Janela de atendimento Grade de atendimento Capacidade Transportadoras Veículos …" at bounding box center [737, 337] width 1475 height 674
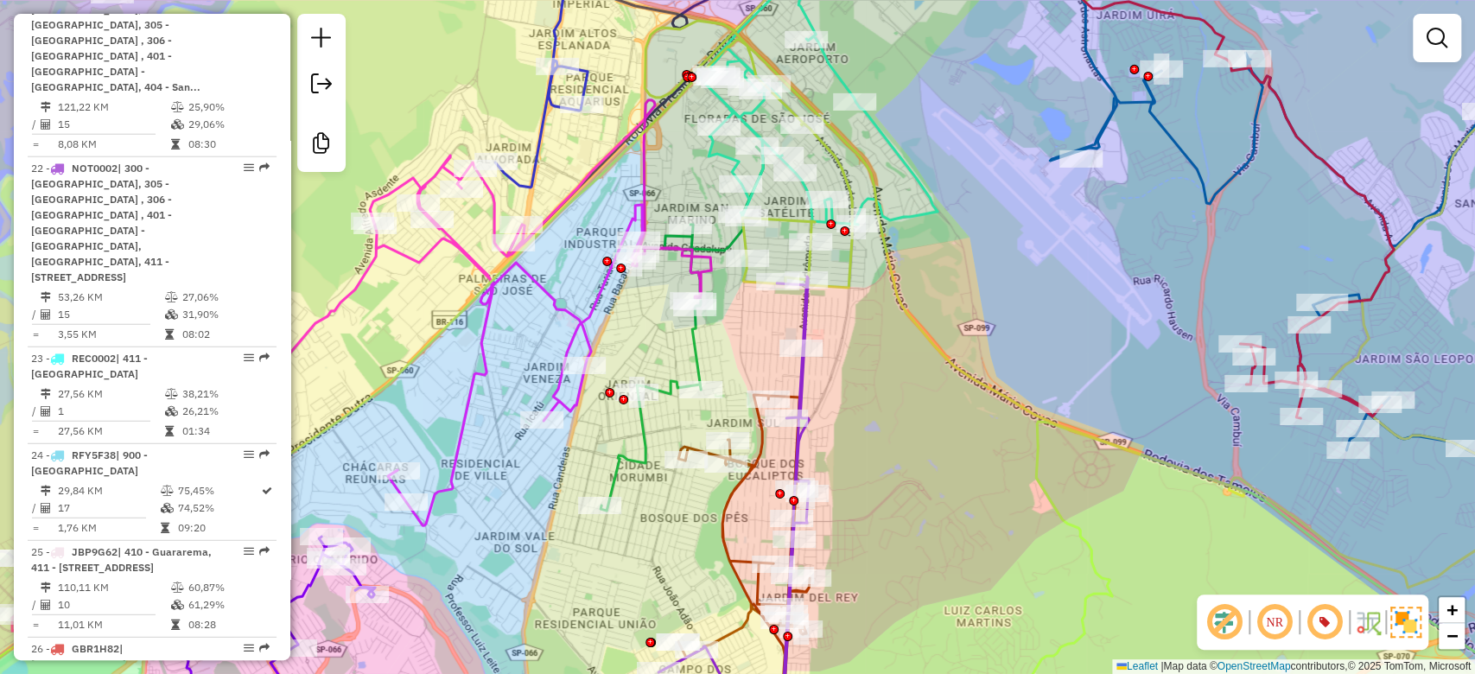
drag, startPoint x: 856, startPoint y: 450, endPoint x: 864, endPoint y: 346, distance: 104.9
click at [887, 270] on div "Janela de atendimento Grade de atendimento Capacidade Transportadoras Veículos …" at bounding box center [737, 337] width 1475 height 674
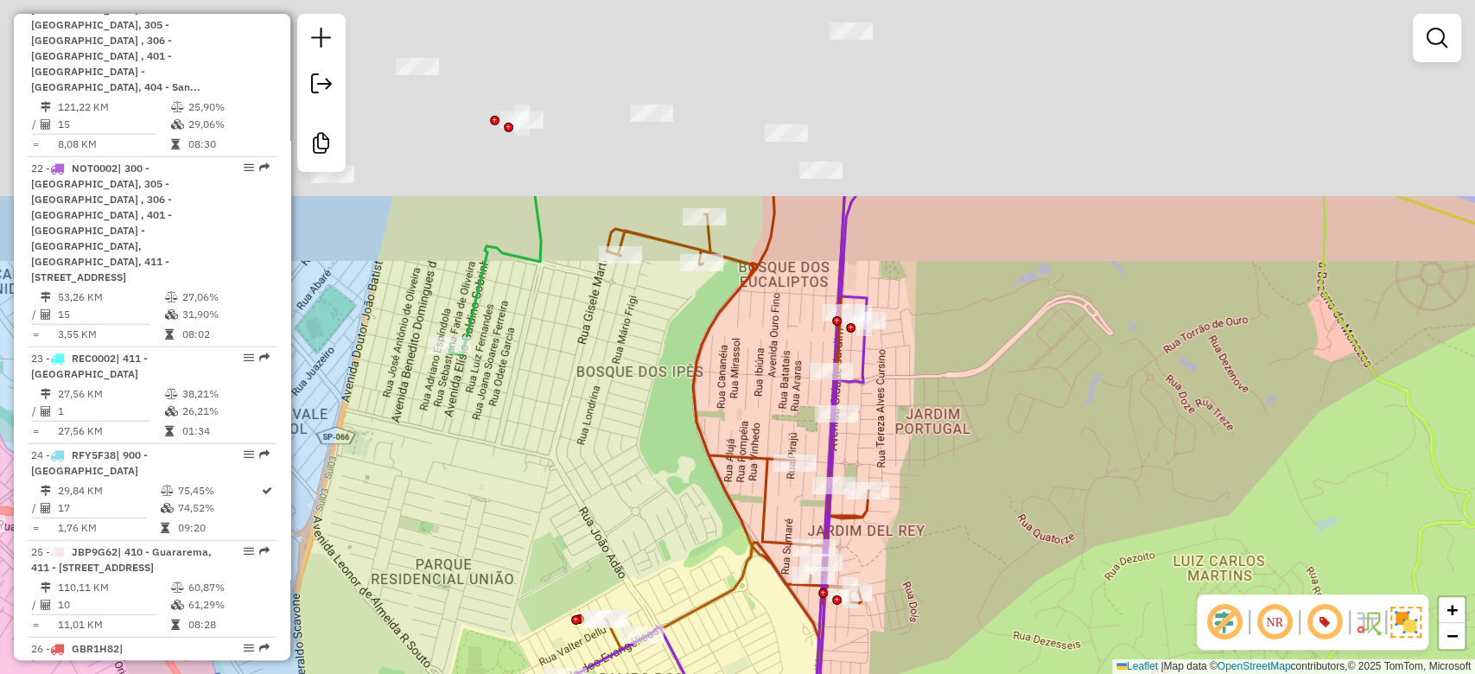
drag, startPoint x: 981, startPoint y: 134, endPoint x: 910, endPoint y: 392, distance: 267.9
click at [932, 398] on div "Janela de atendimento Grade de atendimento Capacidade Transportadoras Veículos …" at bounding box center [737, 337] width 1475 height 674
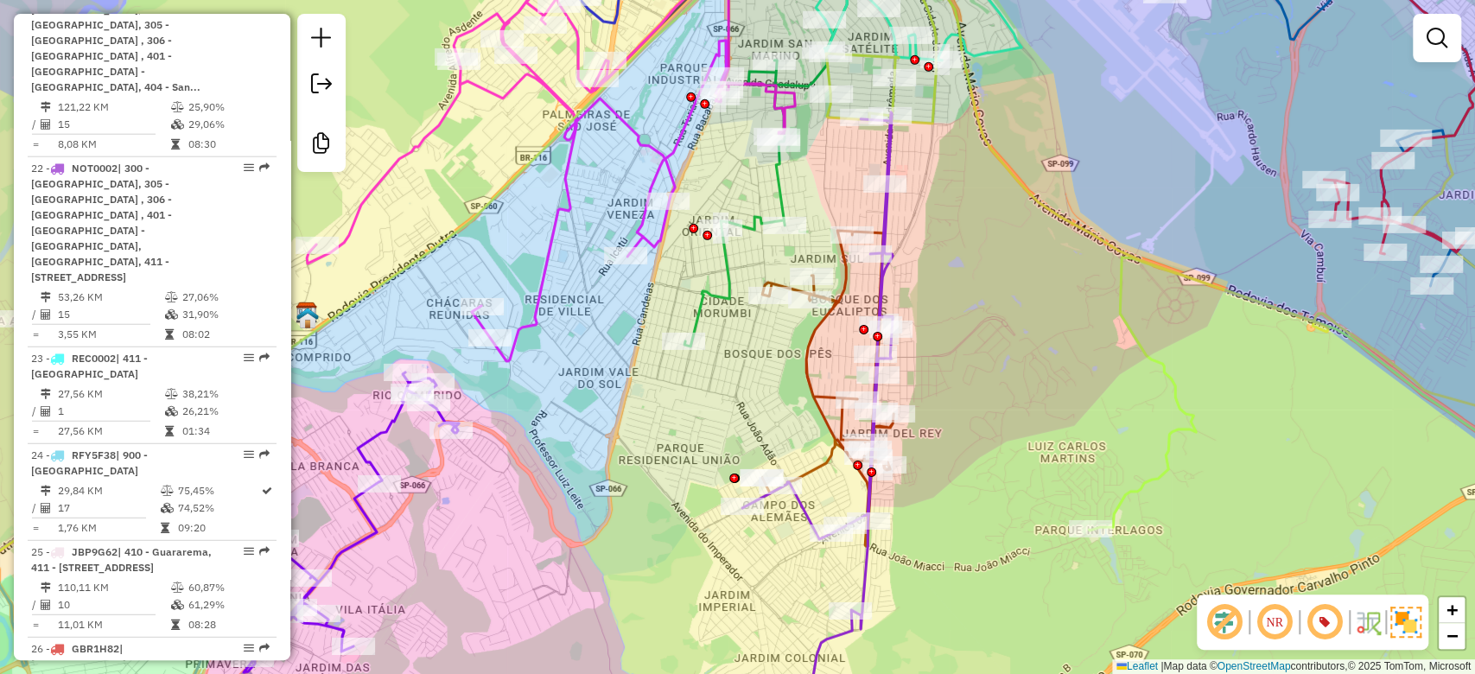
drag, startPoint x: 950, startPoint y: 272, endPoint x: 938, endPoint y: 372, distance: 101.0
click at [947, 399] on div "Janela de atendimento Grade de atendimento Capacidade Transportadoras Veículos …" at bounding box center [737, 337] width 1475 height 674
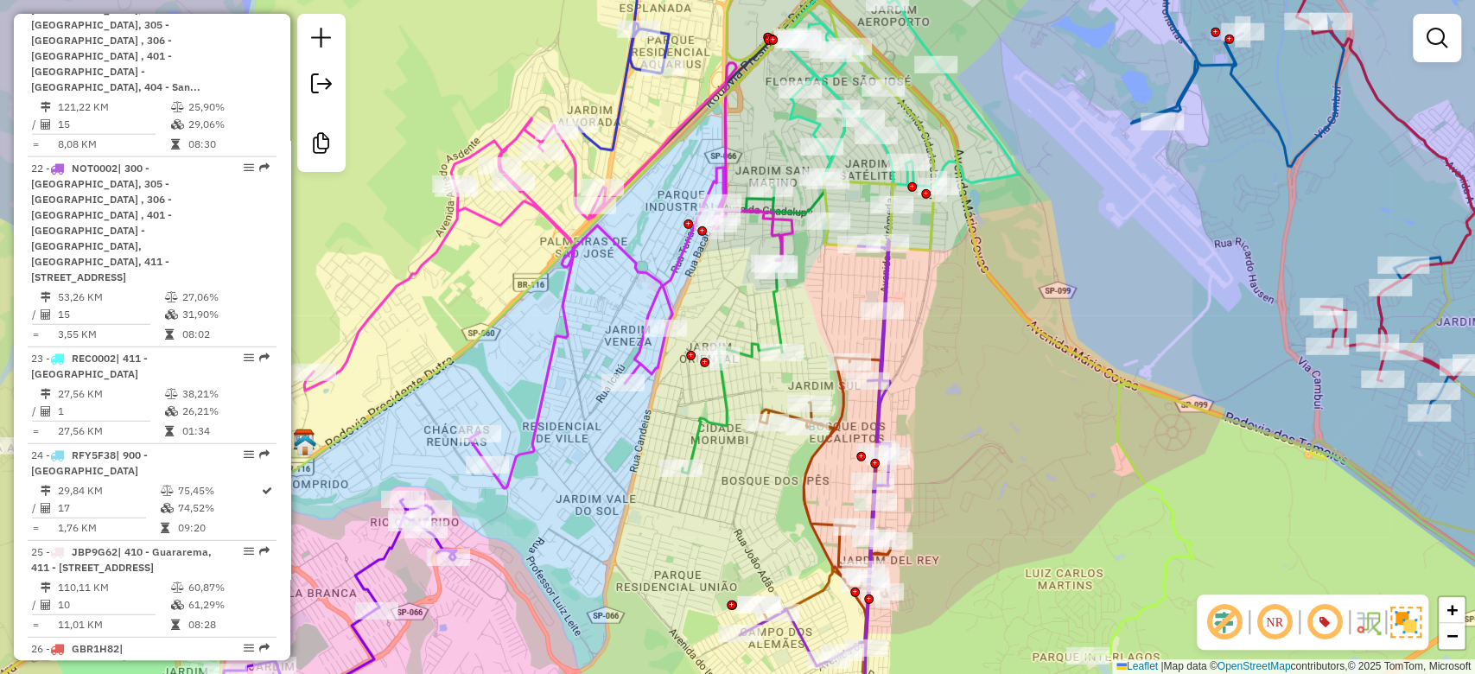
drag, startPoint x: 1021, startPoint y: 411, endPoint x: 912, endPoint y: 350, distance: 125.0
click at [912, 353] on div "Janela de atendimento Grade de atendimento Capacidade Transportadoras Veículos …" at bounding box center [737, 337] width 1475 height 674
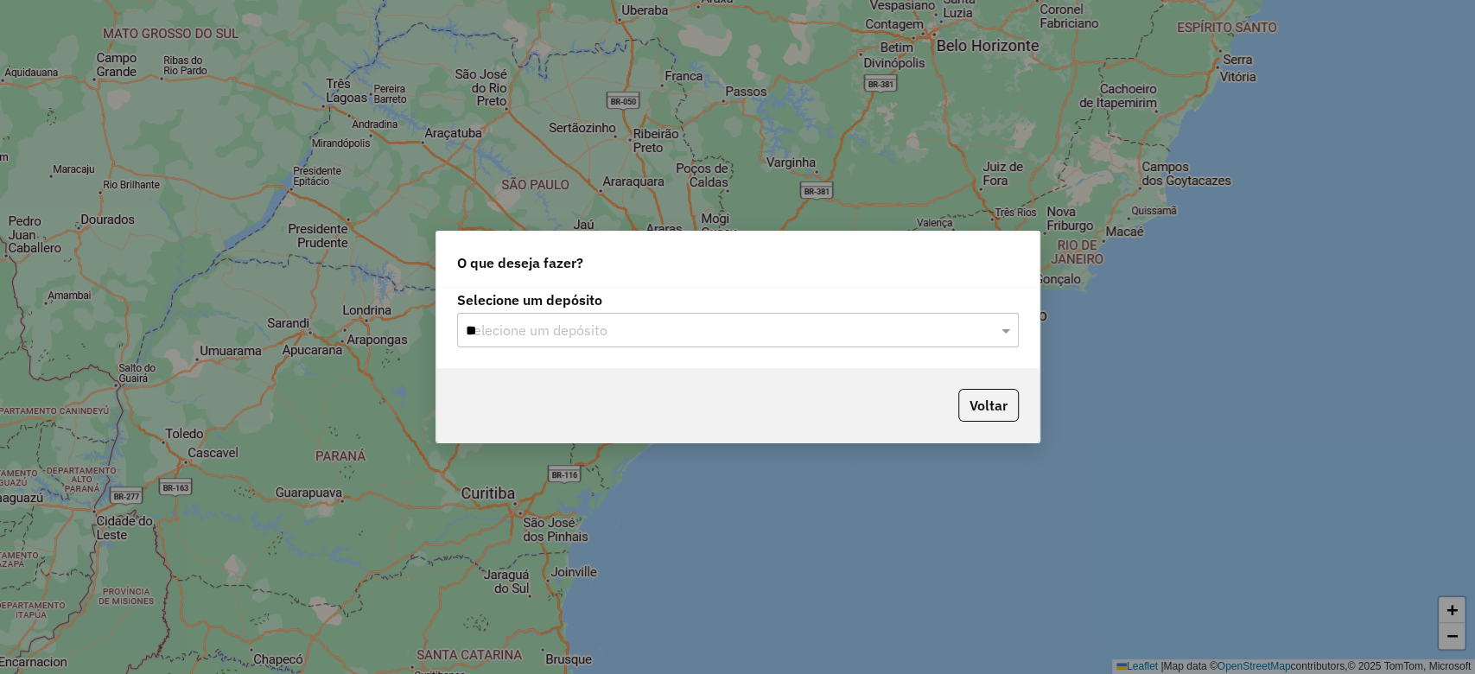
type input "***"
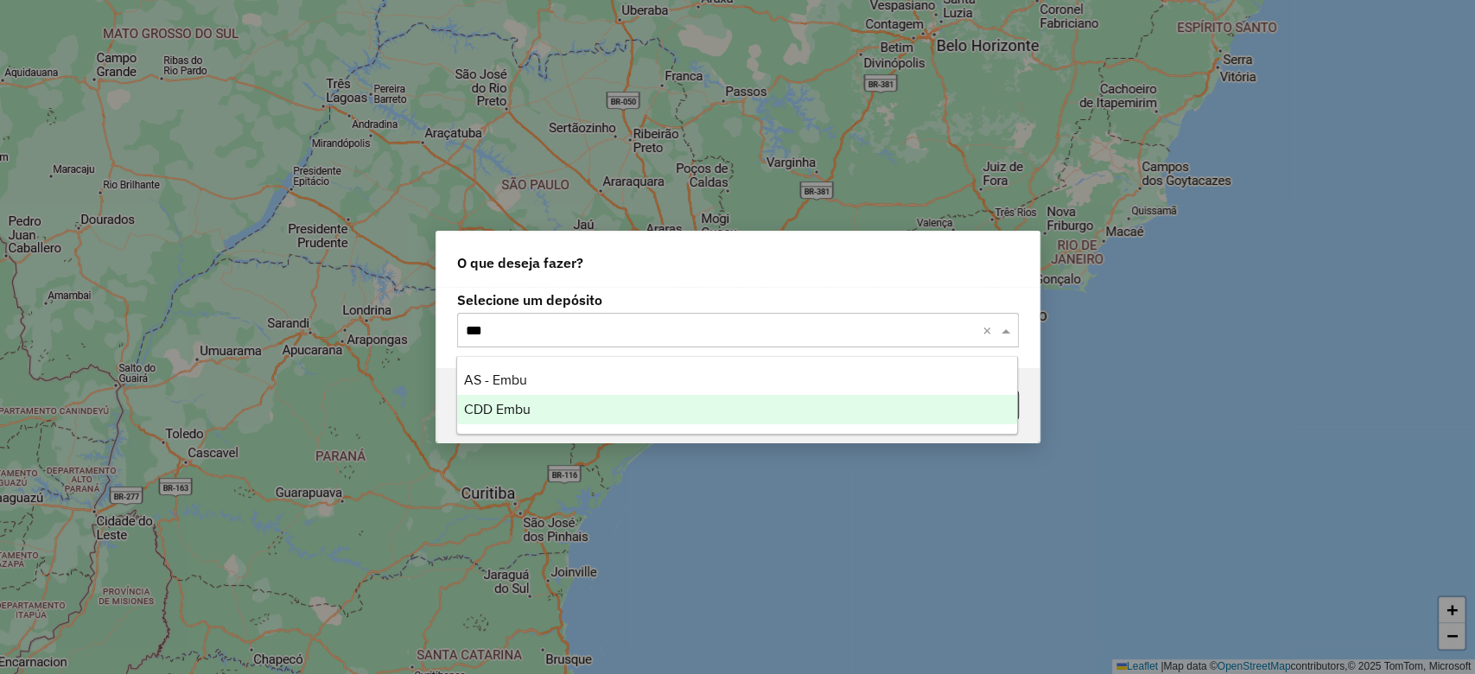
click at [525, 417] on span "CDD Embu" at bounding box center [497, 409] width 67 height 15
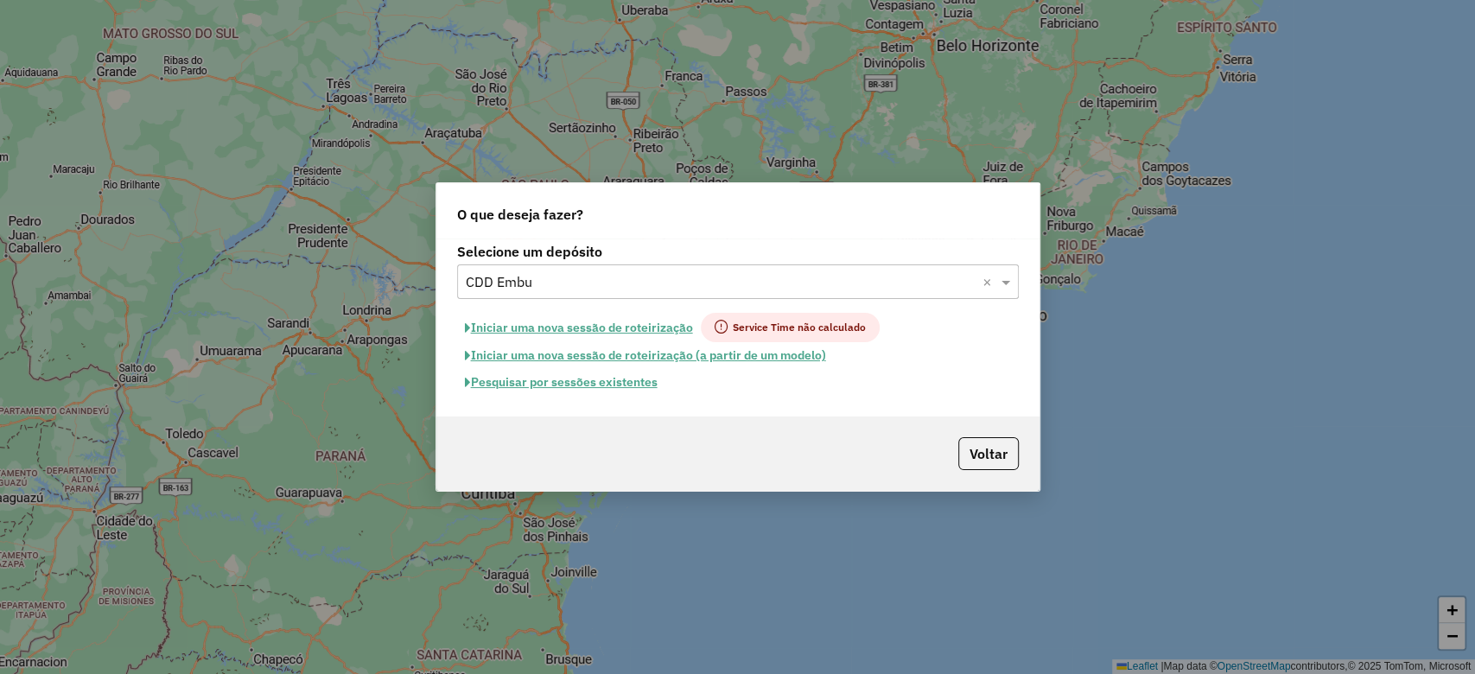
click at [556, 385] on button "Pesquisar por sessões existentes" at bounding box center [561, 382] width 208 height 27
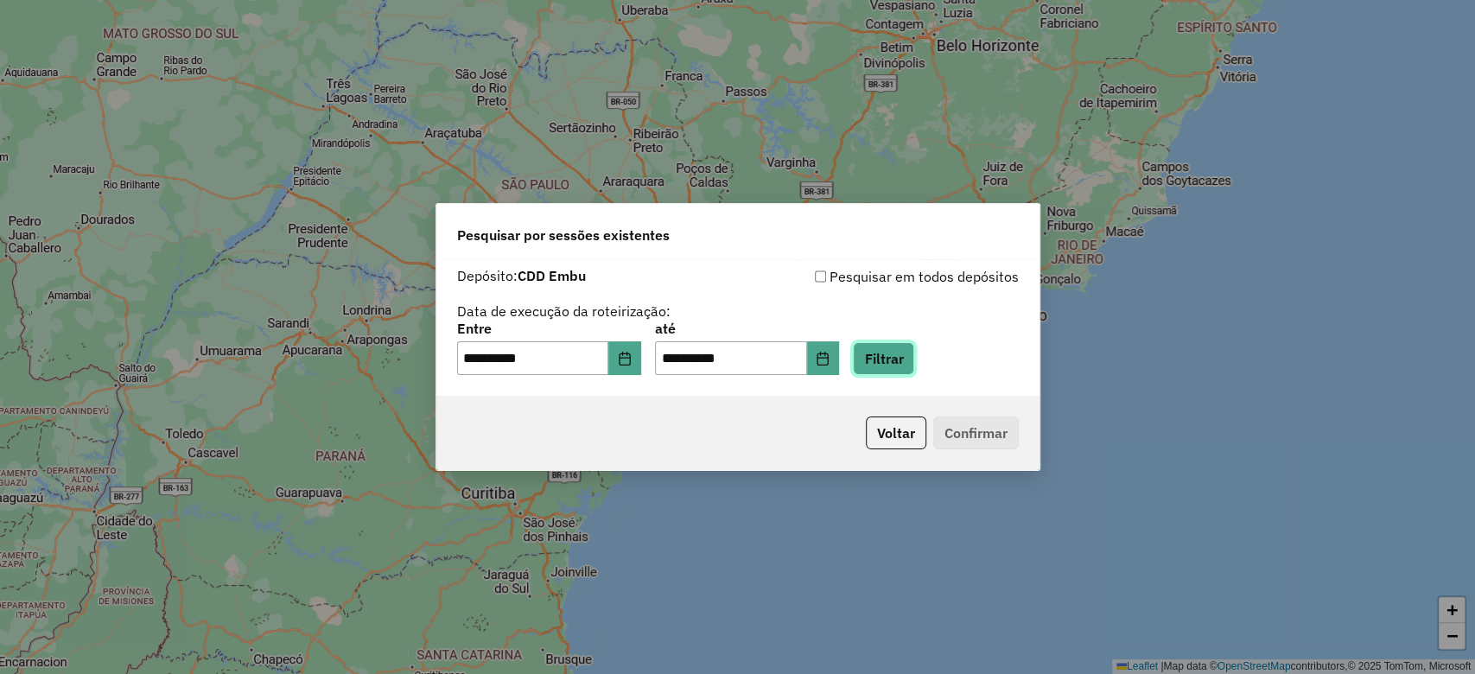
click at [886, 356] on button "Filtrar" at bounding box center [883, 358] width 61 height 33
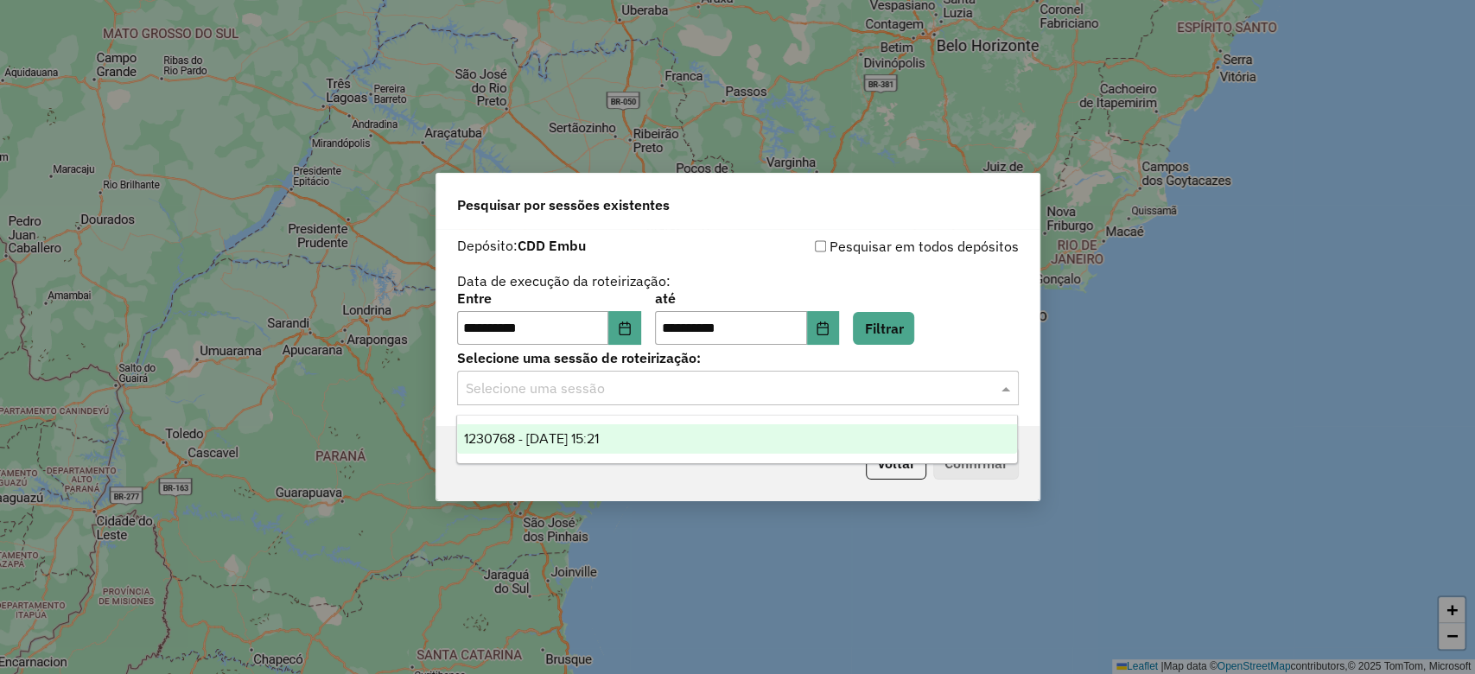
click at [660, 397] on input "text" at bounding box center [721, 389] width 510 height 21
click at [648, 447] on div "1230768 - 18/08/2025 15:21" at bounding box center [737, 438] width 560 height 29
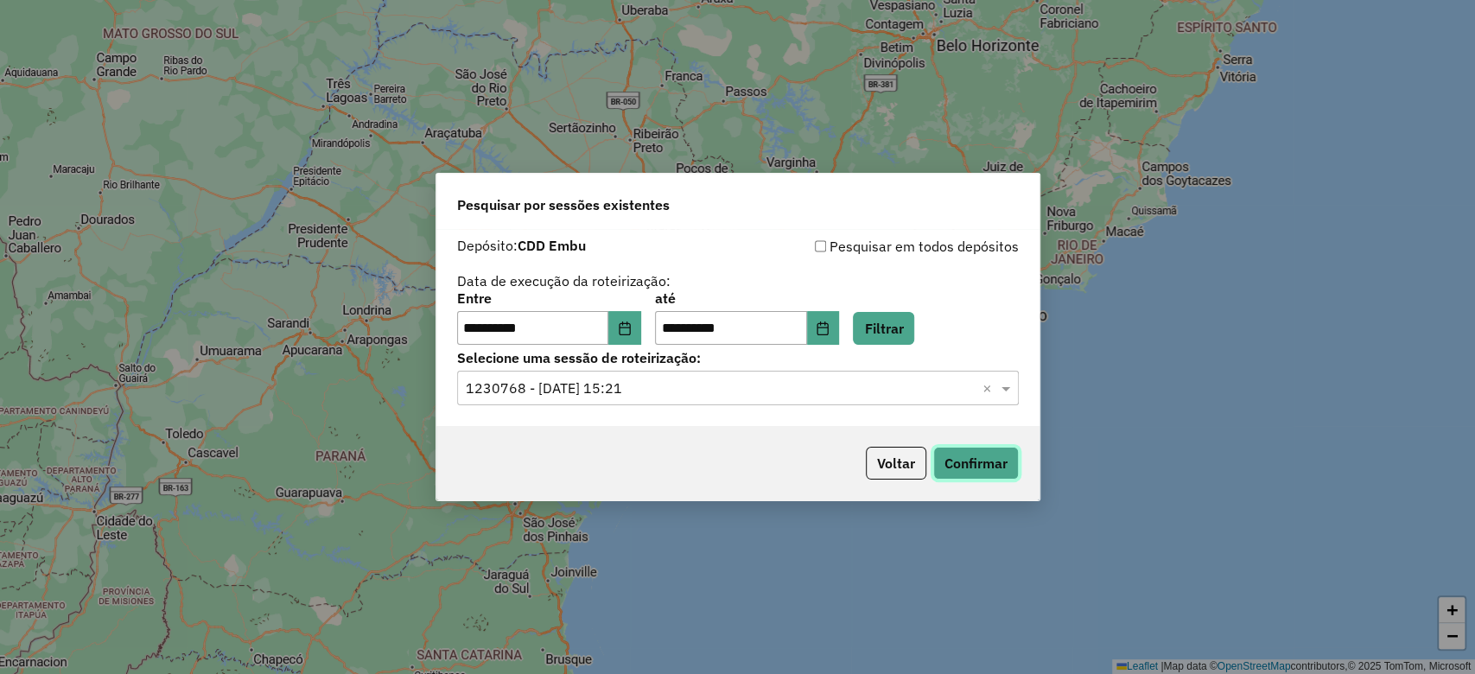
click at [977, 466] on button "Confirmar" at bounding box center [976, 463] width 86 height 33
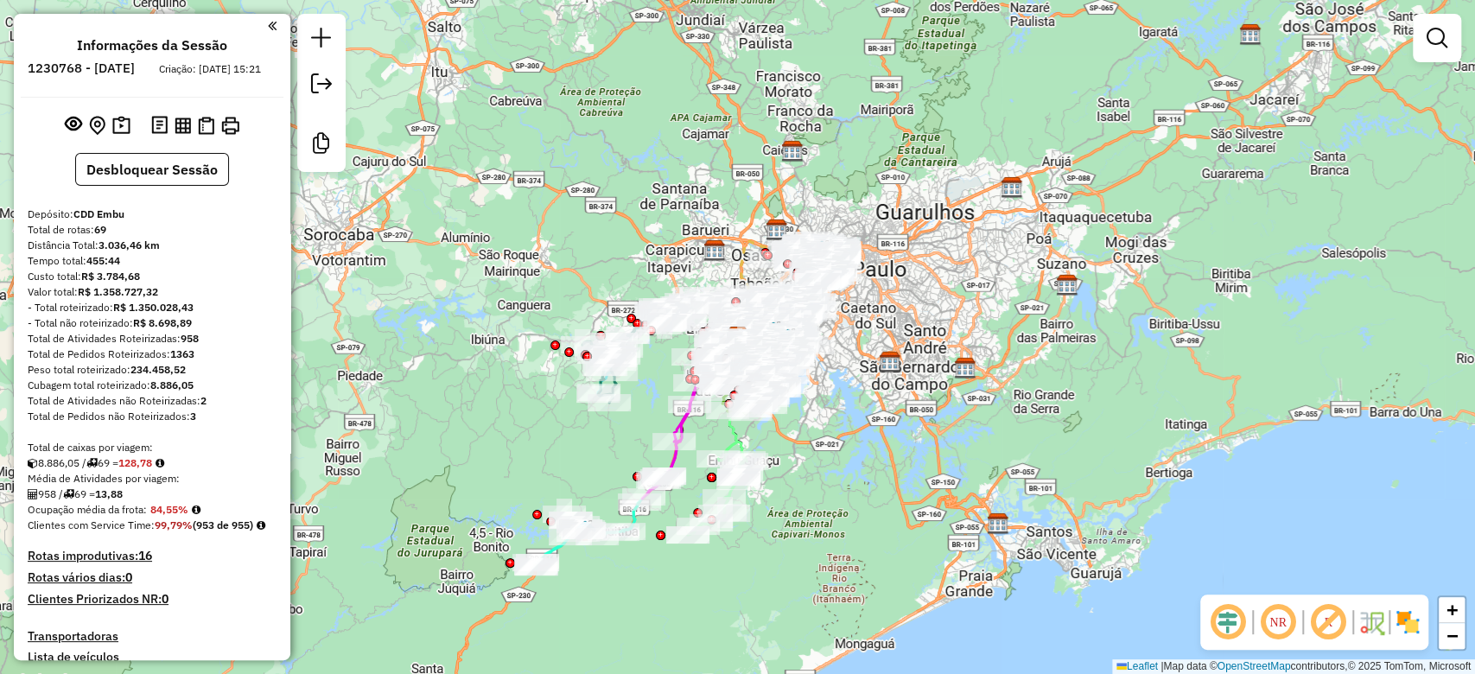
click at [1226, 617] on em at bounding box center [1227, 622] width 41 height 41
click at [1314, 615] on em at bounding box center [1328, 622] width 41 height 41
click at [1404, 619] on img at bounding box center [1408, 622] width 28 height 28
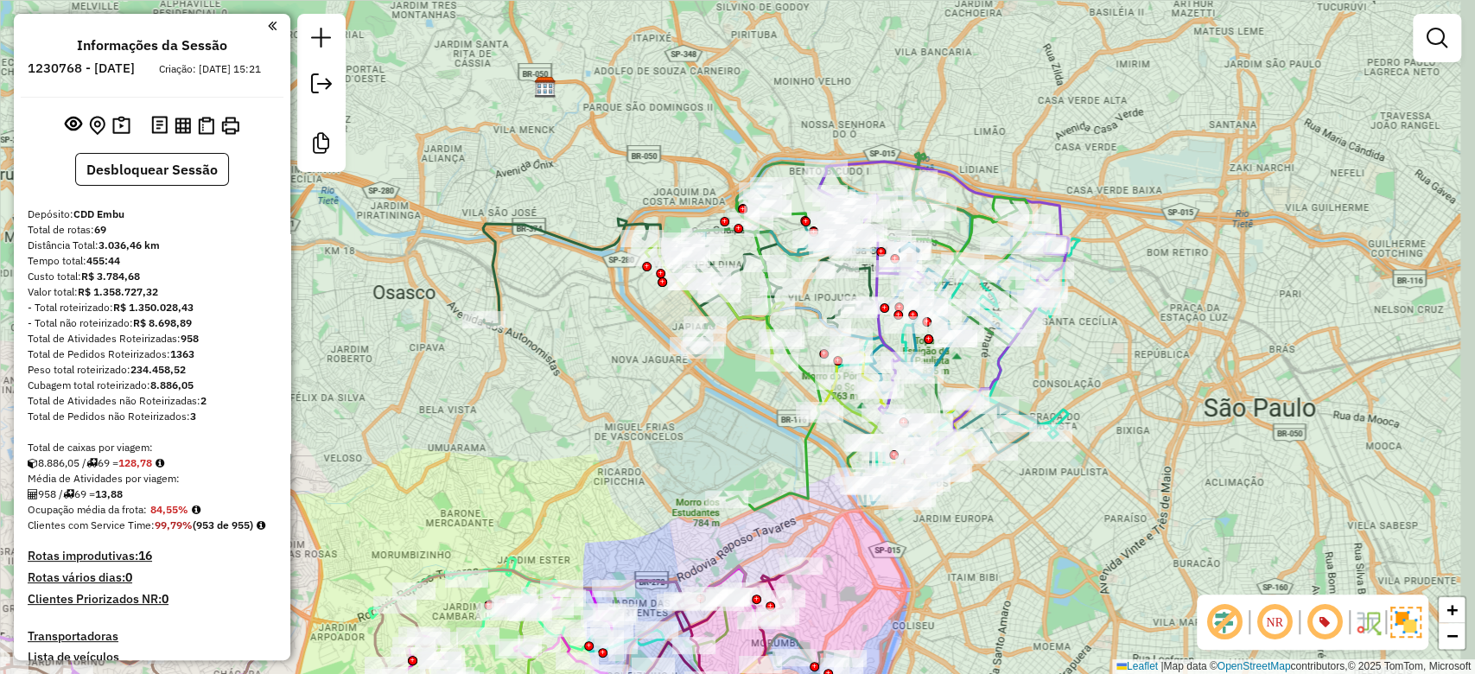
drag, startPoint x: 1217, startPoint y: 251, endPoint x: 1200, endPoint y: 259, distance: 19.3
click at [1200, 259] on div "Janela de atendimento Grade de atendimento Capacidade Transportadoras Veículos …" at bounding box center [737, 337] width 1475 height 674
